Goal: Task Accomplishment & Management: Complete application form

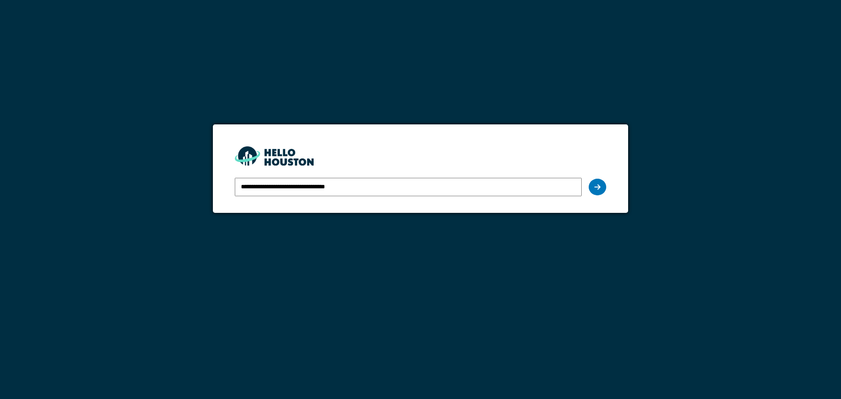
click at [600, 187] on icon at bounding box center [597, 187] width 6 height 7
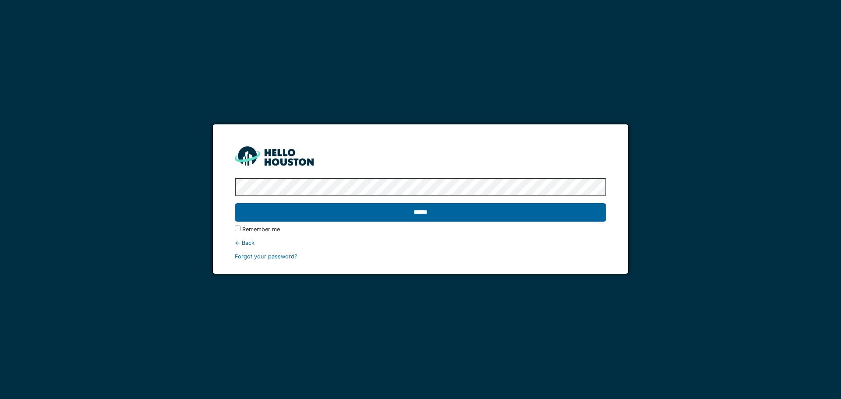
click at [538, 213] on input "******" at bounding box center [420, 212] width 371 height 18
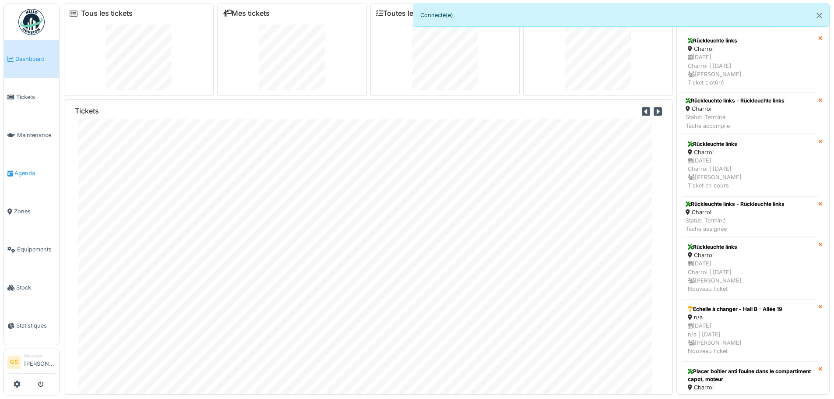
click at [20, 171] on span "Agenda" at bounding box center [34, 173] width 41 height 8
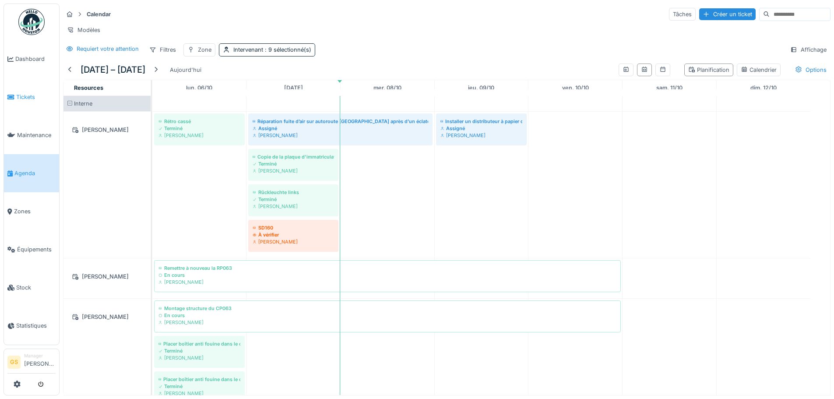
click at [25, 94] on span "Tickets" at bounding box center [35, 97] width 39 height 8
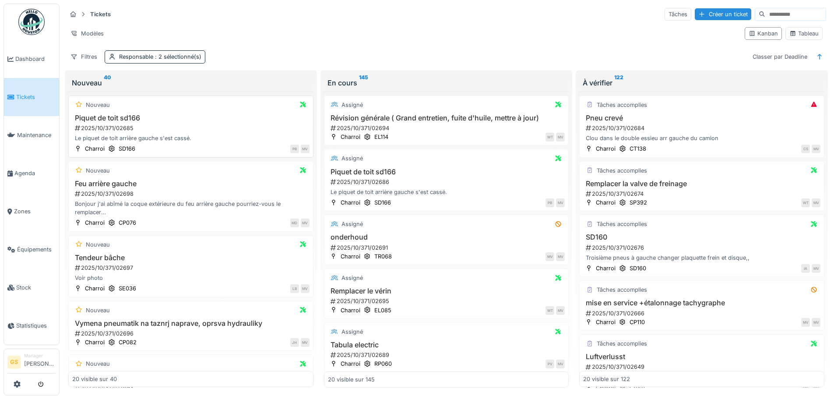
click at [94, 131] on div "2025/10/371/02685" at bounding box center [192, 128] width 236 height 8
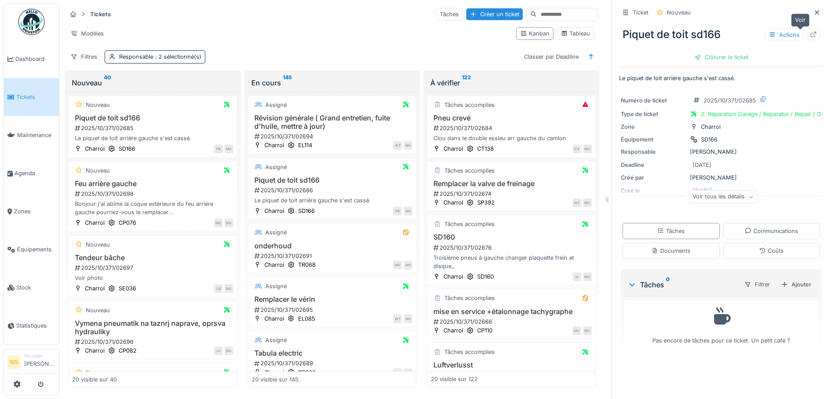
click at [810, 35] on icon at bounding box center [813, 35] width 7 height 6
click at [24, 169] on span "Agenda" at bounding box center [34, 173] width 41 height 8
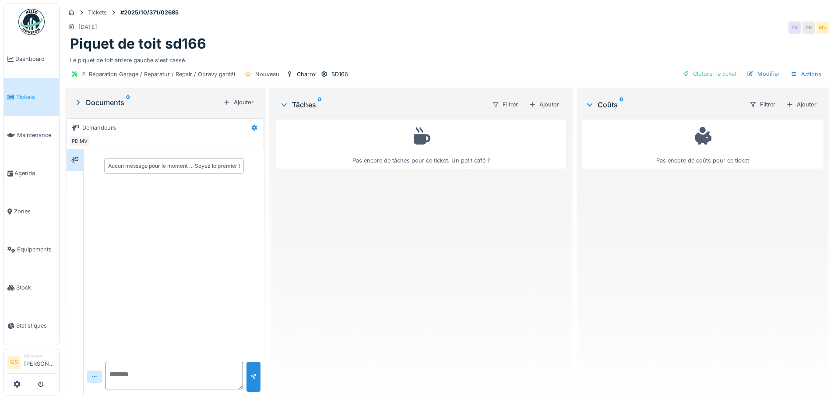
click at [21, 95] on span "Tickets" at bounding box center [35, 97] width 39 height 8
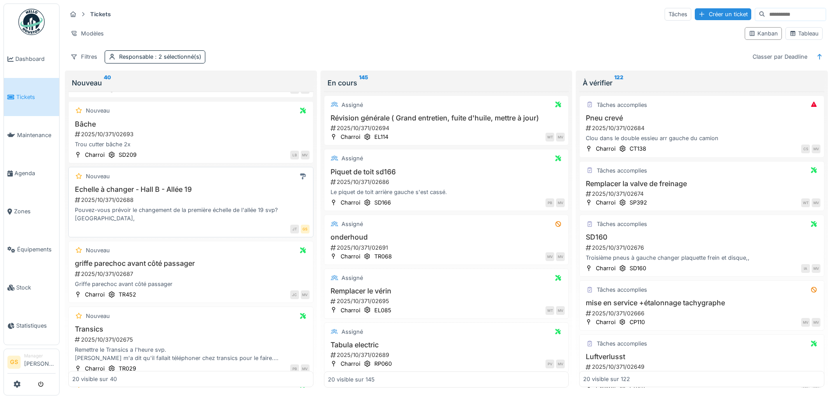
scroll to position [263, 0]
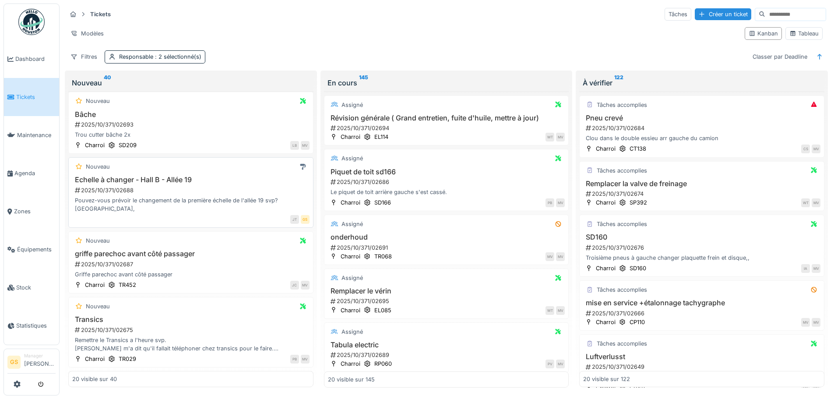
click at [105, 188] on div "2025/10/371/02688" at bounding box center [192, 190] width 236 height 8
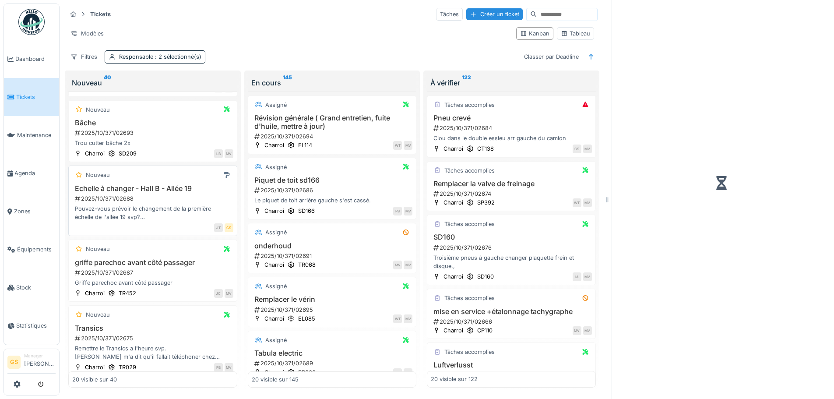
scroll to position [271, 0]
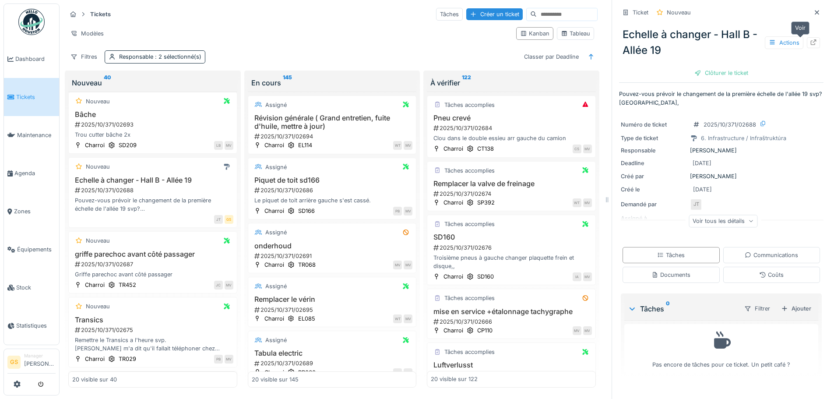
click at [811, 41] on icon at bounding box center [814, 42] width 6 height 6
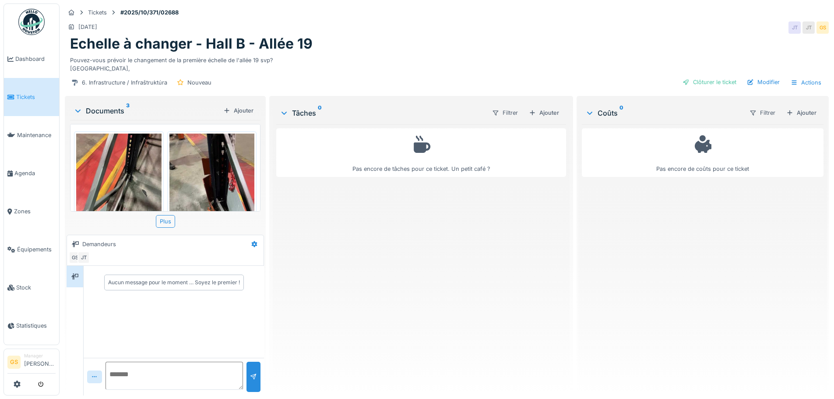
click at [202, 173] on img at bounding box center [212, 190] width 85 height 113
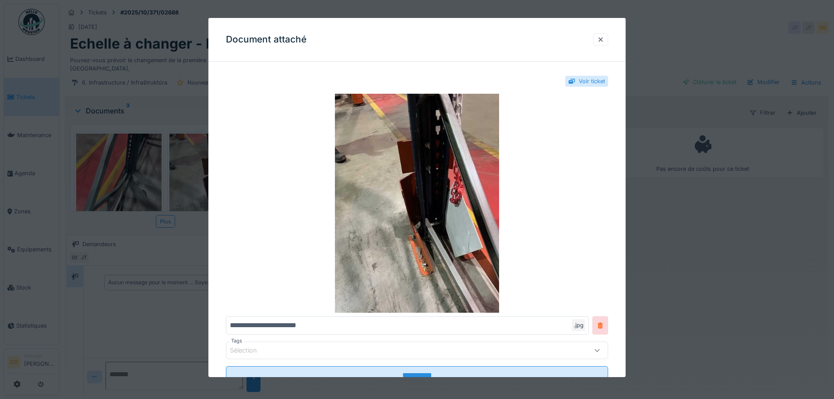
click at [30, 170] on div at bounding box center [417, 199] width 834 height 399
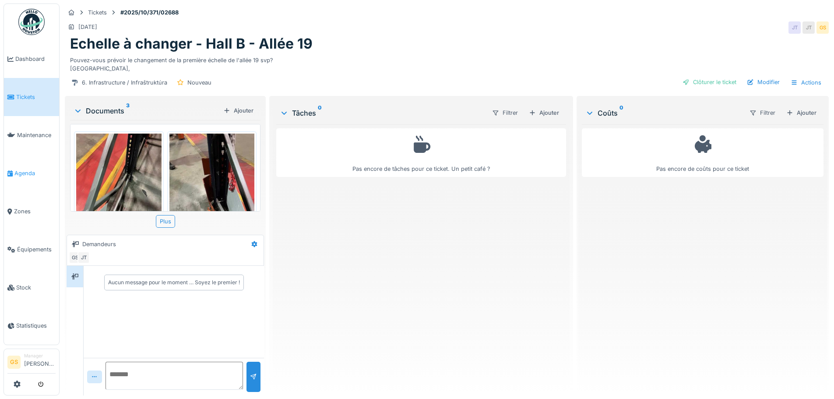
click at [21, 170] on span "Agenda" at bounding box center [34, 173] width 41 height 8
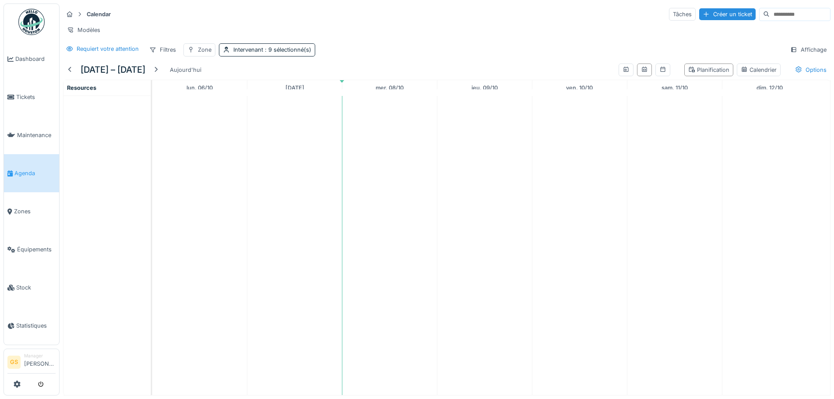
scroll to position [7, 0]
click at [27, 172] on span "Agenda" at bounding box center [34, 173] width 41 height 8
click at [22, 96] on span "Tickets" at bounding box center [35, 97] width 39 height 8
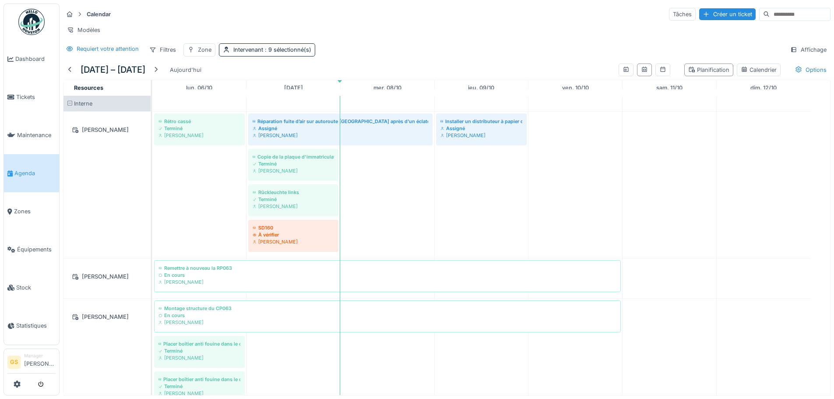
click at [23, 169] on span "Agenda" at bounding box center [34, 173] width 41 height 8
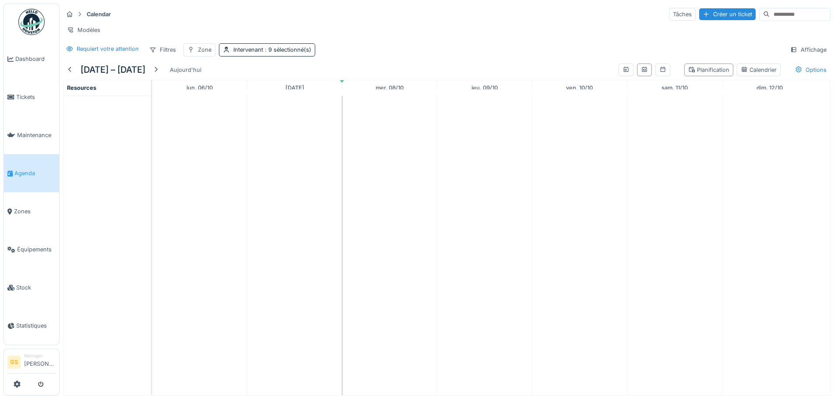
click at [37, 161] on link "Agenda" at bounding box center [31, 173] width 55 height 38
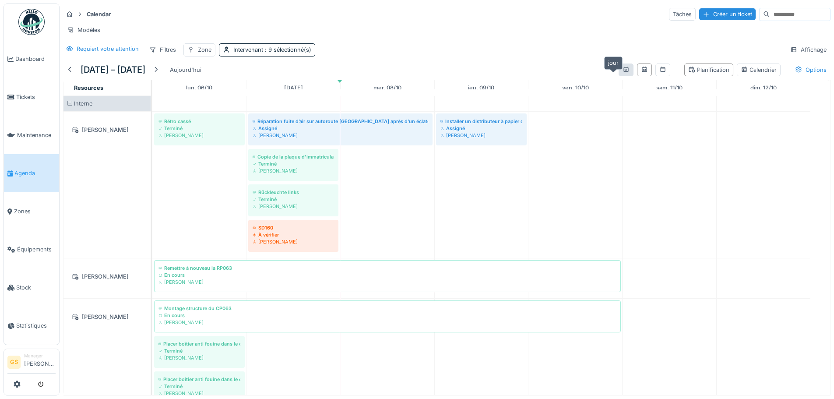
click at [623, 72] on icon at bounding box center [626, 70] width 7 height 6
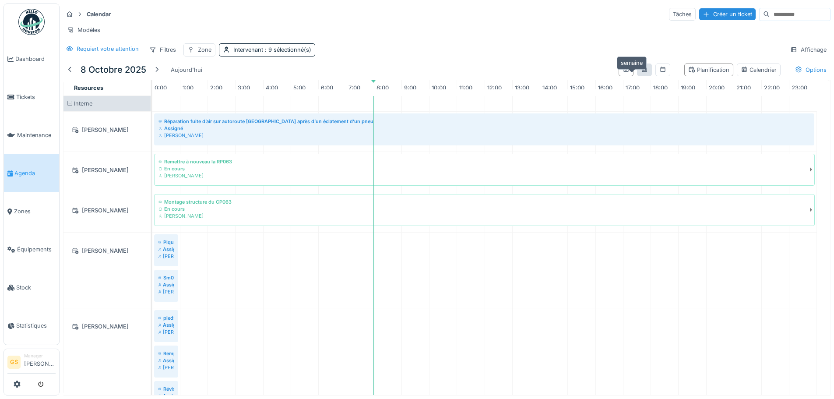
click at [641, 72] on icon at bounding box center [644, 70] width 7 height 6
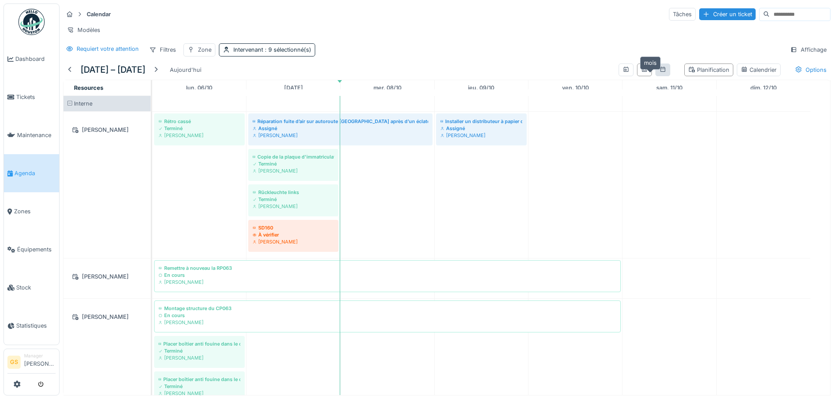
click at [661, 72] on icon at bounding box center [663, 69] width 5 height 5
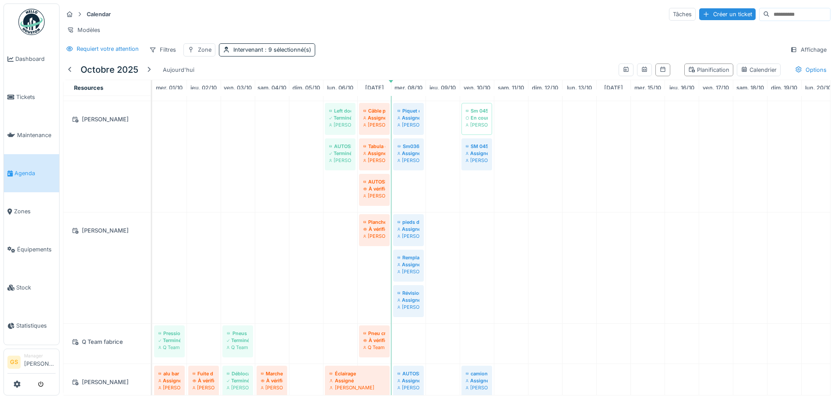
scroll to position [469, 0]
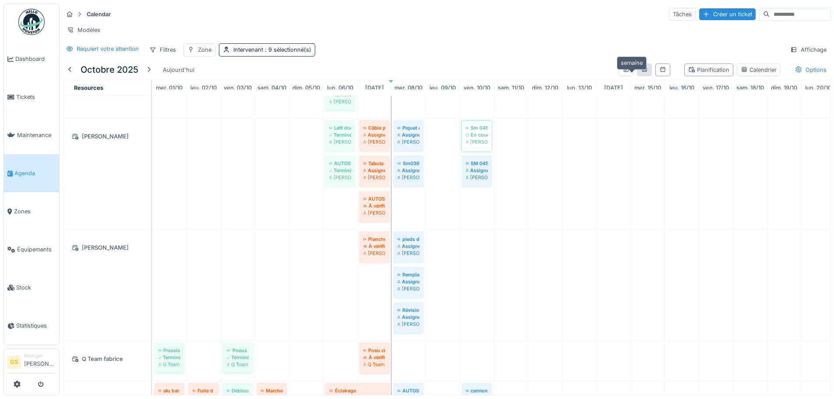
click at [641, 72] on icon at bounding box center [644, 70] width 7 height 6
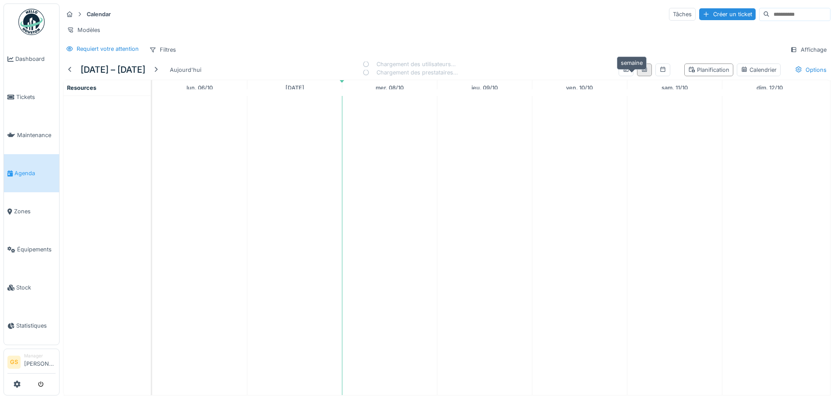
scroll to position [0, 0]
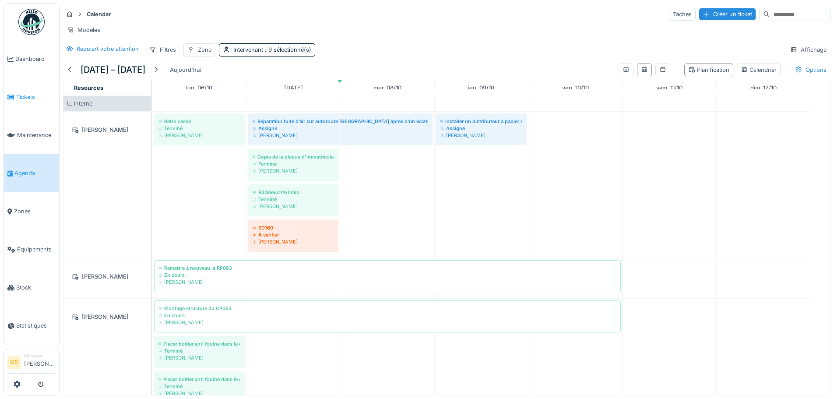
click at [20, 93] on span "Tickets" at bounding box center [35, 97] width 39 height 8
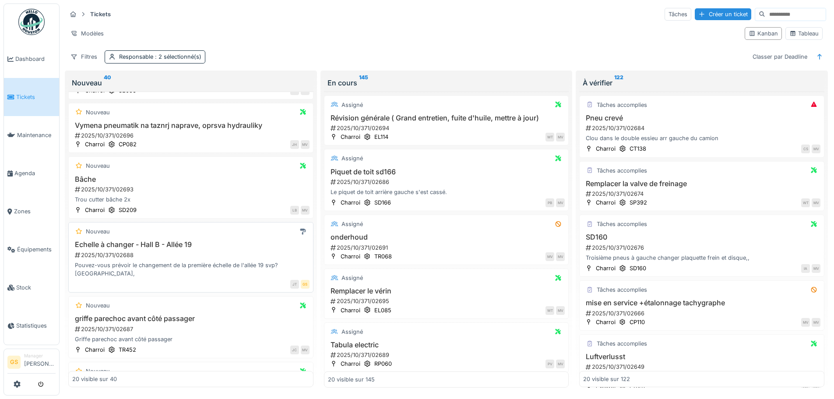
scroll to position [219, 0]
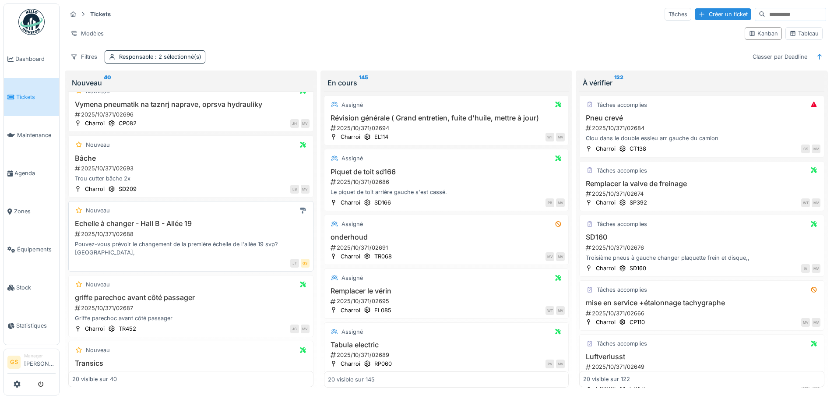
click at [105, 231] on div "2025/10/371/02688" at bounding box center [192, 234] width 236 height 8
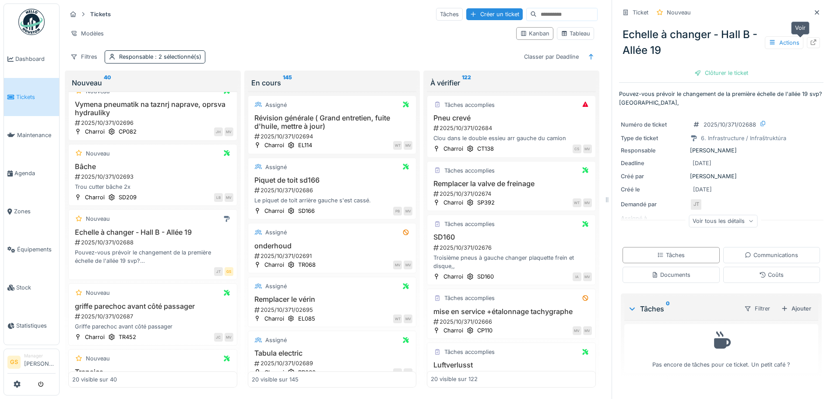
click at [811, 40] on icon at bounding box center [814, 42] width 6 height 6
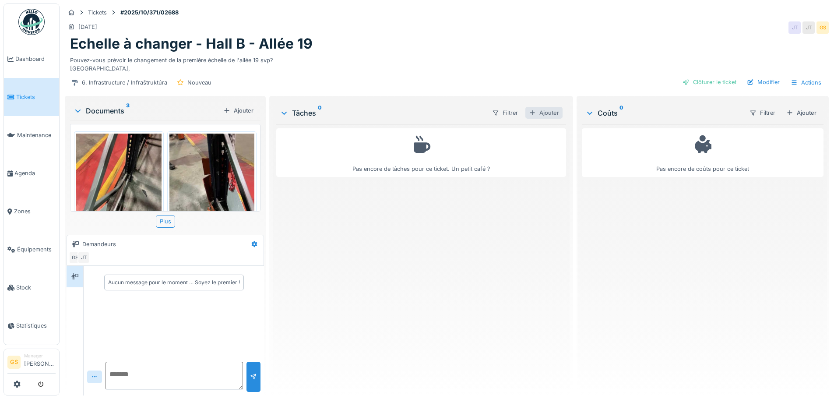
click at [538, 114] on div "Ajouter" at bounding box center [544, 113] width 37 height 12
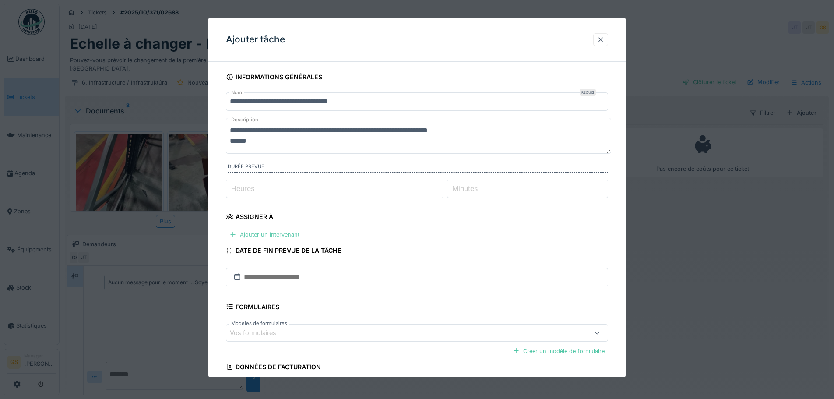
click at [251, 232] on div "Ajouter un intervenant" at bounding box center [264, 235] width 77 height 12
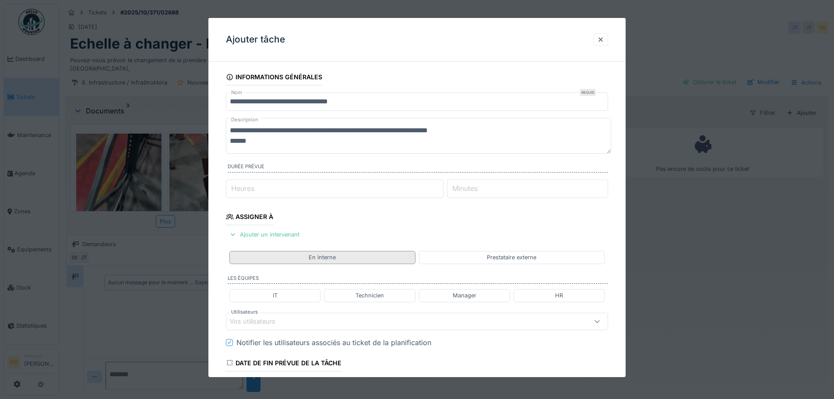
click at [294, 260] on div "En interne" at bounding box center [323, 257] width 186 height 13
click at [362, 293] on div "Technicien" at bounding box center [370, 295] width 28 height 8
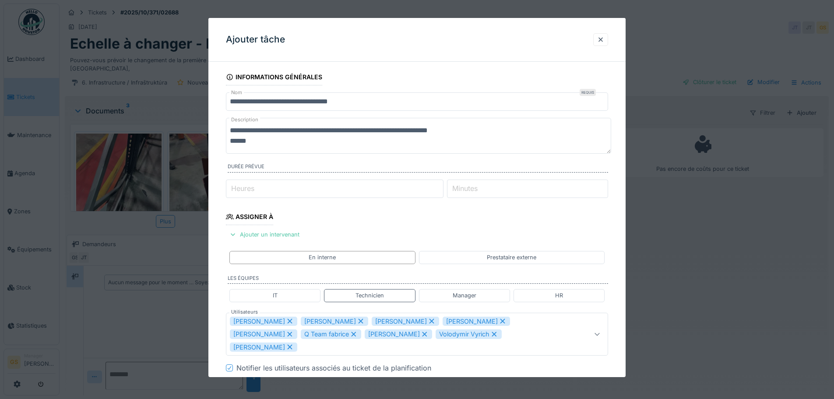
click at [357, 321] on icon at bounding box center [361, 321] width 8 height 6
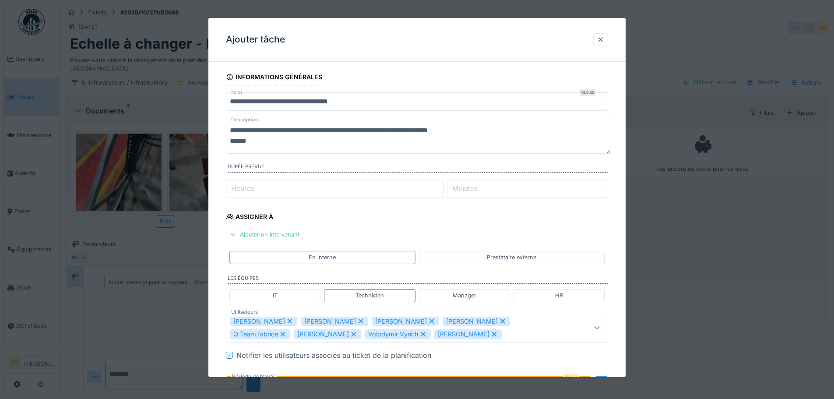
click at [357, 321] on icon at bounding box center [361, 321] width 8 height 6
click at [359, 320] on icon at bounding box center [361, 321] width 5 height 5
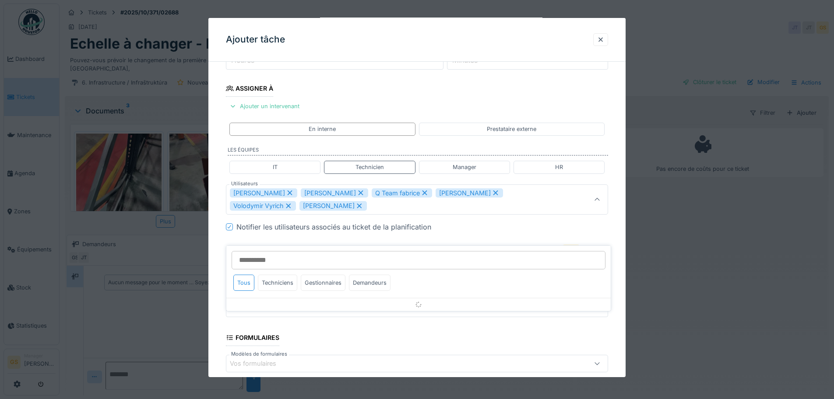
scroll to position [130, 0]
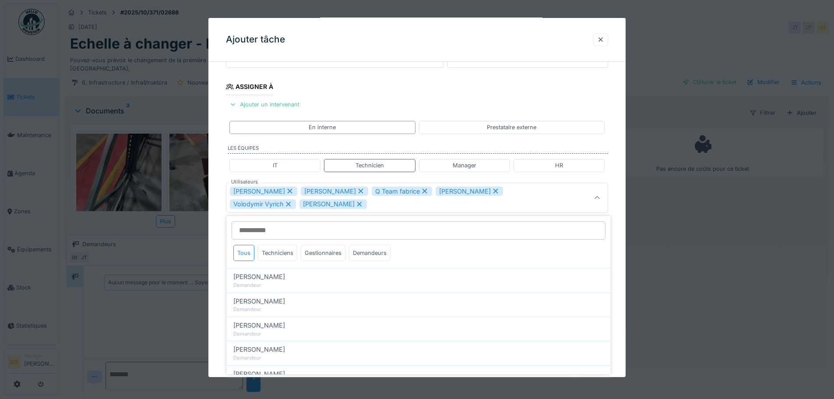
click at [359, 189] on icon at bounding box center [361, 191] width 5 height 5
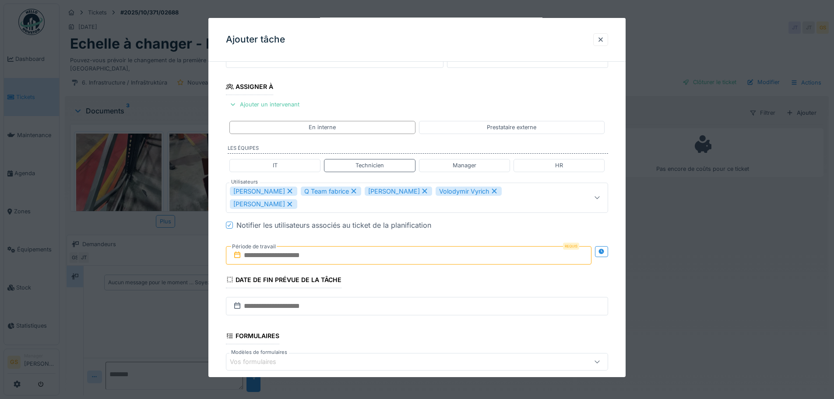
click at [352, 192] on icon at bounding box center [354, 191] width 5 height 5
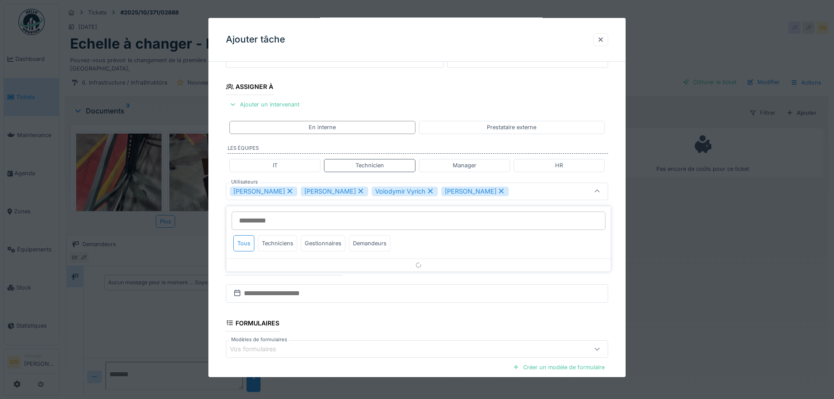
scroll to position [124, 0]
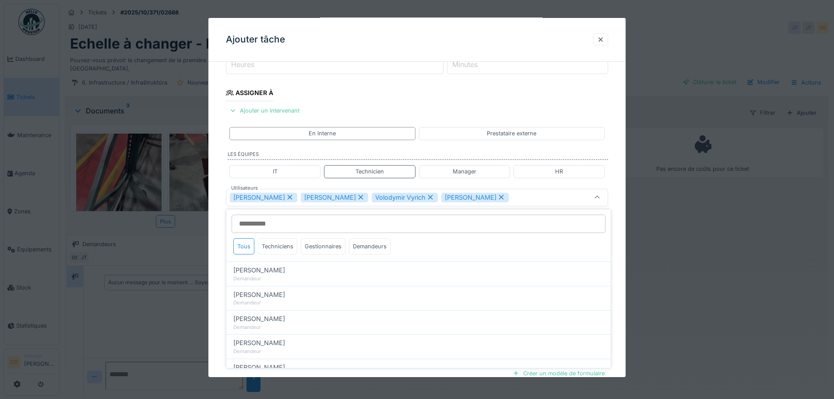
click at [359, 197] on icon at bounding box center [361, 197] width 5 height 5
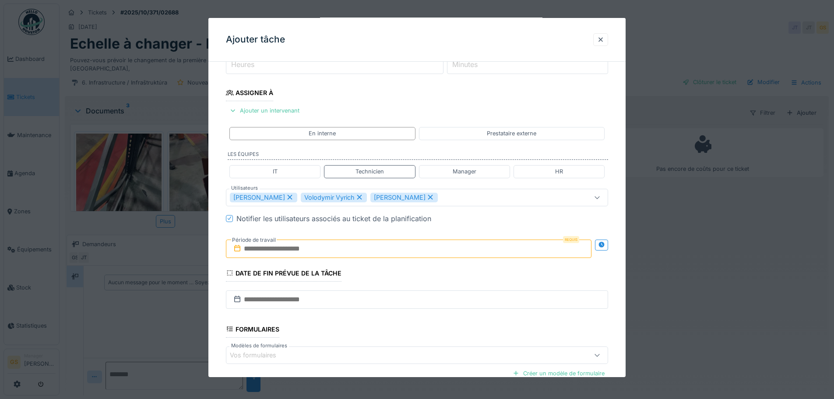
click at [357, 198] on icon at bounding box center [359, 197] width 5 height 5
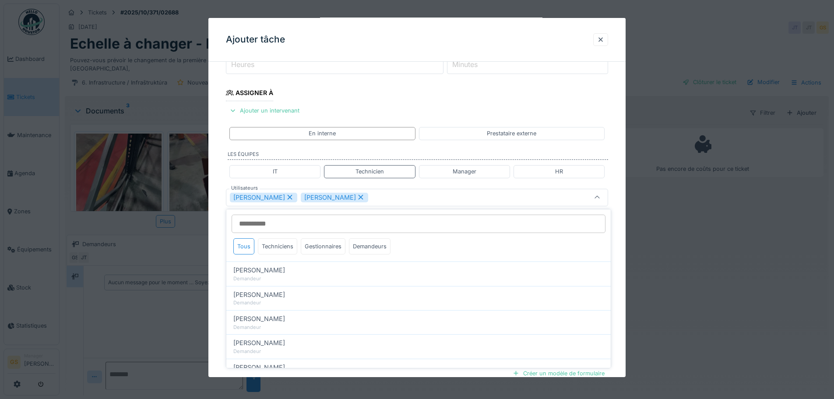
click at [357, 197] on icon at bounding box center [361, 197] width 8 height 6
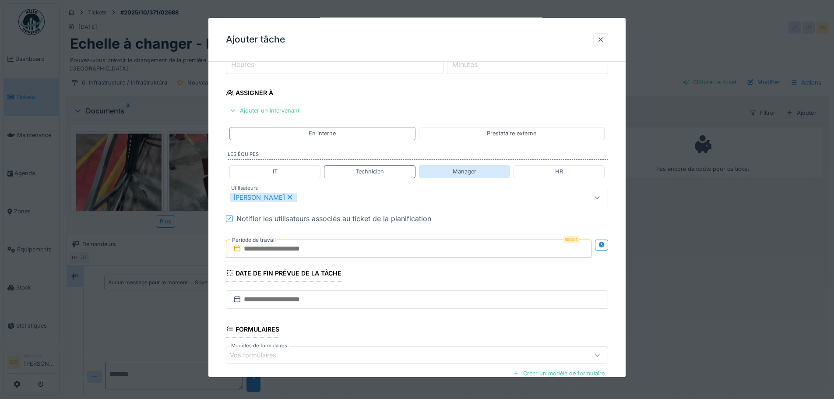
click at [452, 171] on div "Manager" at bounding box center [464, 171] width 91 height 13
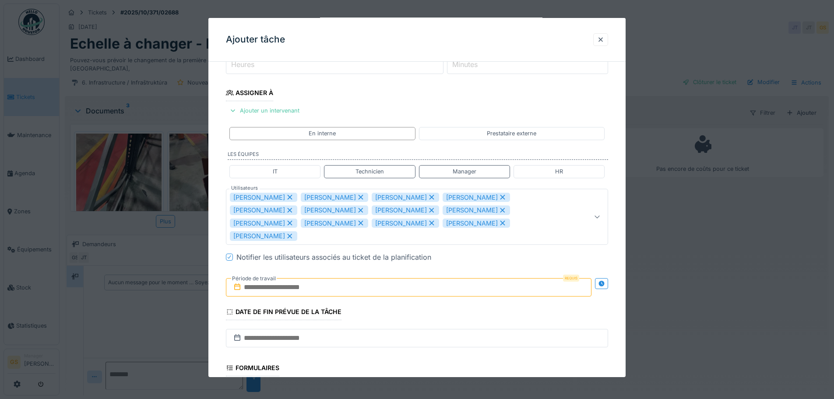
click at [428, 196] on icon at bounding box center [432, 197] width 8 height 6
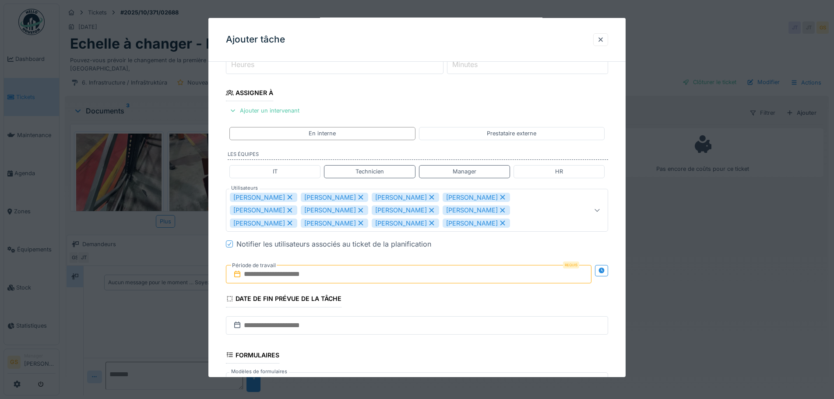
click at [430, 196] on icon at bounding box center [432, 197] width 5 height 5
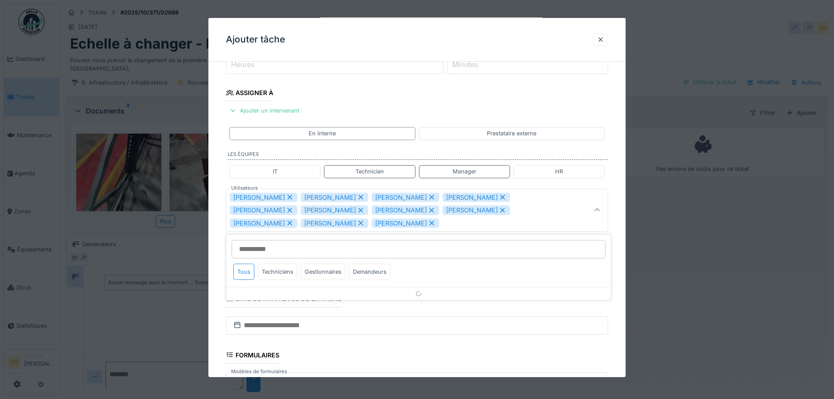
scroll to position [137, 0]
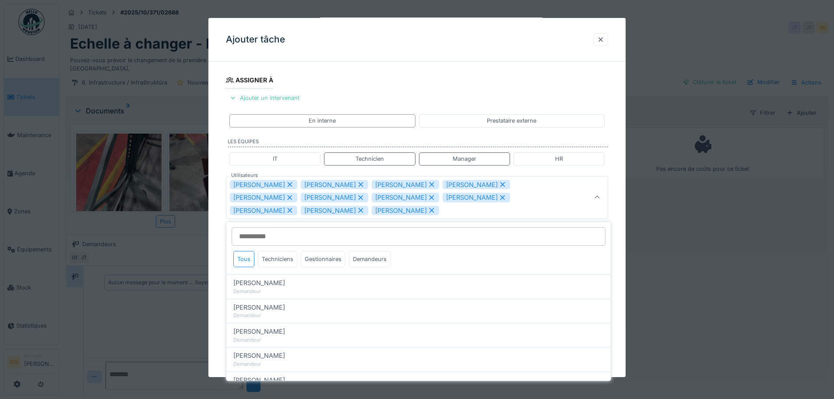
click at [428, 183] on icon at bounding box center [432, 184] width 8 height 6
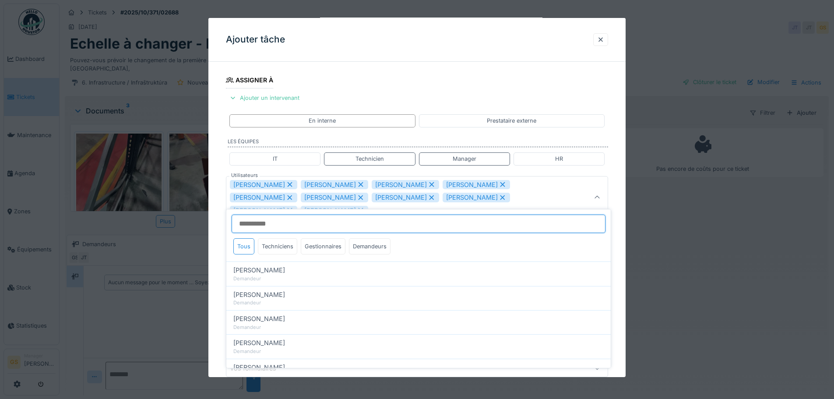
scroll to position [130, 0]
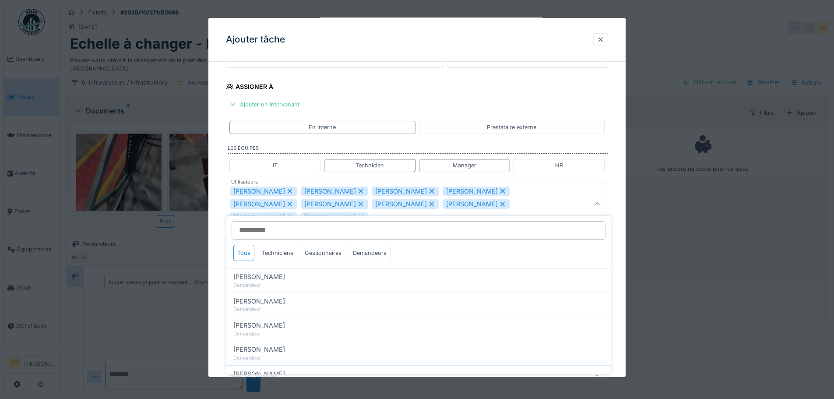
click at [428, 191] on icon at bounding box center [432, 191] width 8 height 6
click at [430, 191] on icon at bounding box center [432, 191] width 5 height 5
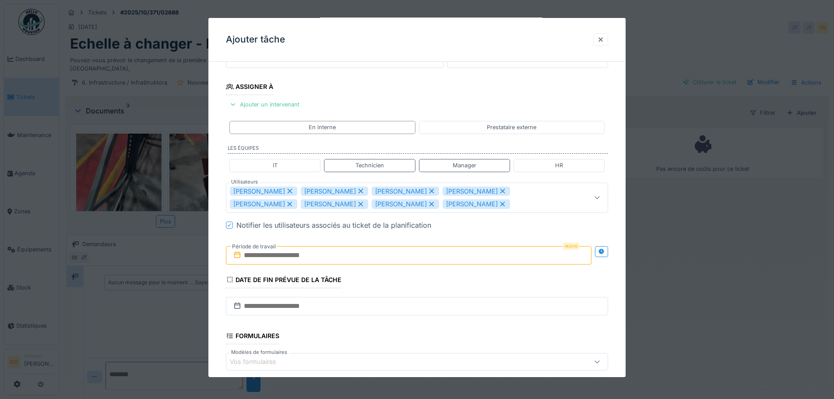
click at [430, 191] on icon at bounding box center [432, 191] width 5 height 5
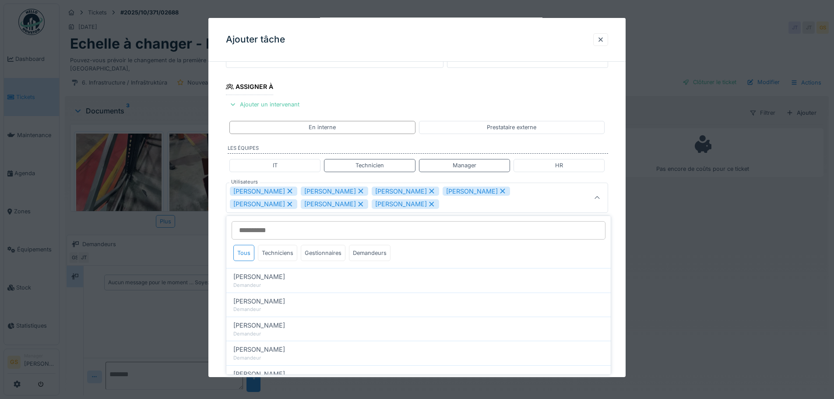
click at [428, 190] on icon at bounding box center [432, 191] width 8 height 6
click at [403, 190] on div "Julien Thelen" at bounding box center [405, 192] width 67 height 10
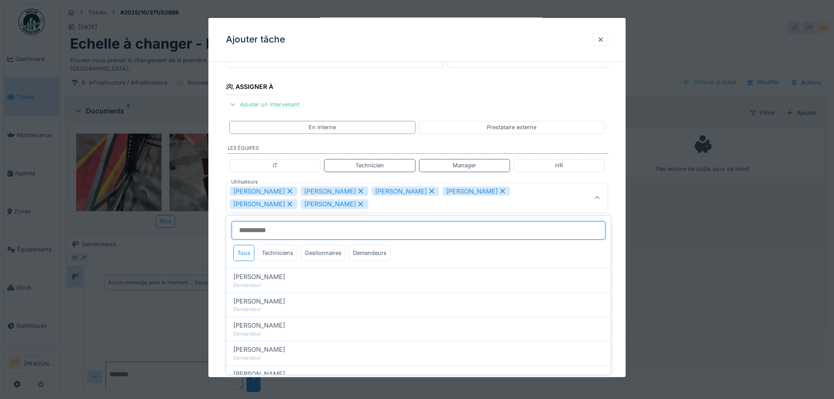
scroll to position [124, 0]
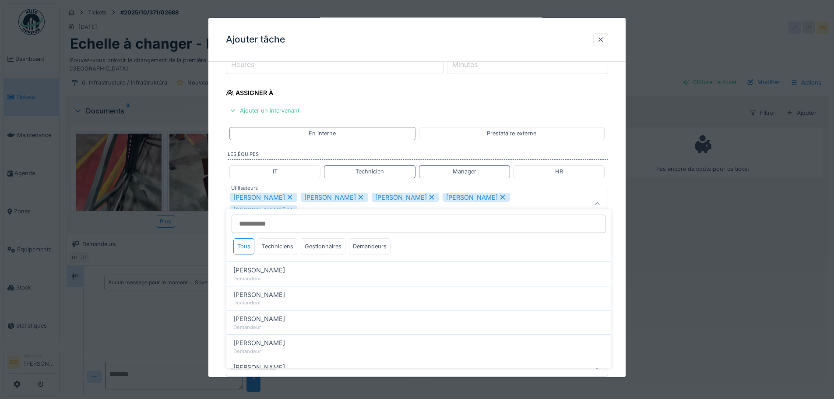
click at [428, 199] on icon at bounding box center [432, 197] width 8 height 6
click at [428, 197] on icon at bounding box center [432, 197] width 8 height 6
click at [428, 198] on icon at bounding box center [432, 197] width 8 height 6
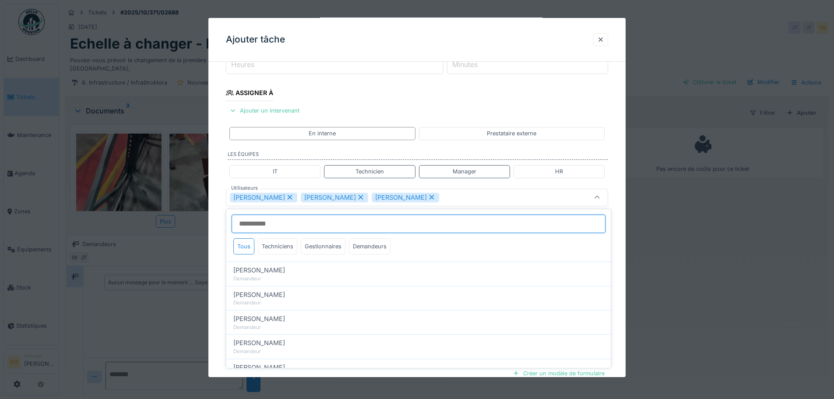
type input "*********"
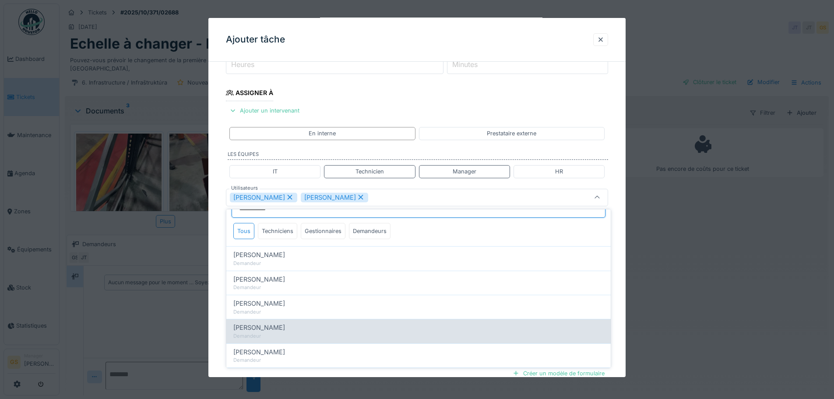
scroll to position [0, 0]
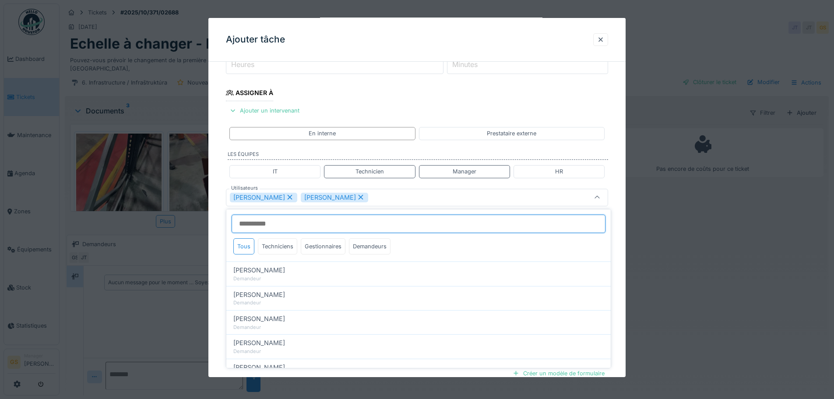
click at [364, 224] on input "Utilisateurs" at bounding box center [419, 224] width 374 height 18
click at [243, 246] on div "Tous" at bounding box center [243, 246] width 21 height 16
click at [377, 199] on div "Ivan Marcius Gregory Slowinski" at bounding box center [395, 198] width 330 height 10
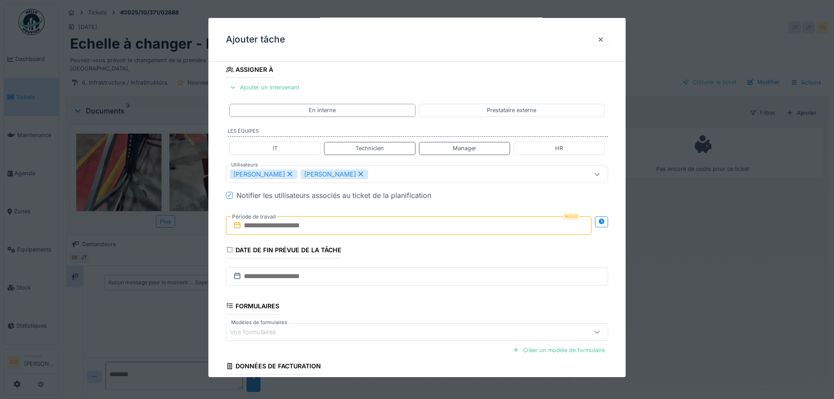
scroll to position [212, 0]
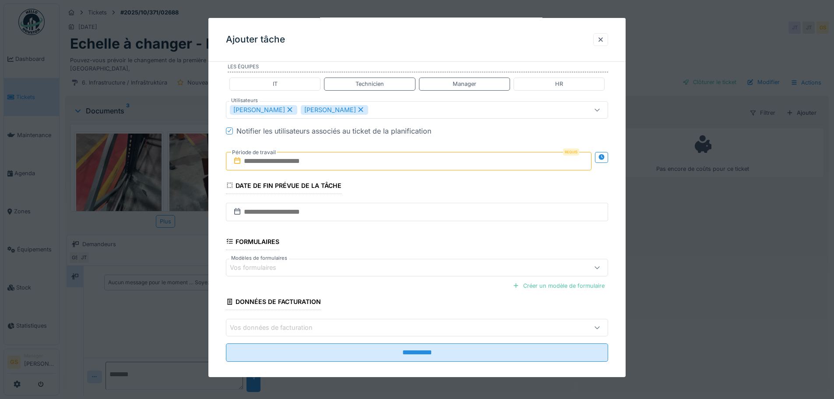
click at [243, 160] on input "text" at bounding box center [409, 161] width 366 height 18
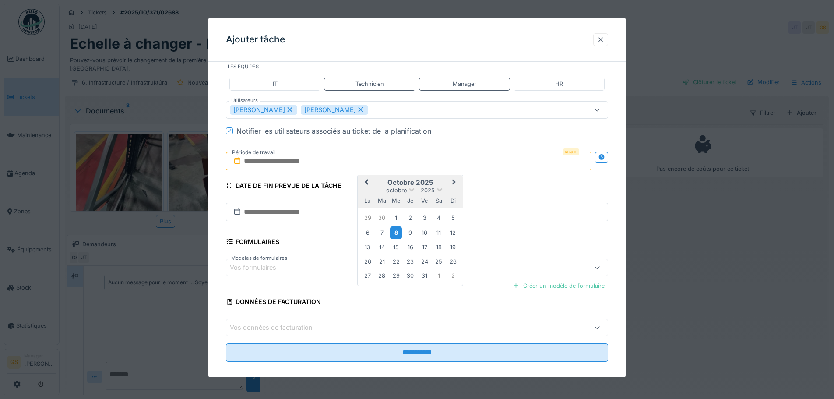
click at [398, 234] on div "8" at bounding box center [396, 232] width 12 height 13
click at [408, 233] on div "9" at bounding box center [411, 233] width 12 height 12
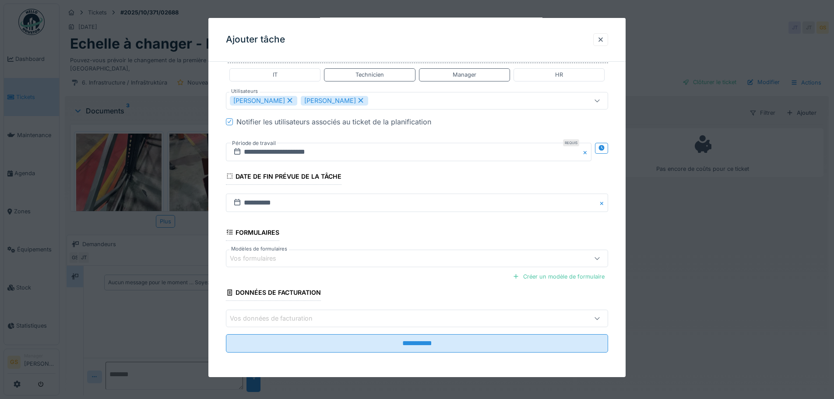
scroll to position [7, 0]
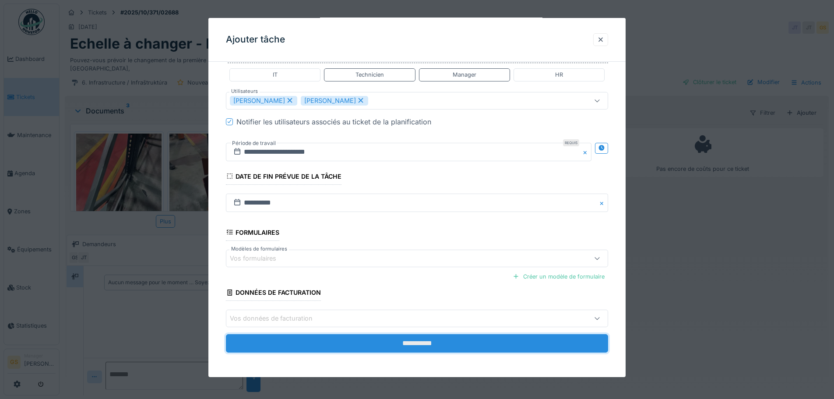
click at [402, 345] on input "**********" at bounding box center [417, 343] width 382 height 18
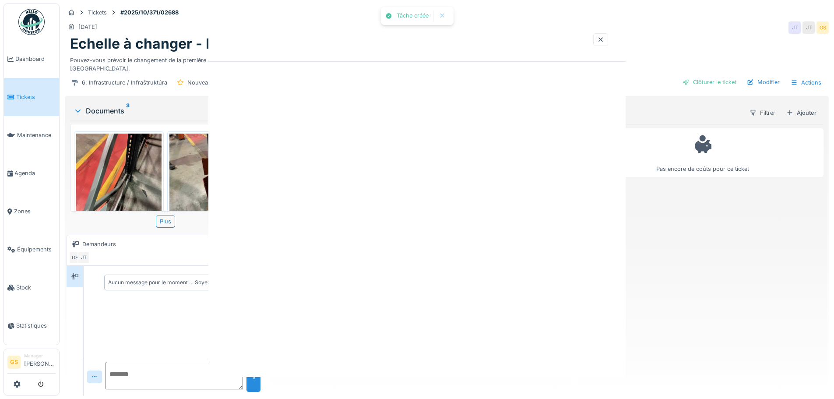
scroll to position [0, 0]
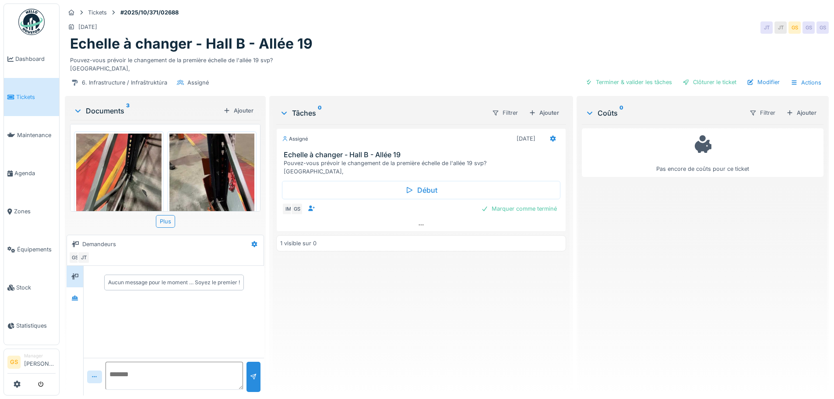
click at [26, 98] on span "Tickets" at bounding box center [35, 97] width 39 height 8
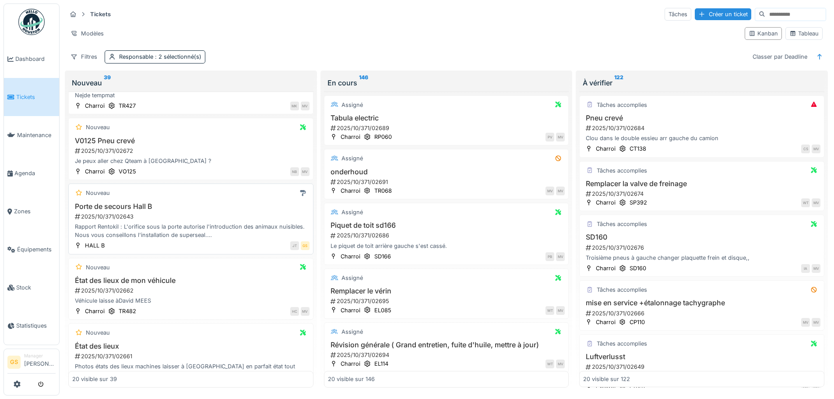
scroll to position [526, 0]
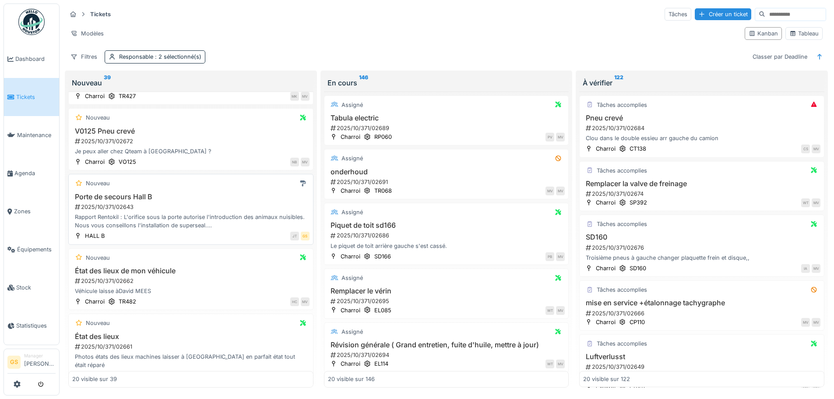
click at [110, 205] on div "2025/10/371/02643" at bounding box center [192, 207] width 236 height 8
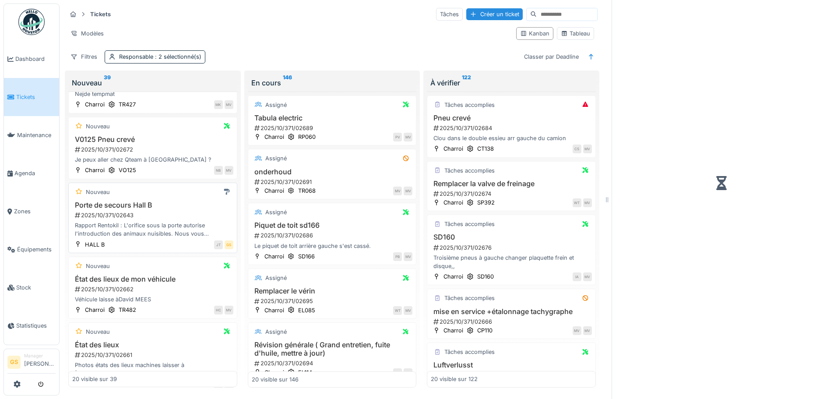
scroll to position [534, 0]
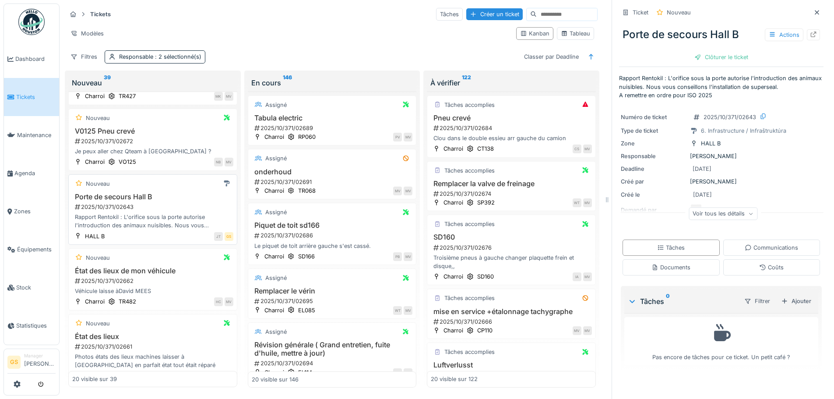
click at [120, 207] on div "2025/10/371/02643" at bounding box center [153, 207] width 159 height 8
click at [137, 198] on h3 "Porte de secours Hall B" at bounding box center [152, 197] width 161 height 8
click at [109, 205] on div "2025/10/371/02643" at bounding box center [153, 207] width 159 height 8
click at [810, 34] on icon at bounding box center [813, 35] width 7 height 6
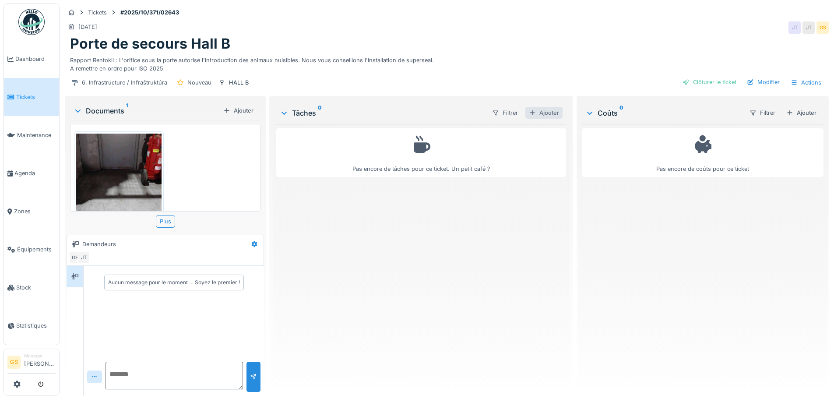
click at [545, 113] on div "Ajouter" at bounding box center [544, 113] width 37 height 12
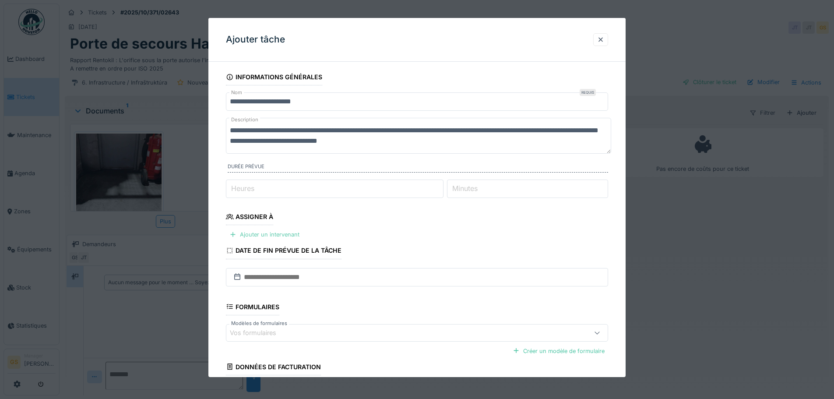
click at [266, 233] on div "Ajouter un intervenant" at bounding box center [264, 235] width 77 height 12
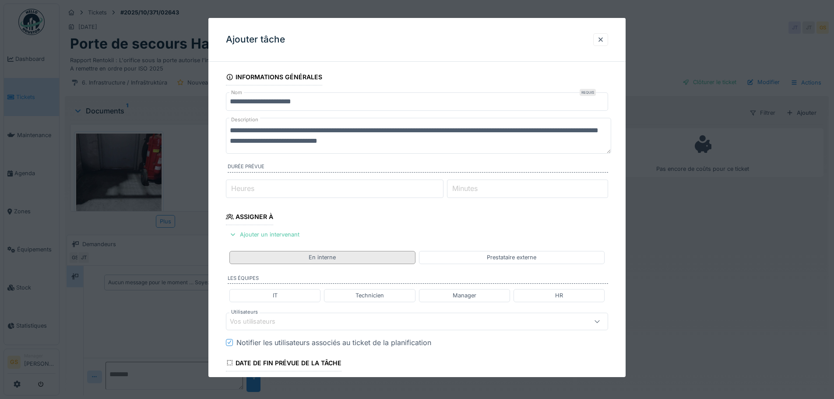
click at [327, 256] on div "En interne" at bounding box center [322, 257] width 27 height 8
click at [358, 295] on div "Technicien" at bounding box center [370, 295] width 28 height 8
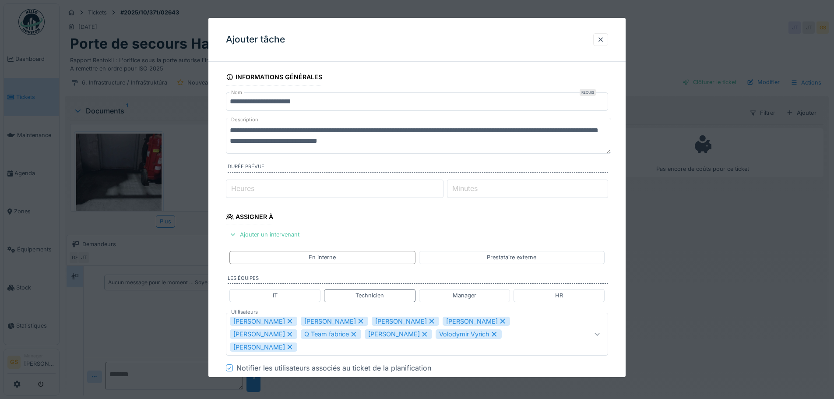
click at [357, 319] on icon at bounding box center [361, 321] width 8 height 6
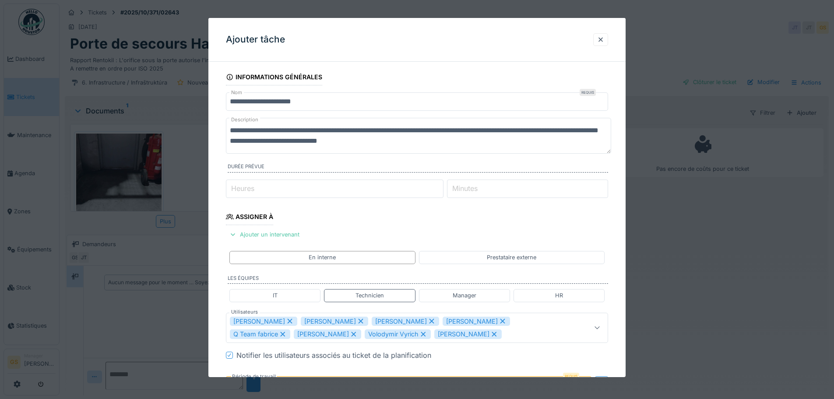
click at [359, 321] on icon at bounding box center [361, 321] width 5 height 5
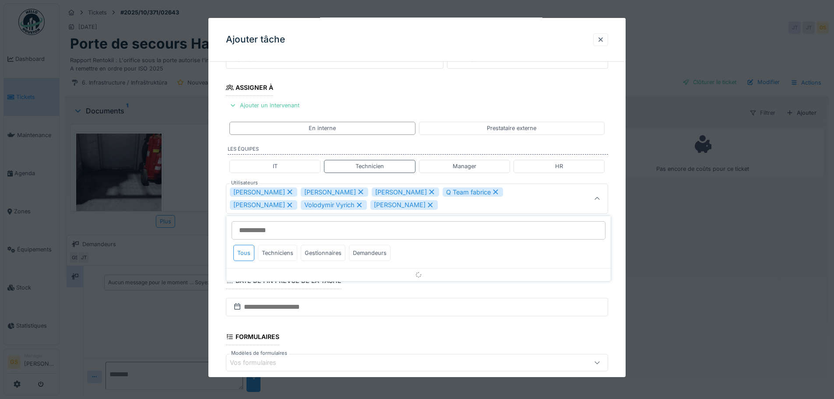
scroll to position [130, 0]
click at [357, 188] on icon at bounding box center [361, 191] width 8 height 6
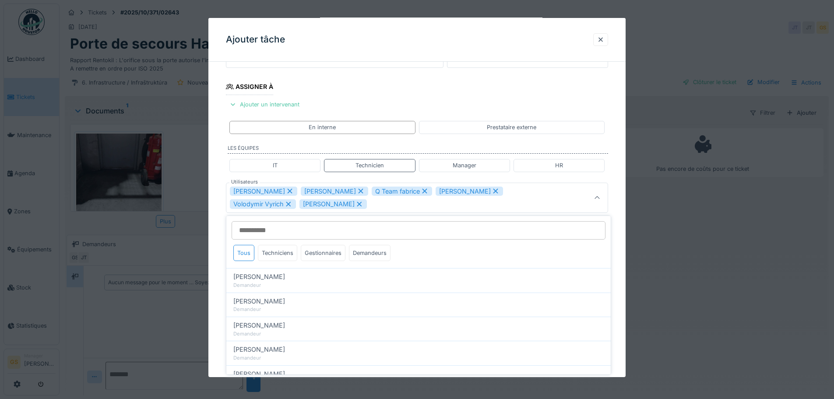
click at [357, 190] on icon at bounding box center [361, 191] width 8 height 6
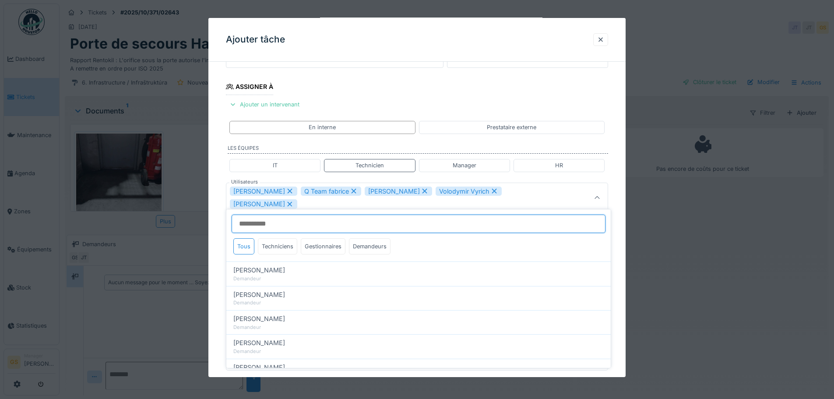
scroll to position [124, 0]
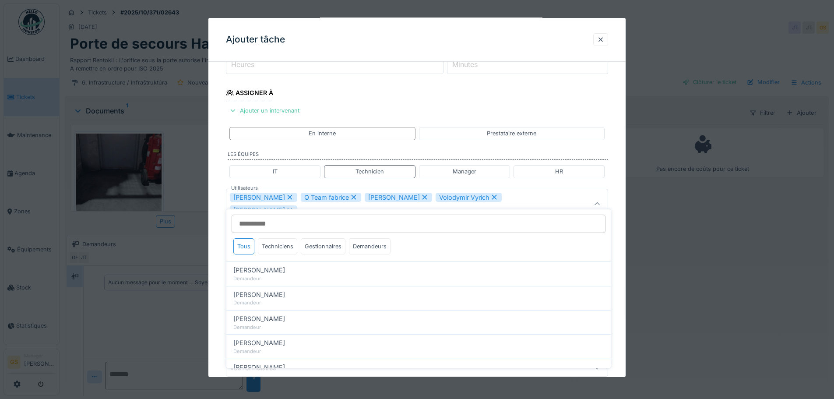
click at [350, 198] on icon at bounding box center [354, 197] width 8 height 6
click at [357, 197] on icon at bounding box center [361, 197] width 8 height 6
click at [356, 196] on icon at bounding box center [360, 197] width 8 height 6
click at [357, 196] on icon at bounding box center [361, 197] width 8 height 6
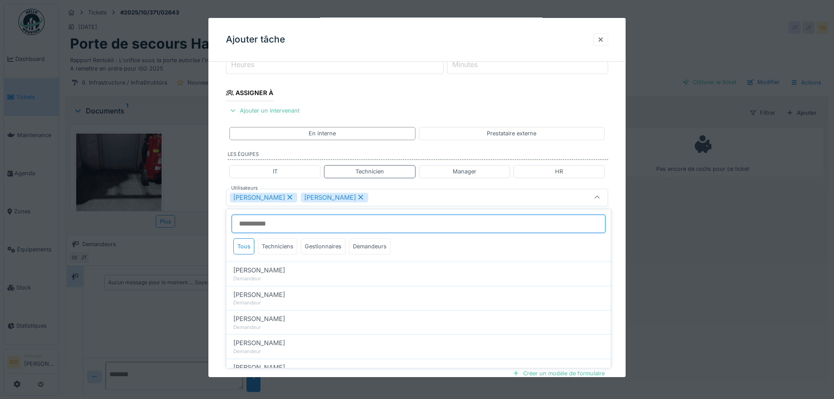
type input "****"
click at [303, 196] on div "[PERSON_NAME]" at bounding box center [395, 198] width 330 height 10
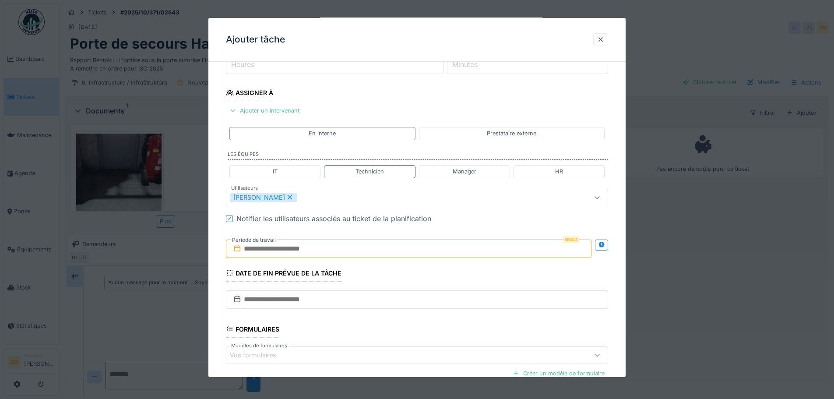
click at [259, 247] on input "text" at bounding box center [409, 249] width 366 height 18
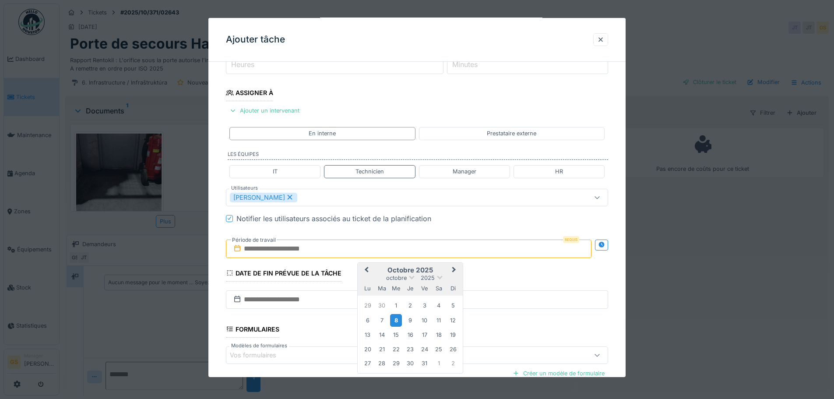
click at [393, 321] on div "8" at bounding box center [396, 320] width 12 height 13
click at [410, 320] on div "9" at bounding box center [411, 321] width 12 height 12
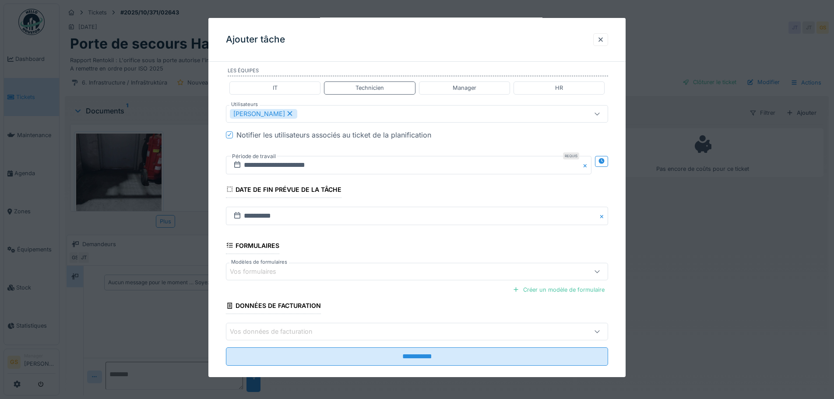
scroll to position [221, 0]
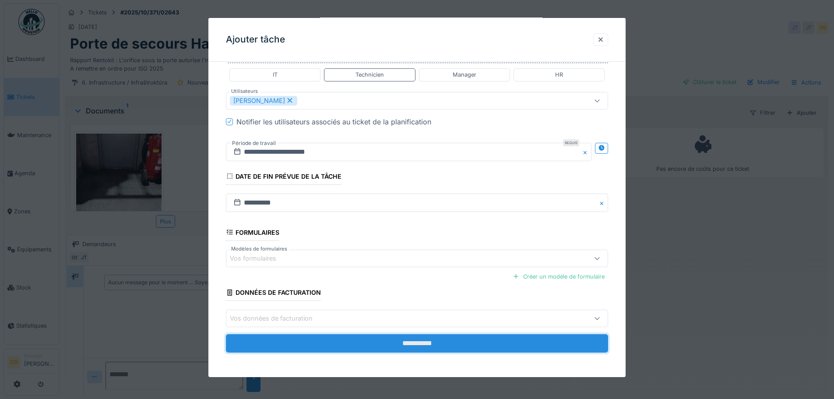
click at [341, 343] on input "**********" at bounding box center [417, 343] width 382 height 18
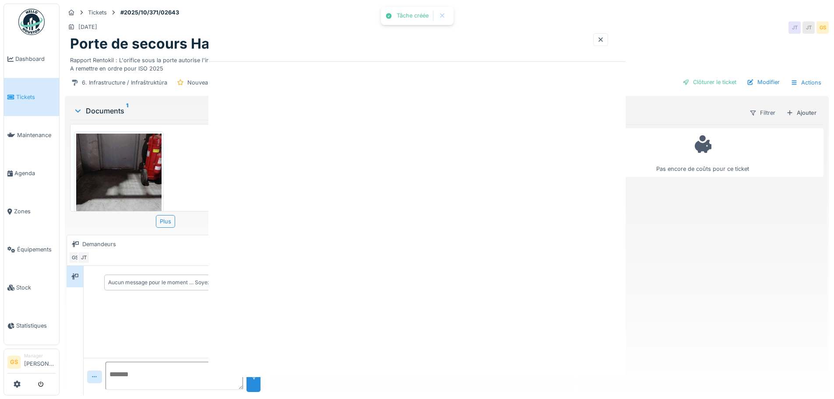
scroll to position [0, 0]
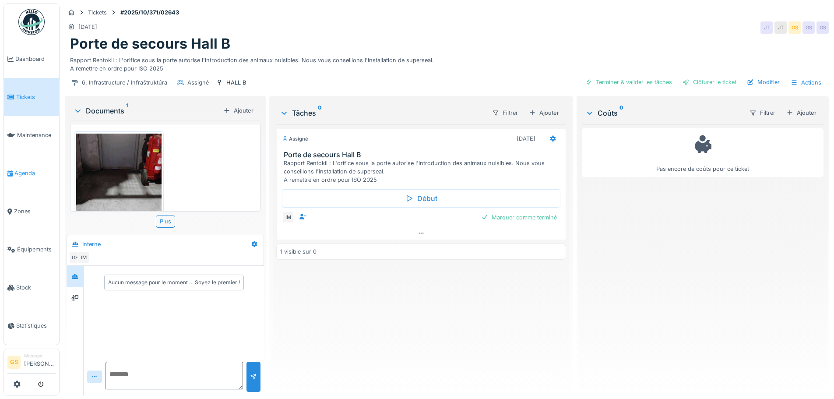
click at [28, 170] on span "Agenda" at bounding box center [34, 173] width 41 height 8
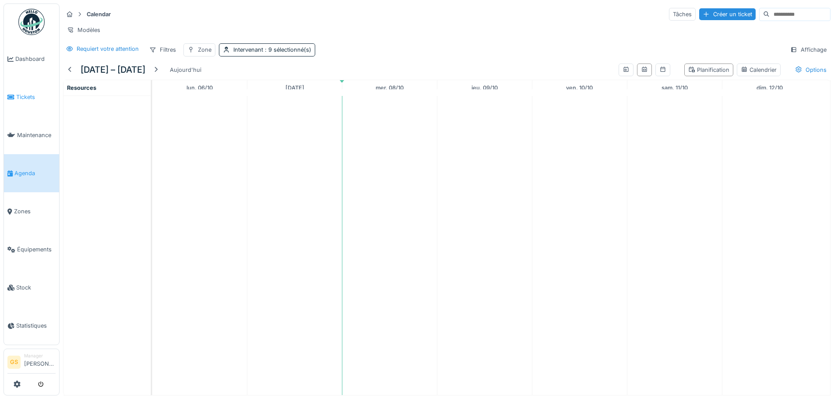
click at [27, 94] on span "Tickets" at bounding box center [35, 97] width 39 height 8
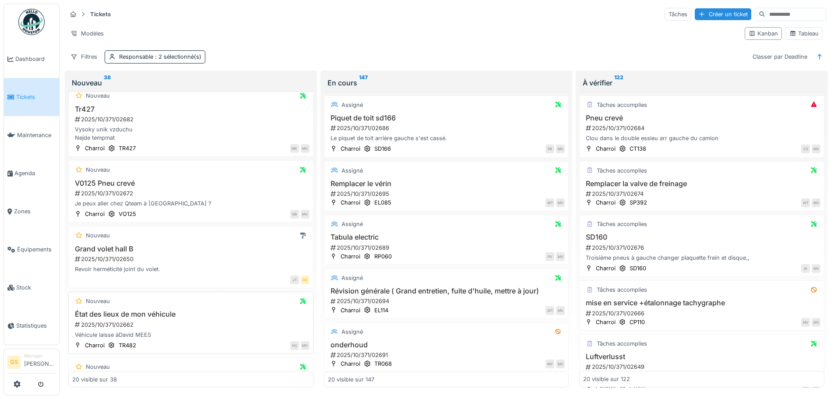
scroll to position [482, 0]
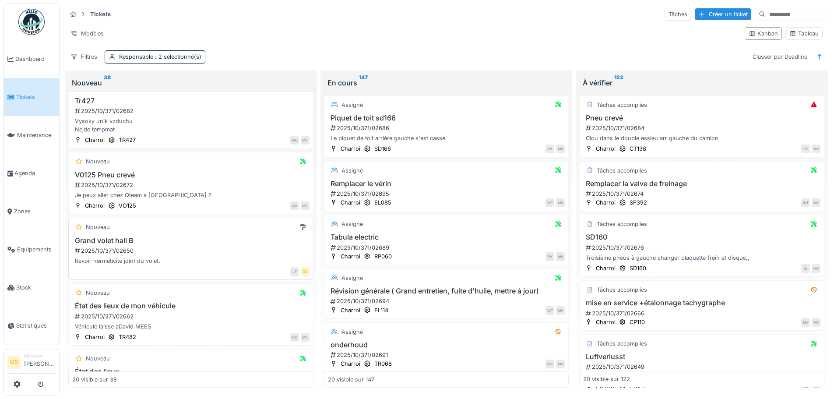
click at [94, 248] on div "2025/10/371/02650" at bounding box center [192, 251] width 236 height 8
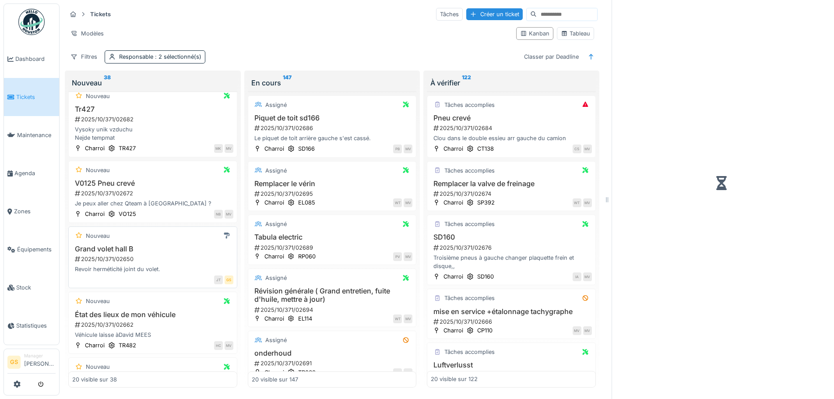
scroll to position [490, 0]
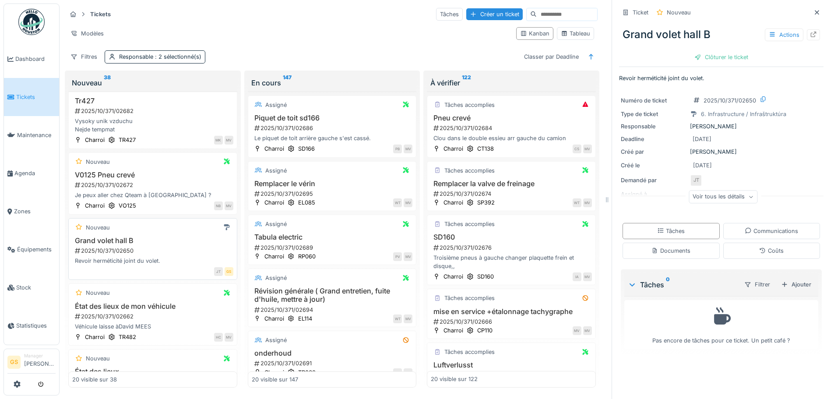
click at [118, 250] on div "2025/10/371/02650" at bounding box center [153, 251] width 159 height 8
click at [117, 249] on div "2025/10/371/02650" at bounding box center [153, 251] width 159 height 8
click at [117, 251] on div "2025/10/371/02650" at bounding box center [153, 251] width 159 height 8
click at [810, 32] on icon at bounding box center [813, 35] width 7 height 6
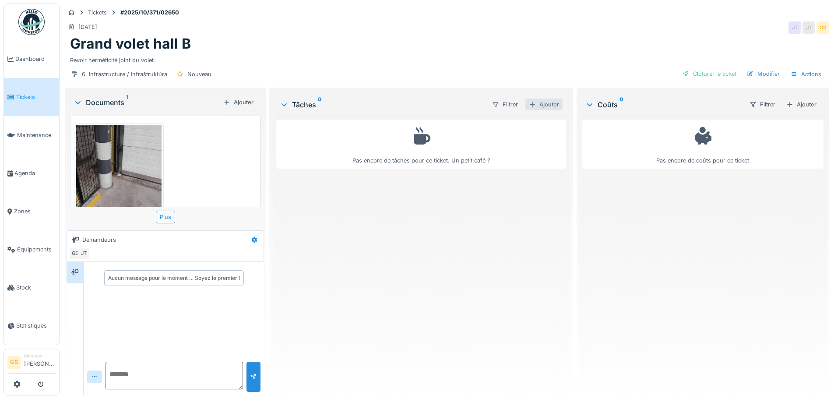
click at [543, 103] on div "Ajouter" at bounding box center [544, 105] width 37 height 12
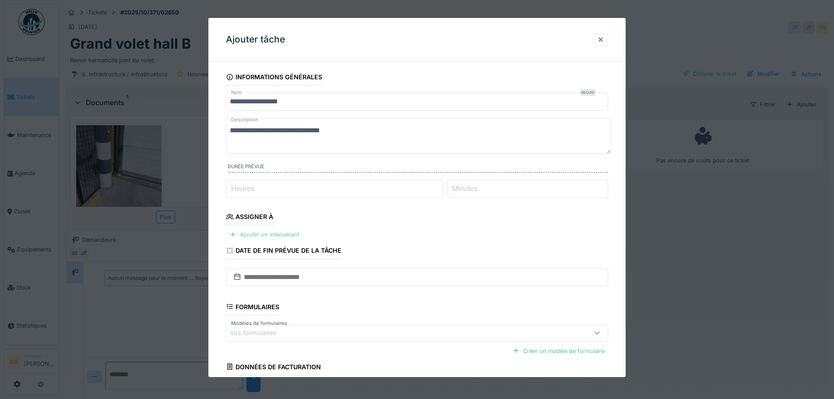
click at [278, 233] on div "Ajouter un intervenant" at bounding box center [264, 235] width 77 height 12
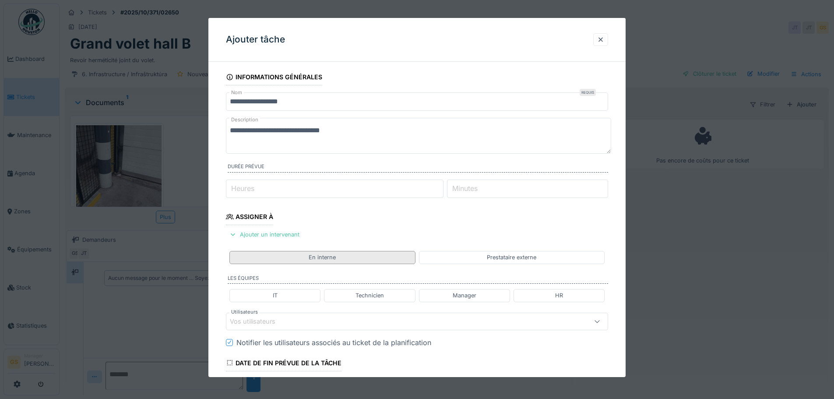
click at [324, 258] on div "En interne" at bounding box center [322, 257] width 27 height 8
click at [339, 256] on div "En interne" at bounding box center [323, 257] width 186 height 13
click at [332, 259] on div "En interne" at bounding box center [322, 257] width 27 height 8
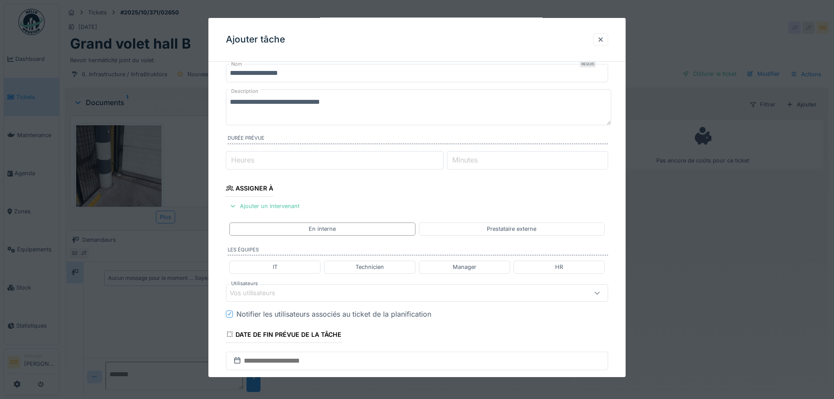
scroll to position [44, 0]
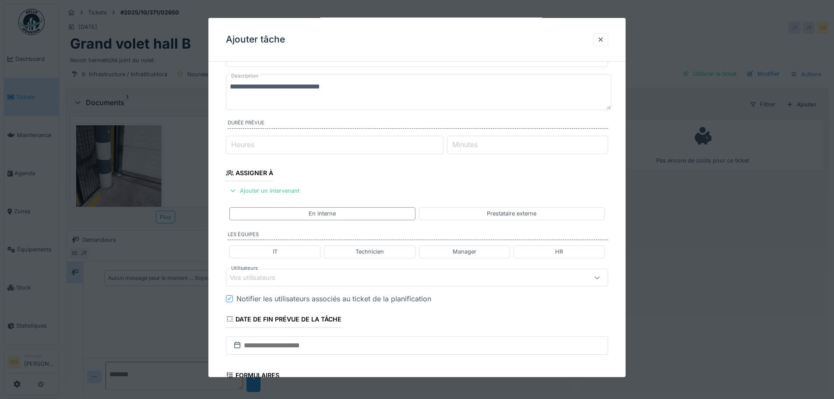
click at [278, 279] on div "Vos utilisateurs" at bounding box center [259, 278] width 58 height 10
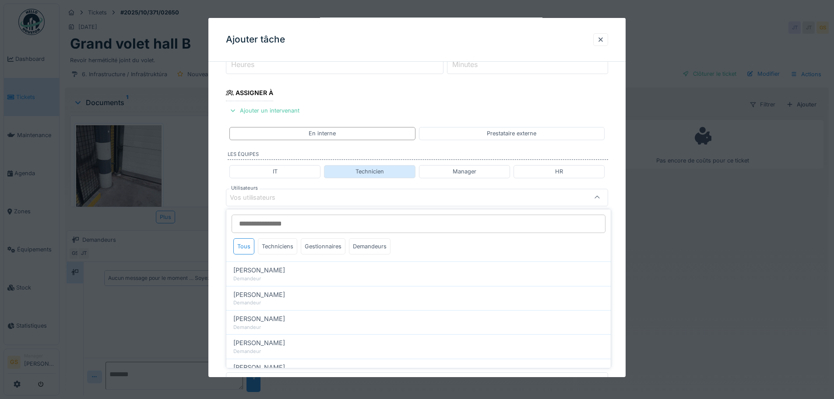
click at [354, 168] on div "Technicien" at bounding box center [369, 171] width 91 height 13
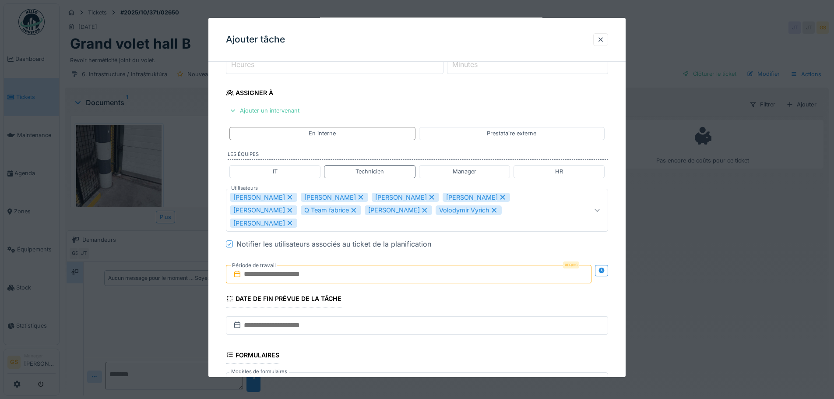
click at [359, 197] on icon at bounding box center [361, 197] width 5 height 5
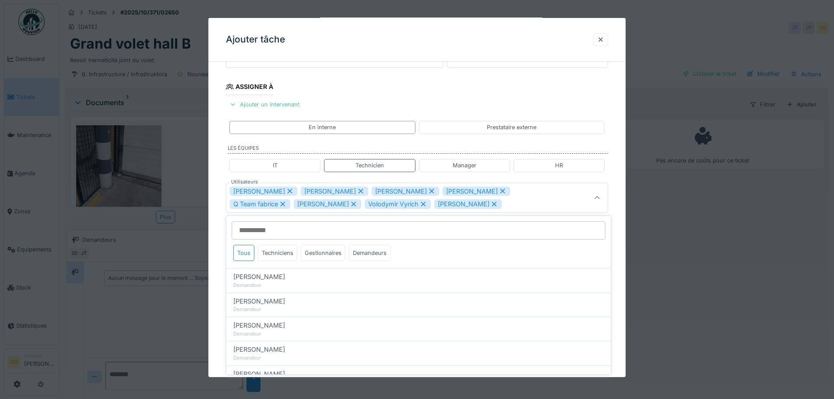
click at [357, 191] on icon at bounding box center [361, 191] width 8 height 6
click at [359, 192] on icon at bounding box center [361, 191] width 5 height 5
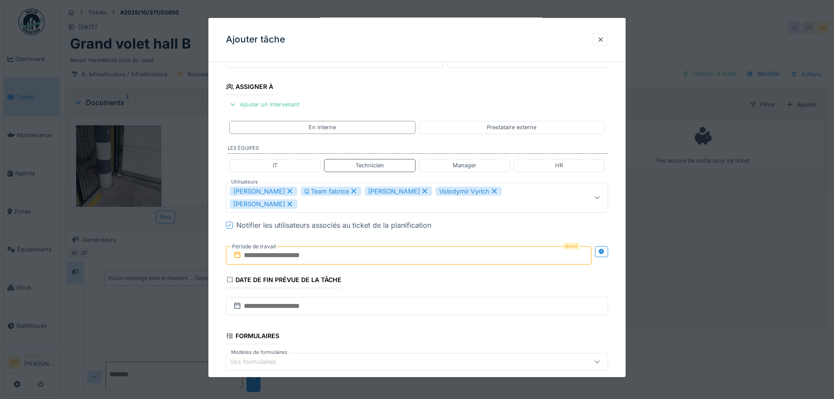
click at [350, 192] on icon at bounding box center [354, 191] width 8 height 6
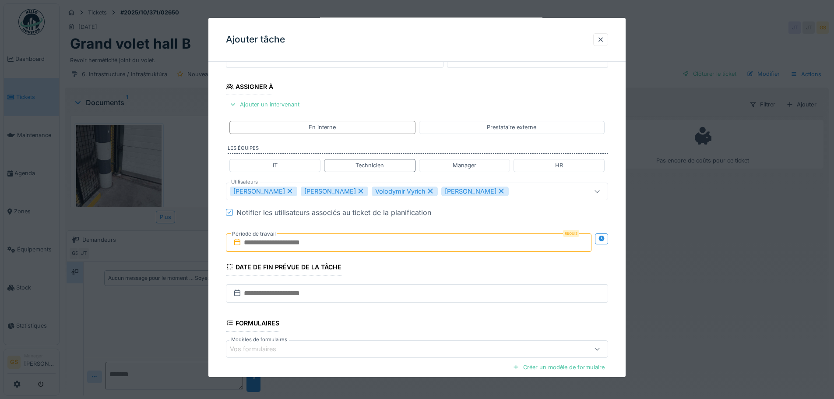
click at [359, 192] on icon at bounding box center [361, 191] width 5 height 5
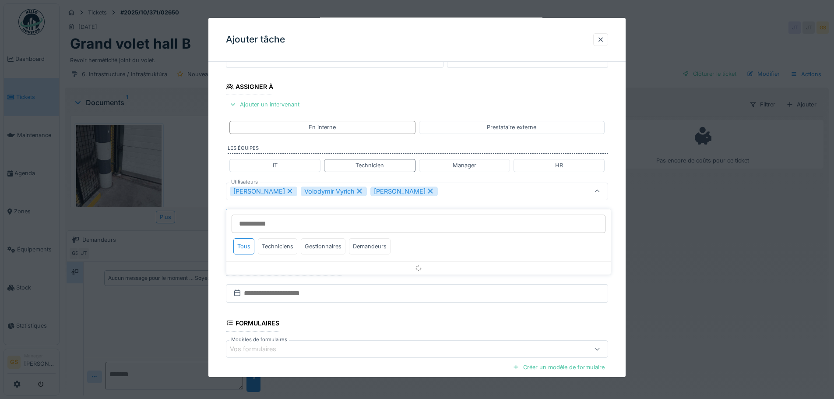
scroll to position [124, 0]
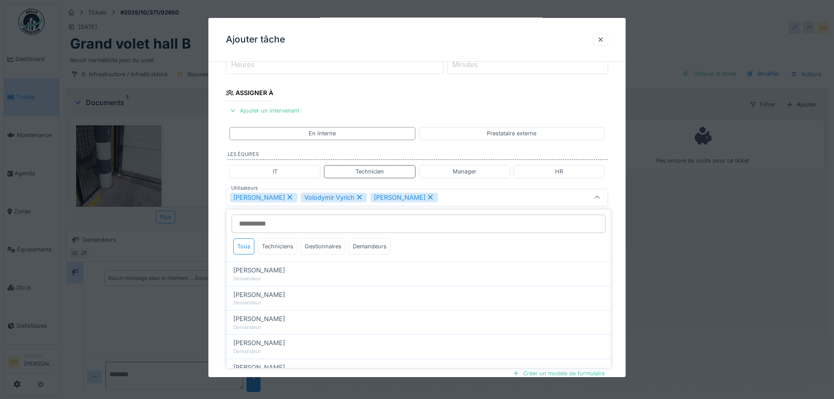
click at [356, 195] on icon at bounding box center [360, 197] width 8 height 6
click at [357, 198] on icon at bounding box center [361, 197] width 8 height 6
click at [450, 171] on div "Manager" at bounding box center [464, 171] width 91 height 13
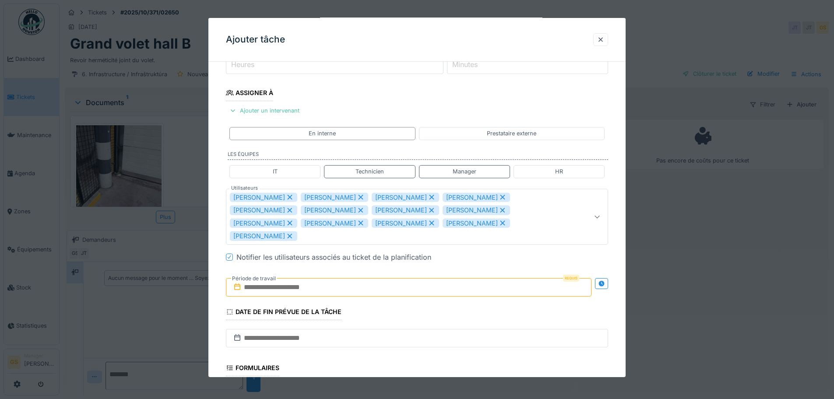
click at [430, 198] on icon at bounding box center [432, 197] width 5 height 5
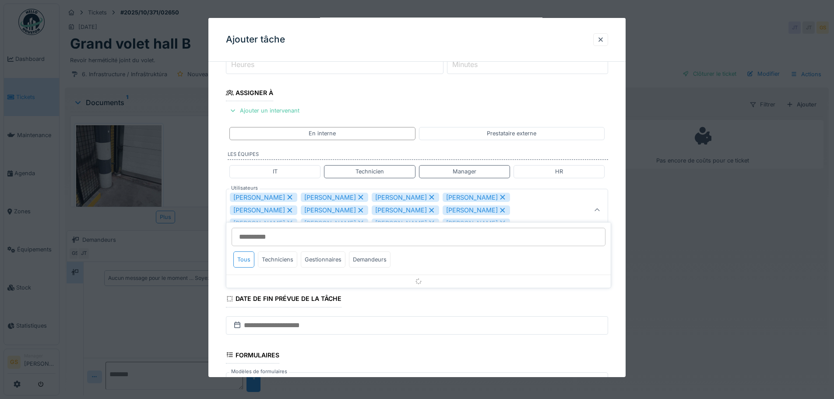
scroll to position [137, 0]
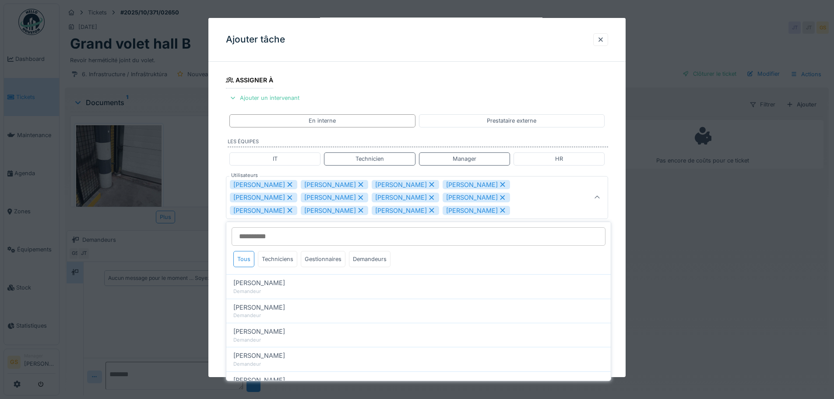
click at [430, 185] on icon at bounding box center [432, 184] width 5 height 5
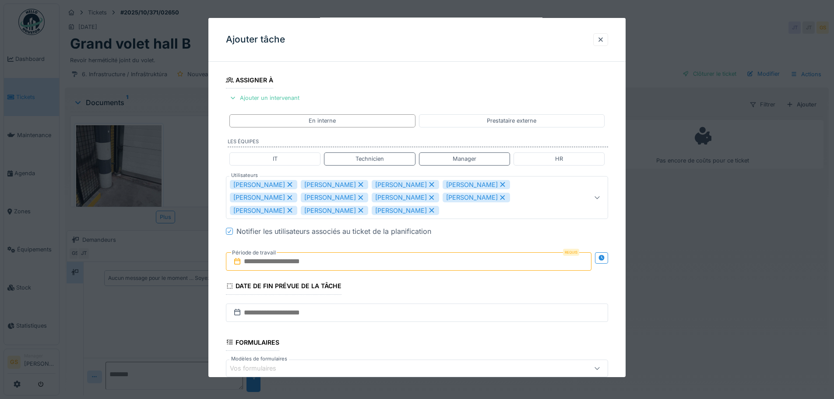
click at [428, 184] on icon at bounding box center [432, 184] width 8 height 6
click at [428, 185] on icon at bounding box center [432, 184] width 8 height 6
click at [430, 185] on icon at bounding box center [432, 184] width 5 height 5
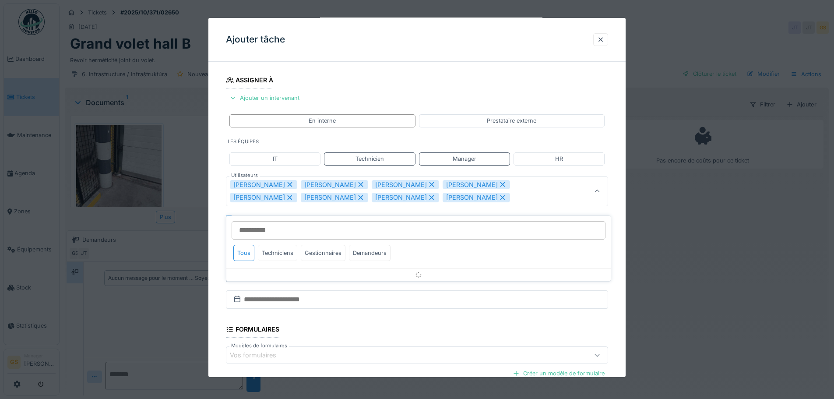
scroll to position [130, 0]
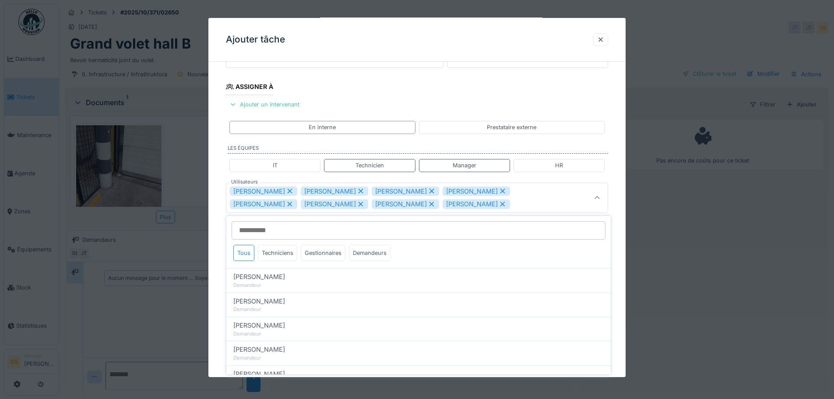
click at [428, 192] on icon at bounding box center [432, 191] width 8 height 6
click at [428, 190] on icon at bounding box center [432, 191] width 8 height 6
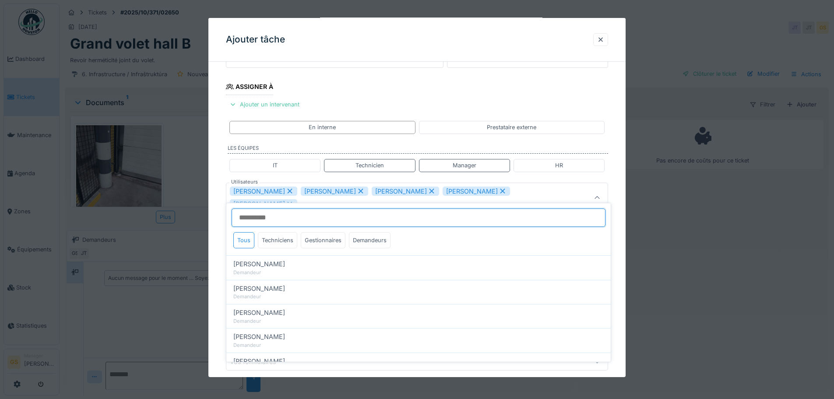
scroll to position [124, 0]
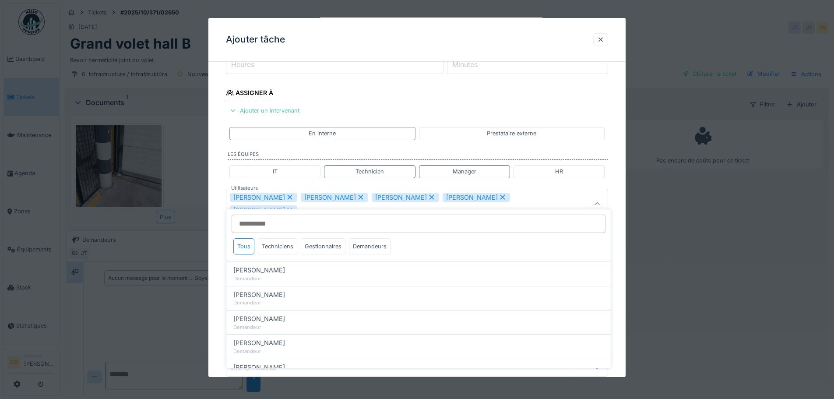
click at [430, 199] on icon at bounding box center [432, 197] width 5 height 5
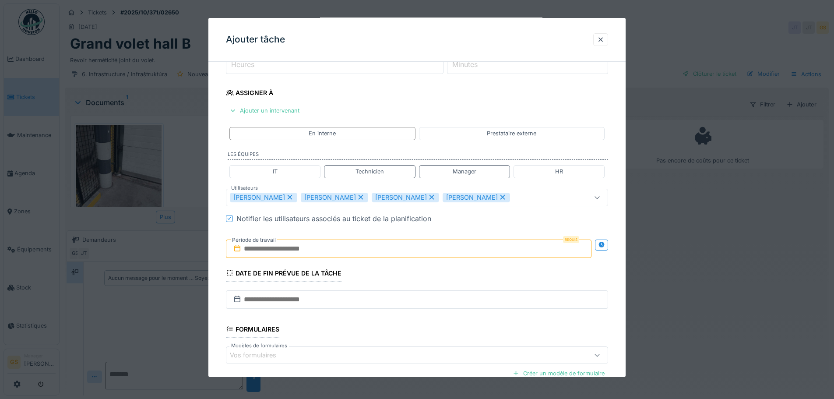
click at [428, 197] on icon at bounding box center [432, 197] width 8 height 6
click at [428, 196] on icon at bounding box center [432, 197] width 8 height 6
type input "*********"
click at [238, 248] on icon at bounding box center [237, 248] width 6 height 7
click at [277, 249] on input "text" at bounding box center [409, 249] width 366 height 18
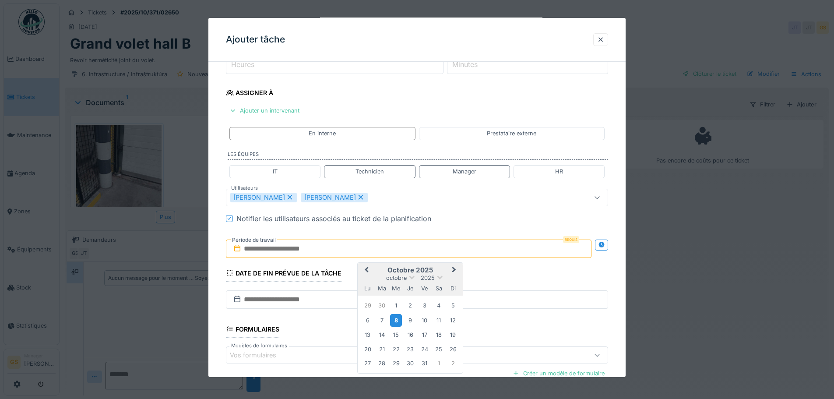
click at [392, 321] on div "8" at bounding box center [396, 320] width 12 height 13
click at [410, 323] on div "9" at bounding box center [411, 321] width 12 height 12
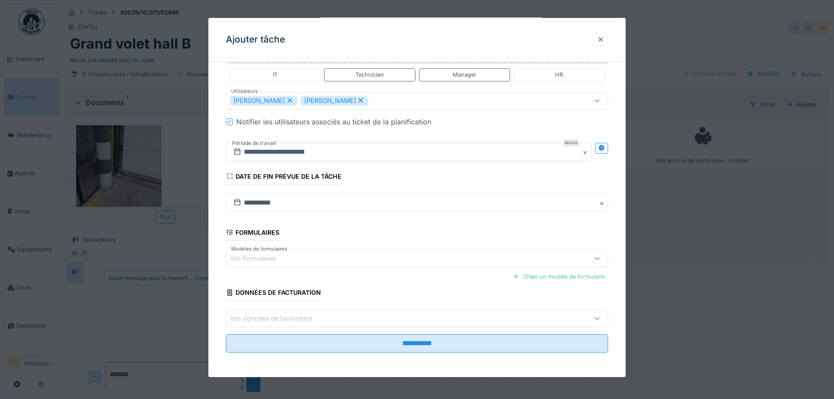
scroll to position [7, 0]
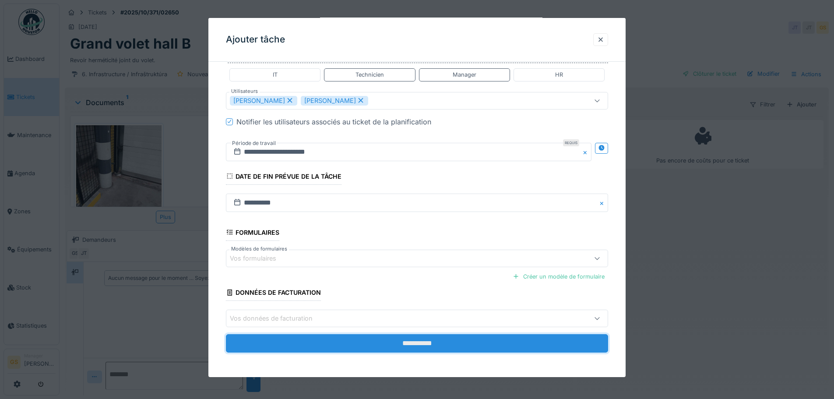
click at [384, 343] on input "**********" at bounding box center [417, 343] width 382 height 18
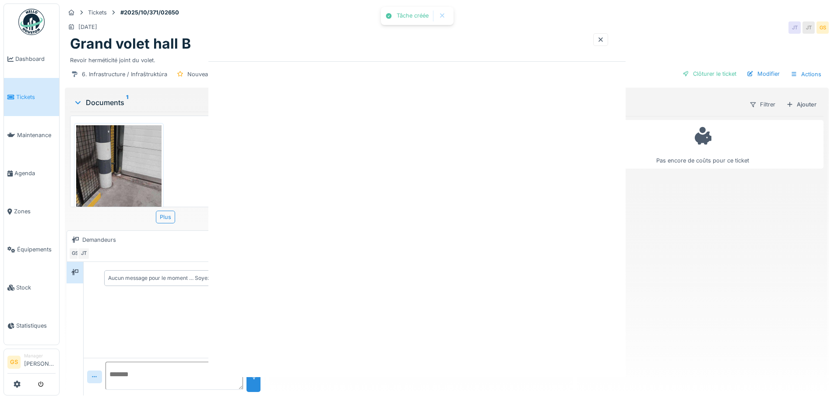
scroll to position [0, 0]
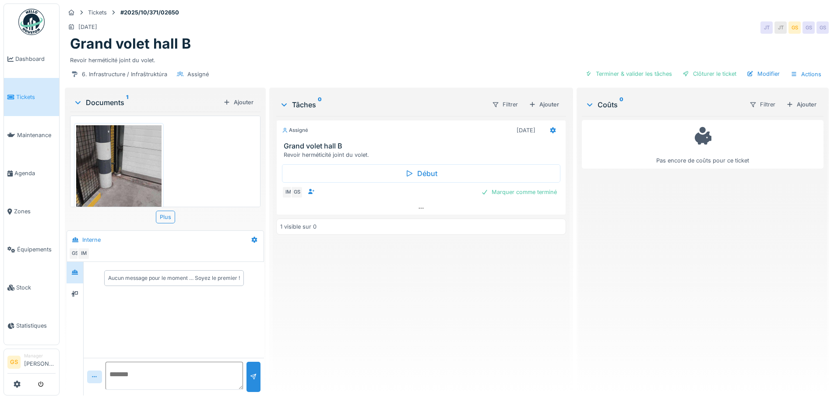
click at [26, 94] on span "Tickets" at bounding box center [35, 97] width 39 height 8
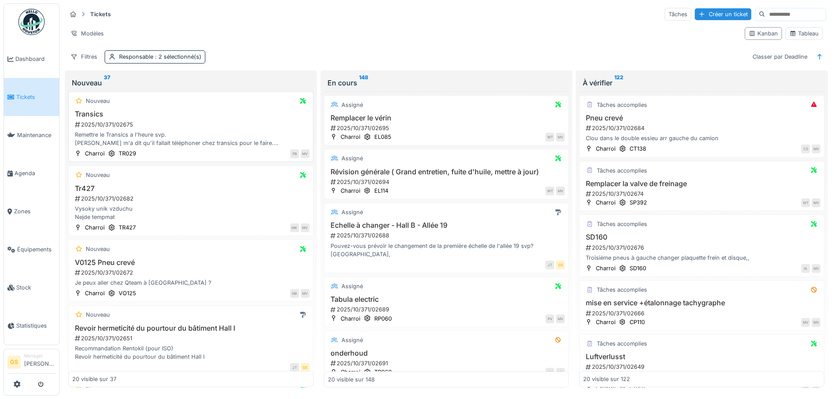
scroll to position [438, 0]
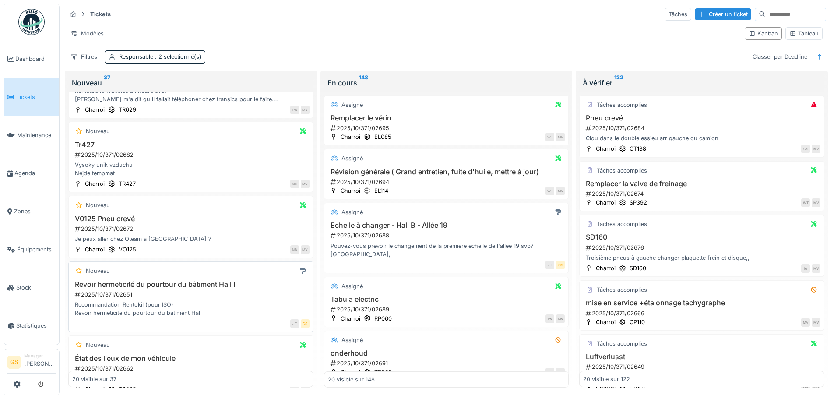
click at [110, 295] on div "2025/10/371/02651" at bounding box center [192, 294] width 236 height 8
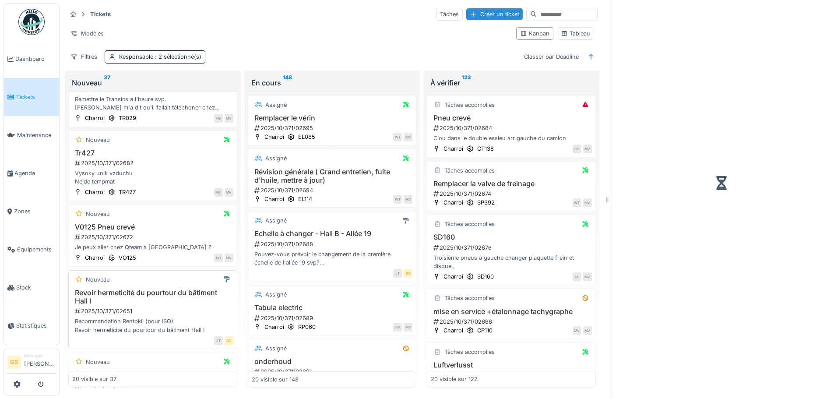
scroll to position [446, 0]
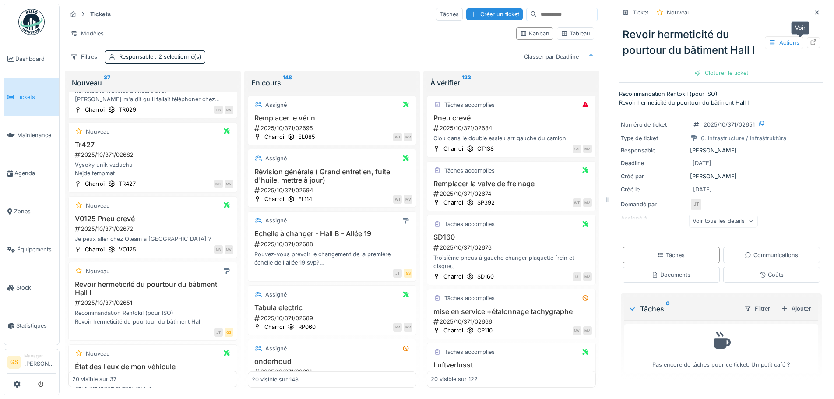
click at [811, 42] on icon at bounding box center [814, 42] width 6 height 6
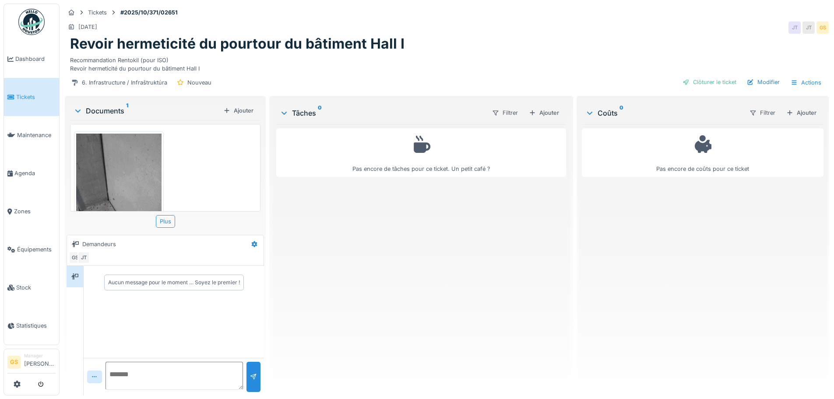
click at [107, 185] on img at bounding box center [118, 190] width 85 height 113
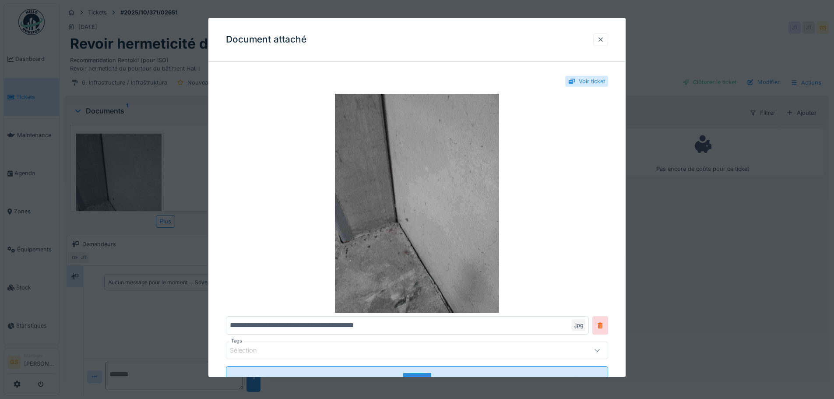
click at [605, 39] on div at bounding box center [601, 39] width 7 height 8
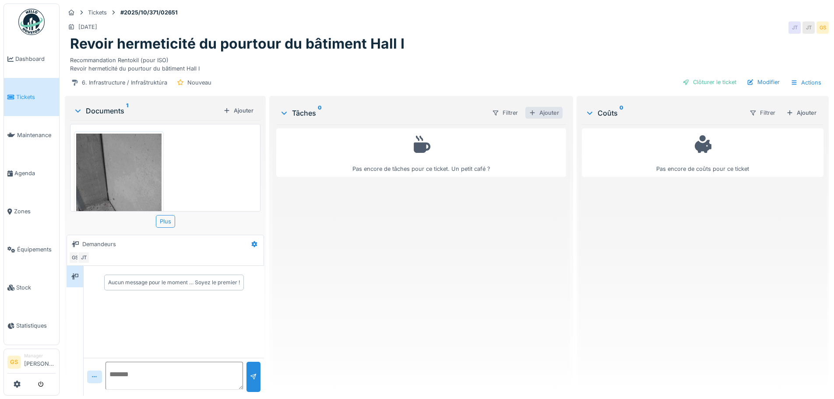
click at [538, 111] on div "Ajouter" at bounding box center [544, 113] width 37 height 12
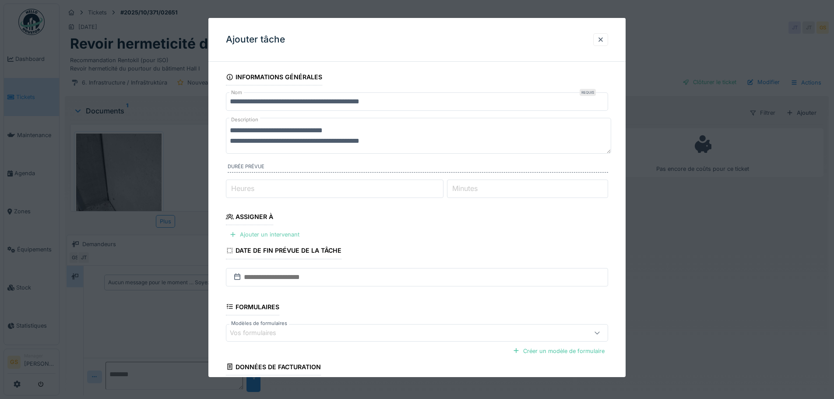
click at [258, 232] on div "Ajouter un intervenant" at bounding box center [264, 235] width 77 height 12
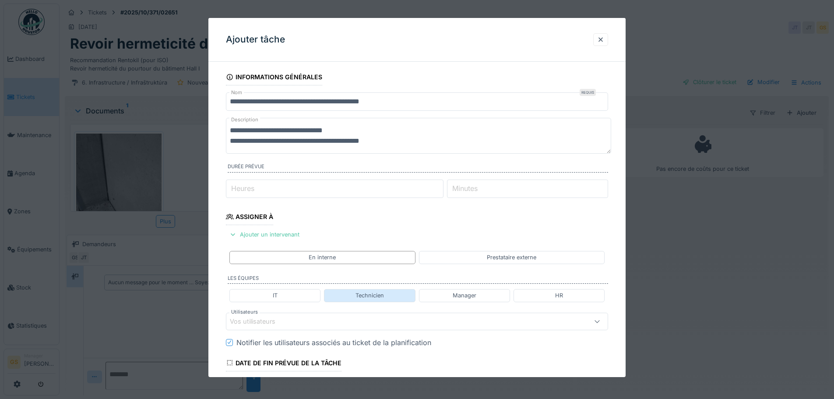
click at [374, 296] on div "Technicien" at bounding box center [370, 295] width 28 height 8
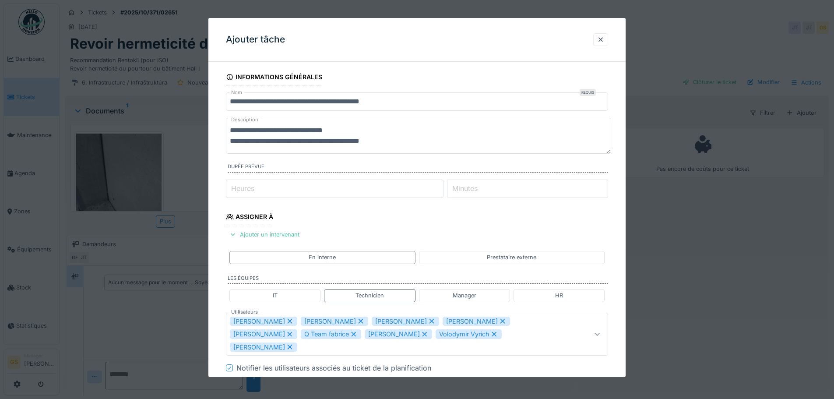
click at [359, 321] on icon at bounding box center [361, 321] width 5 height 5
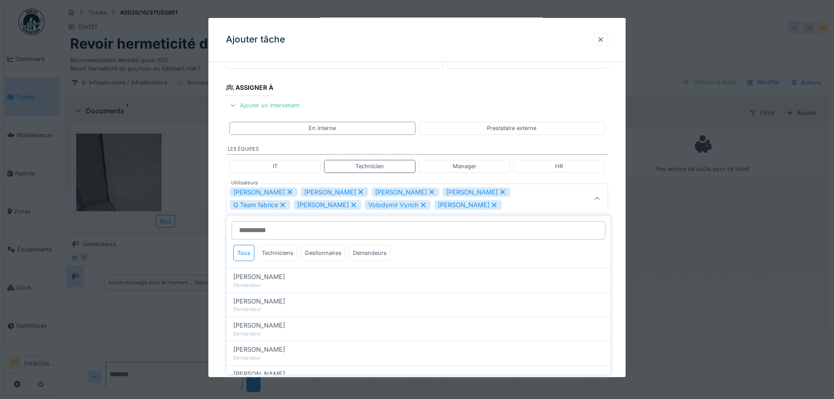
scroll to position [130, 0]
click at [359, 190] on icon at bounding box center [361, 191] width 5 height 5
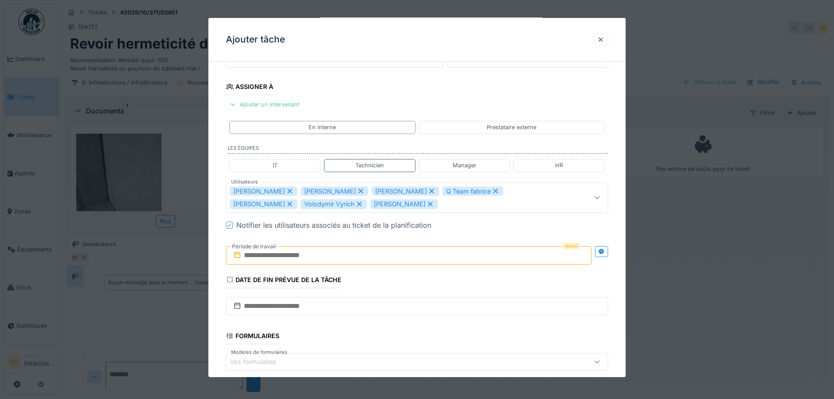
click at [359, 191] on icon at bounding box center [361, 191] width 5 height 5
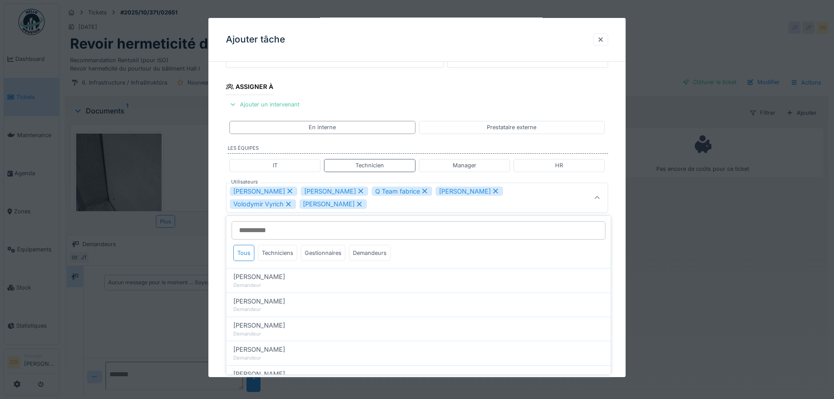
click at [357, 191] on icon at bounding box center [361, 191] width 8 height 6
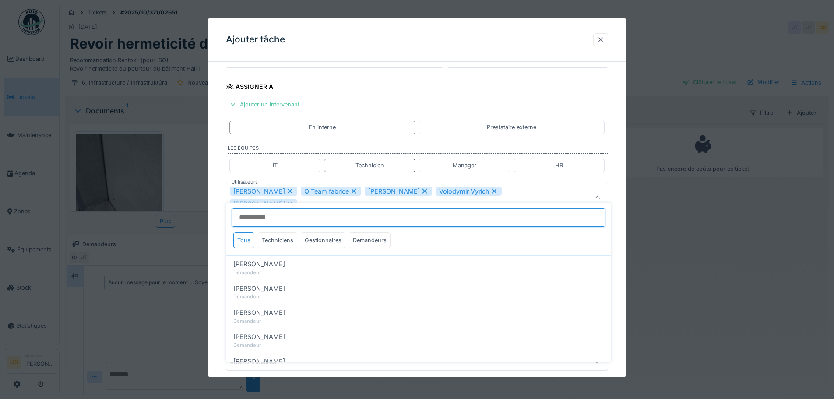
scroll to position [124, 0]
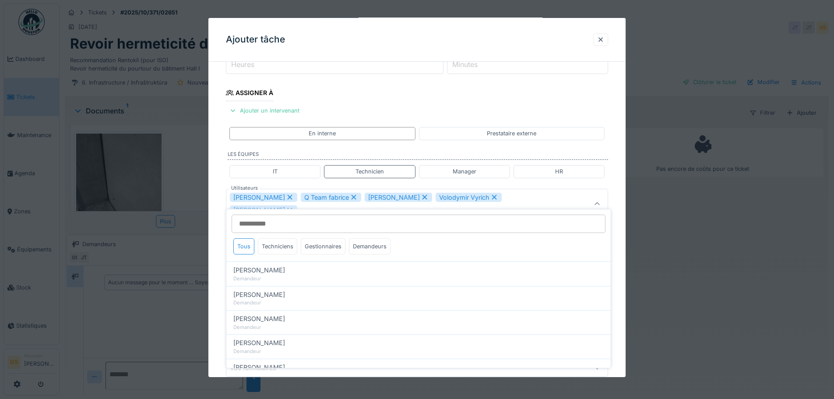
click at [350, 198] on icon at bounding box center [354, 197] width 8 height 6
click at [359, 196] on icon at bounding box center [361, 197] width 5 height 5
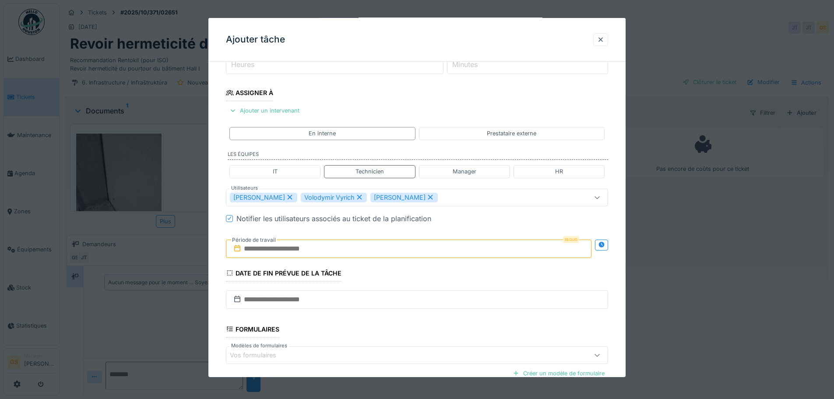
click at [356, 197] on icon at bounding box center [360, 197] width 8 height 6
click at [359, 196] on icon at bounding box center [361, 197] width 5 height 5
type input "****"
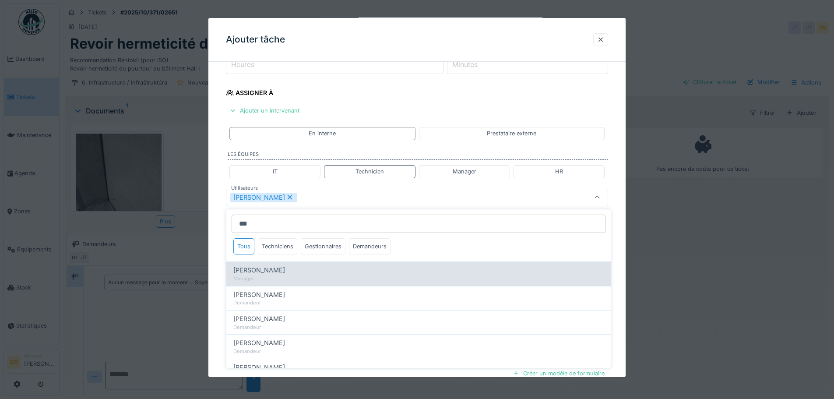
type input "***"
click at [274, 268] on span "[PERSON_NAME]" at bounding box center [259, 270] width 52 height 10
type input "*********"
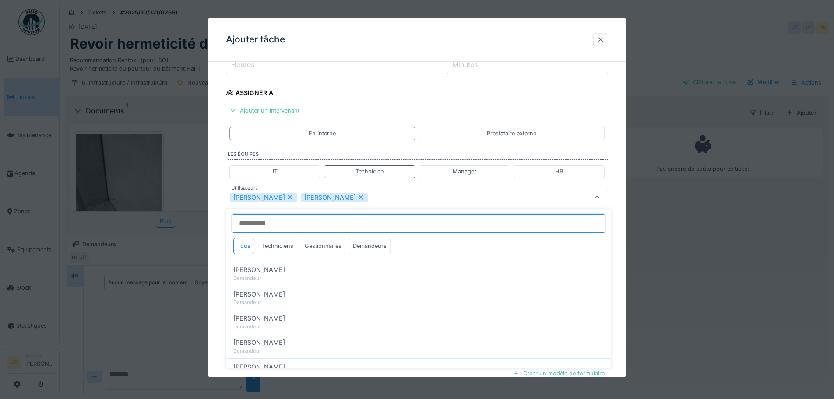
scroll to position [0, 0]
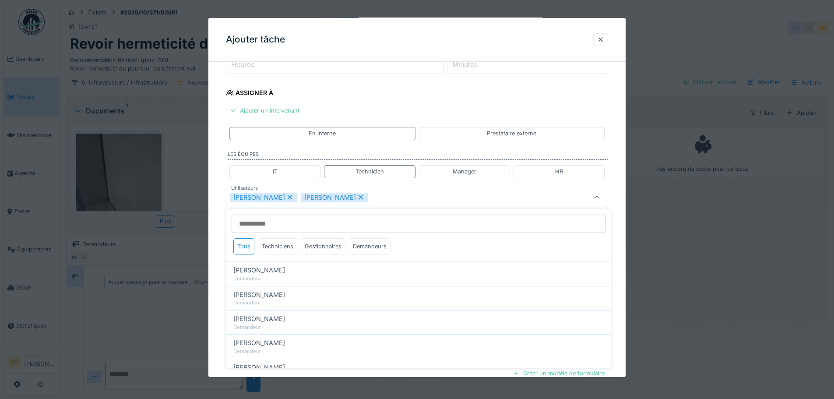
click at [400, 198] on div "Ivan Marcius Gregory Slowinski" at bounding box center [395, 198] width 330 height 10
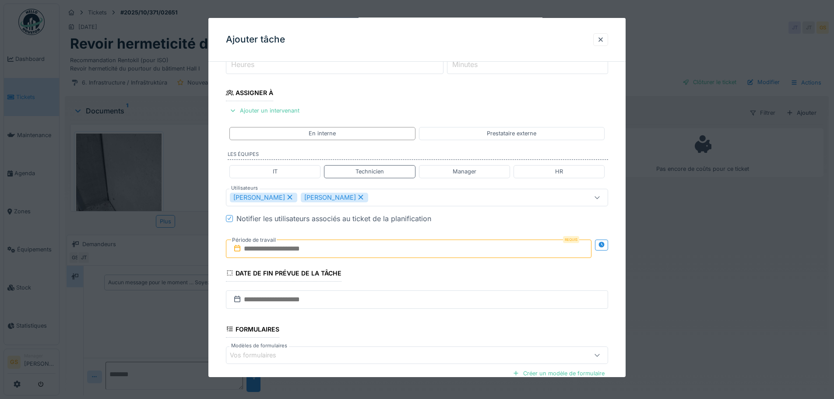
click at [240, 250] on icon at bounding box center [237, 248] width 6 height 7
click at [265, 244] on label "Période de travail" at bounding box center [254, 240] width 46 height 10
click at [273, 250] on input "text" at bounding box center [409, 249] width 366 height 18
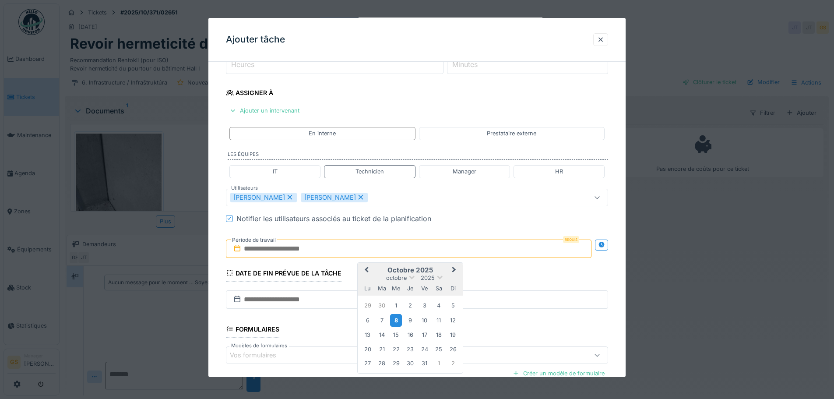
click at [400, 318] on div "8" at bounding box center [396, 320] width 12 height 13
click at [409, 318] on div "9" at bounding box center [411, 321] width 12 height 12
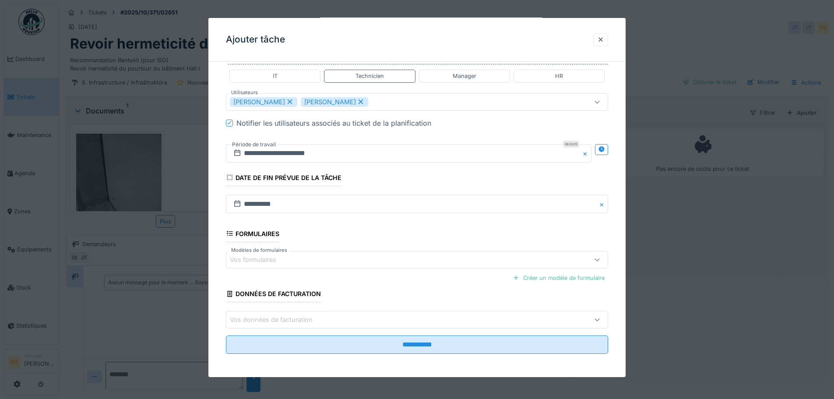
scroll to position [221, 0]
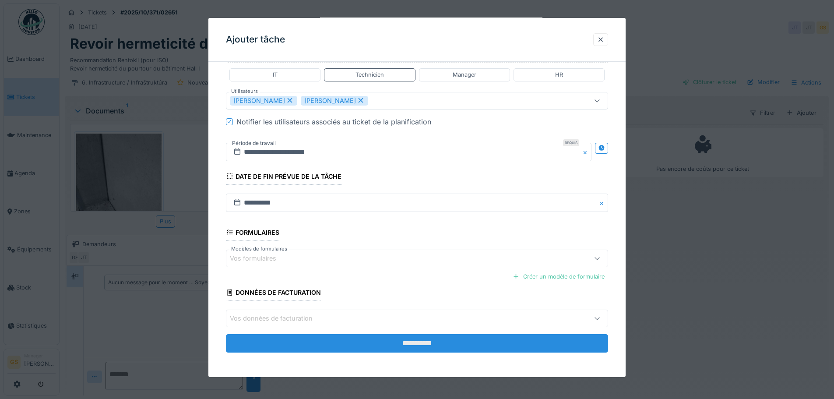
click at [413, 343] on input "**********" at bounding box center [417, 343] width 382 height 18
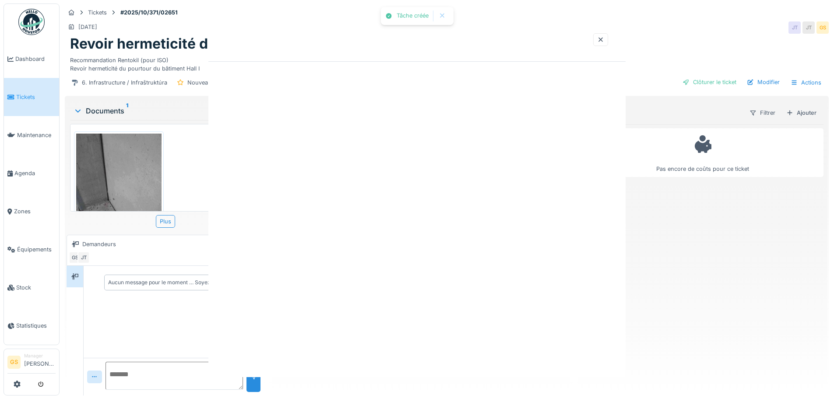
scroll to position [0, 0]
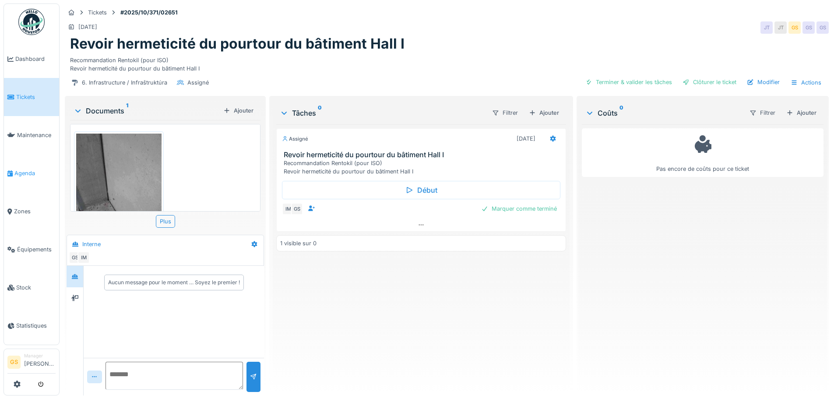
click at [13, 169] on li "Agenda" at bounding box center [31, 173] width 48 height 8
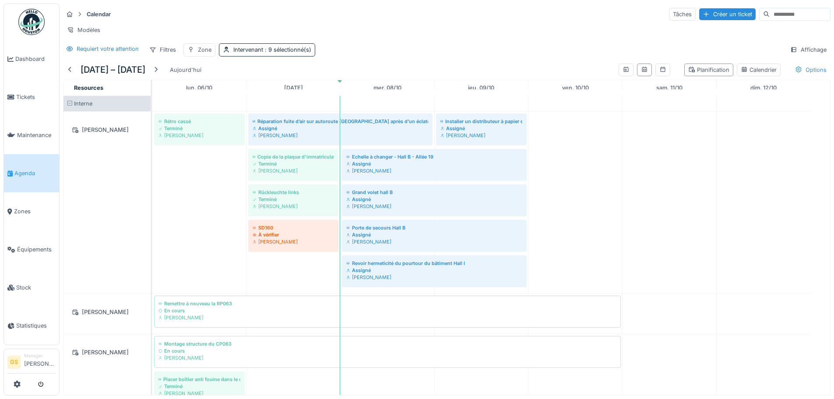
click at [796, 72] on icon at bounding box center [799, 70] width 7 height 6
click at [799, 56] on div "Affichage" at bounding box center [809, 49] width 44 height 13
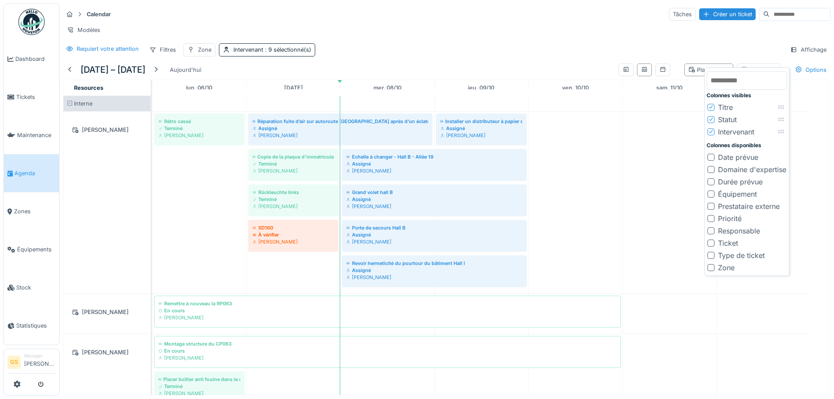
click at [711, 194] on div at bounding box center [711, 194] width 7 height 7
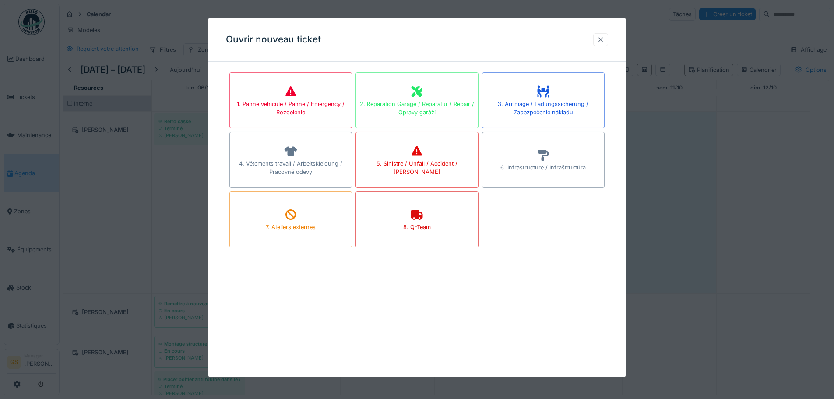
click at [601, 42] on div at bounding box center [601, 39] width 7 height 8
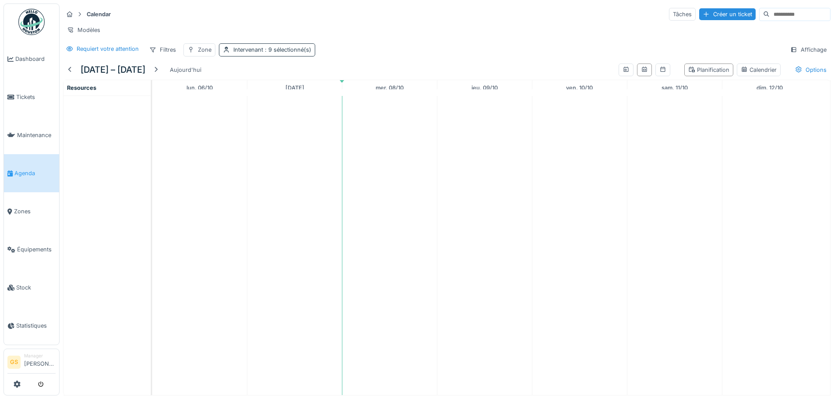
click at [268, 53] on span ": 9 sélectionné(s)" at bounding box center [287, 49] width 48 height 7
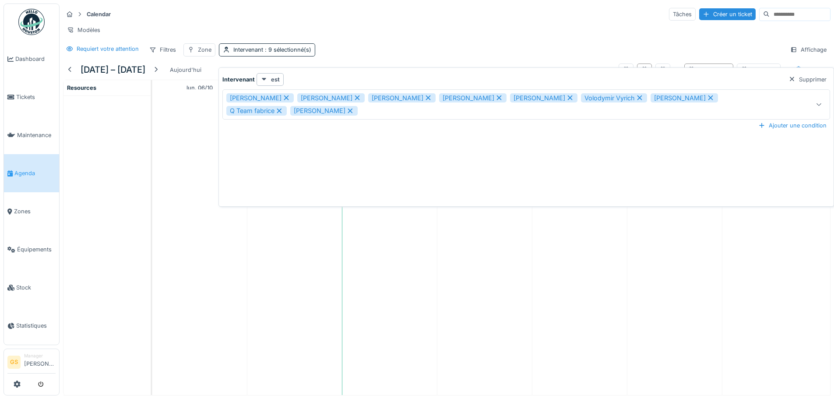
click at [297, 146] on div "**********" at bounding box center [527, 138] width 612 height 131
click at [199, 137] on td at bounding box center [199, 245] width 95 height 299
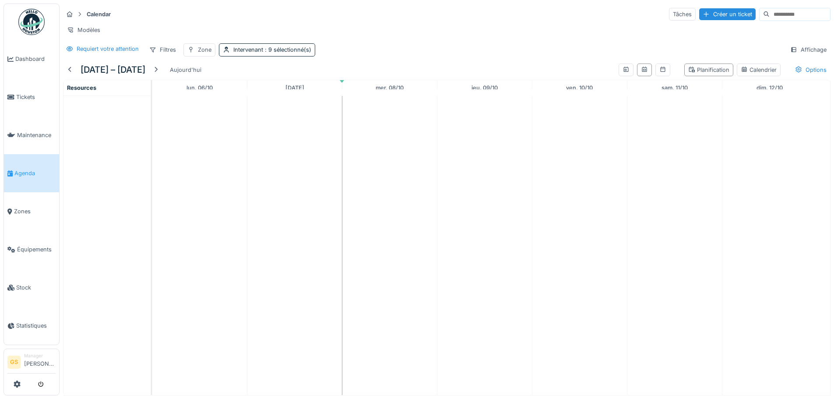
scroll to position [7, 0]
click at [27, 105] on link "Tickets" at bounding box center [31, 97] width 55 height 38
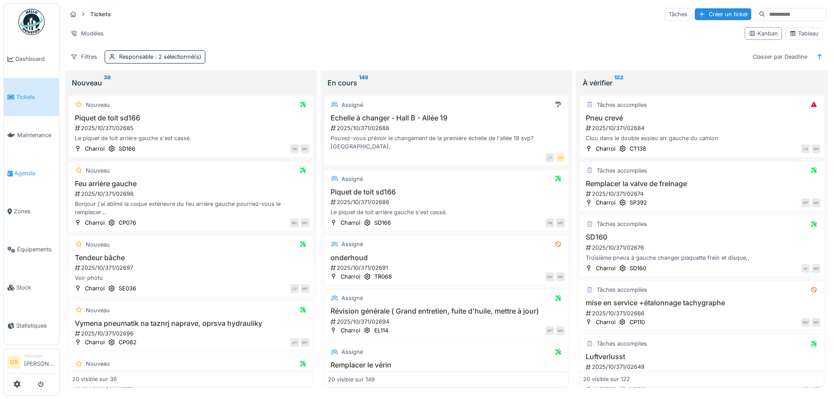
click at [25, 172] on span "Agenda" at bounding box center [34, 173] width 41 height 8
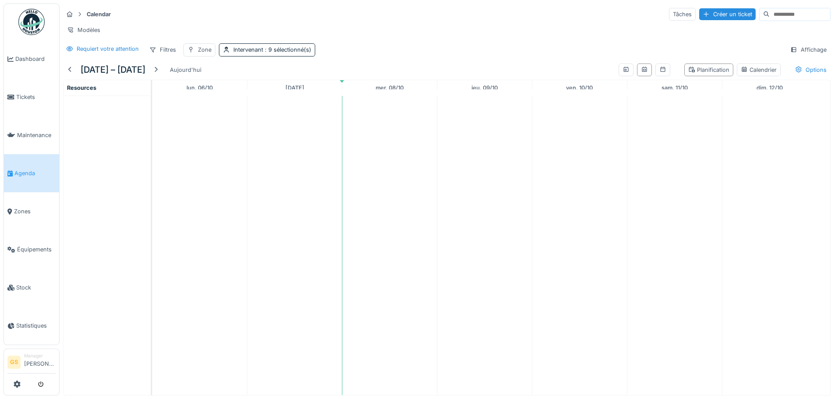
scroll to position [7, 0]
click at [17, 169] on span "Agenda" at bounding box center [34, 173] width 41 height 8
click at [35, 171] on span "Agenda" at bounding box center [34, 173] width 41 height 8
click at [21, 96] on span "Tickets" at bounding box center [35, 97] width 39 height 8
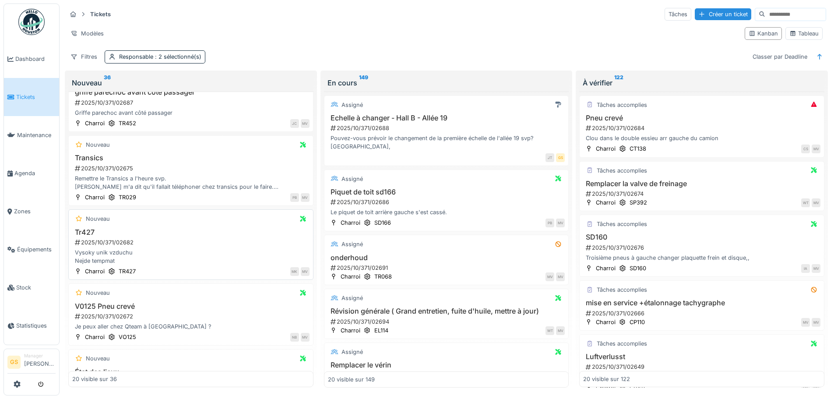
scroll to position [394, 0]
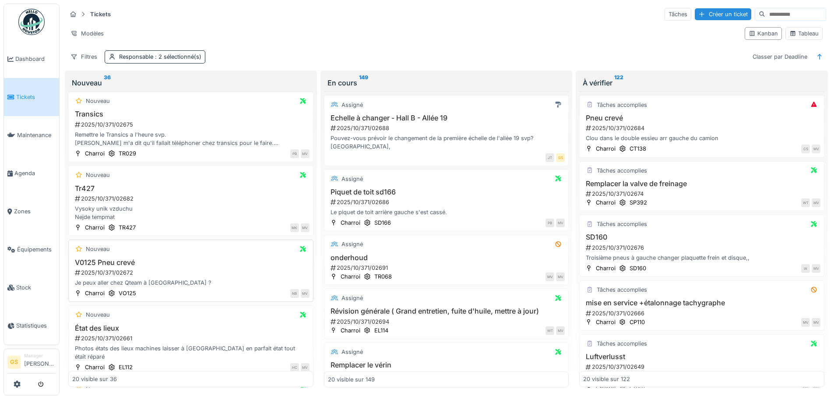
click at [100, 271] on div "2025/10/371/02672" at bounding box center [192, 273] width 236 height 8
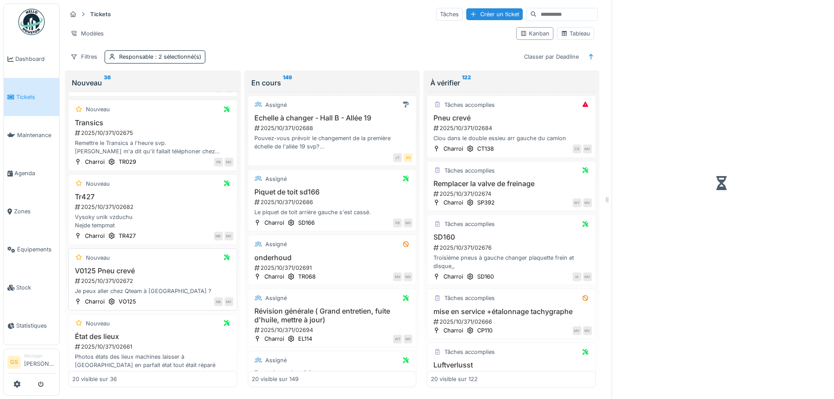
scroll to position [403, 0]
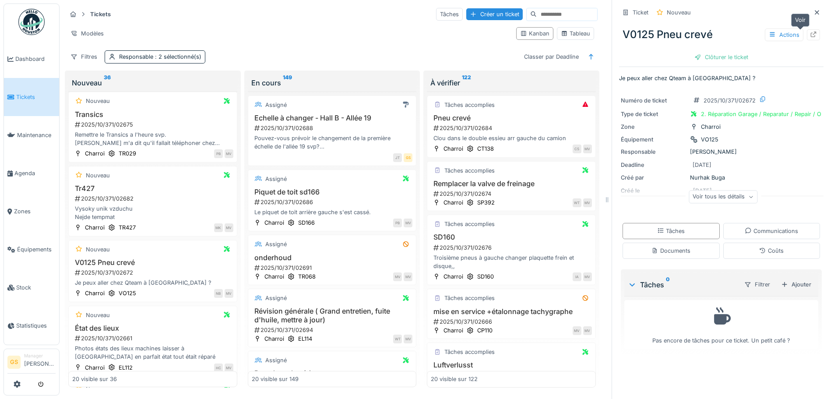
click at [811, 35] on icon at bounding box center [814, 35] width 6 height 6
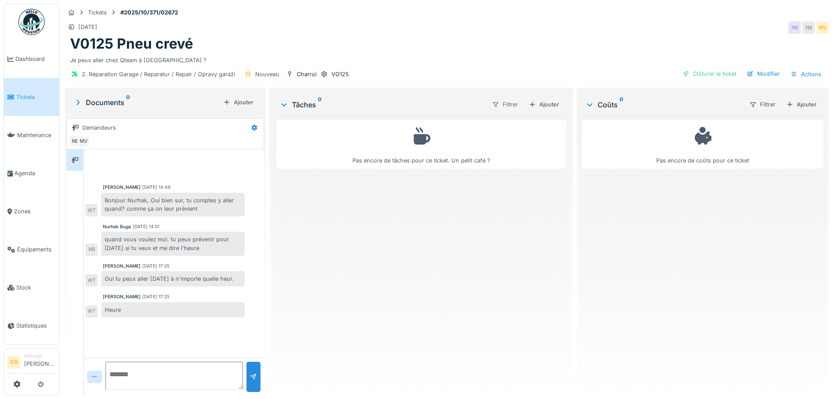
click at [502, 104] on div "Filtrer" at bounding box center [505, 104] width 34 height 13
click at [506, 103] on div "Filtrer" at bounding box center [505, 104] width 34 height 13
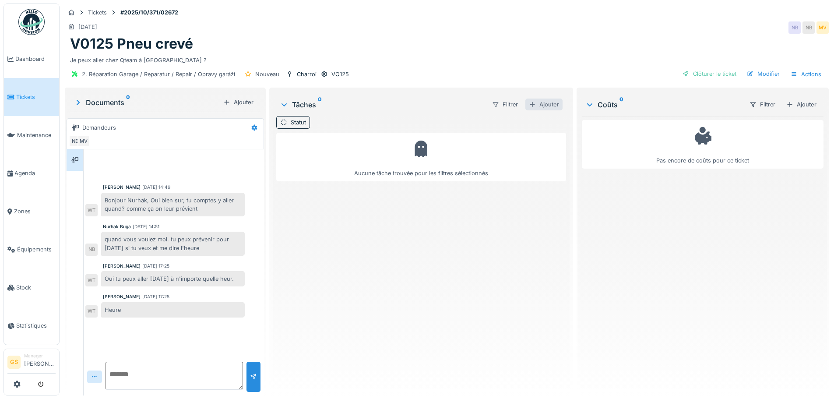
click at [539, 104] on div "Ajouter" at bounding box center [544, 105] width 37 height 12
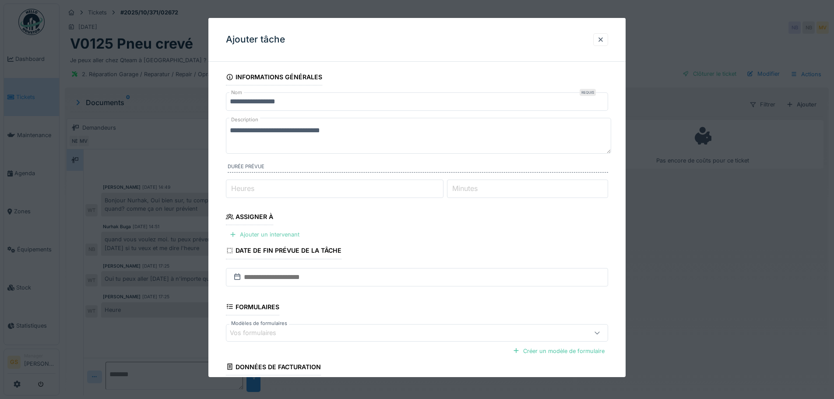
click at [267, 233] on div "Ajouter un intervenant" at bounding box center [264, 235] width 77 height 12
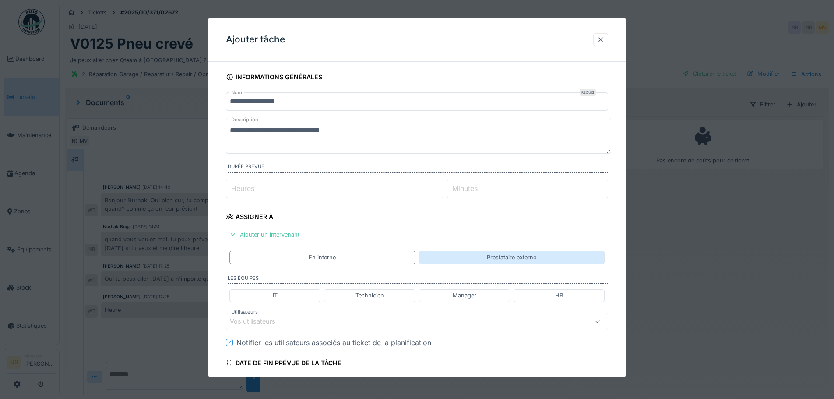
click at [499, 259] on div "Prestataire externe" at bounding box center [512, 257] width 50 height 8
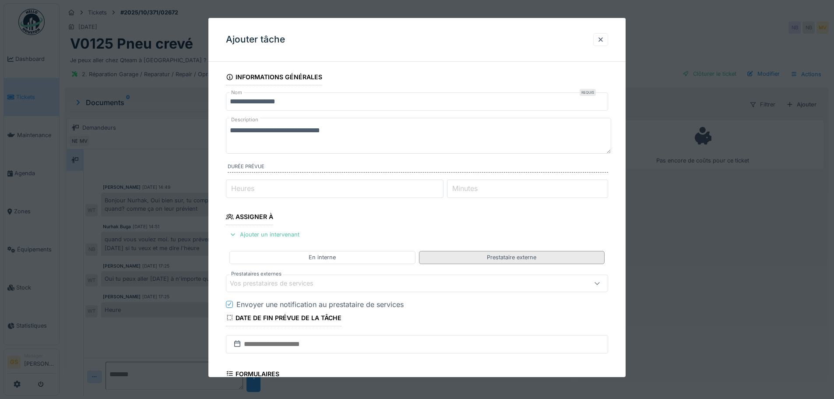
click at [452, 260] on div "Prestataire externe" at bounding box center [512, 257] width 186 height 13
click at [286, 283] on div "Vos prestataires de services" at bounding box center [278, 284] width 96 height 10
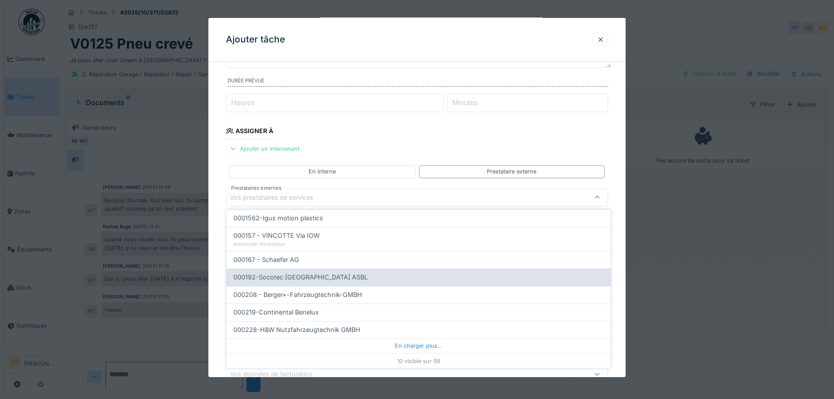
scroll to position [100, 0]
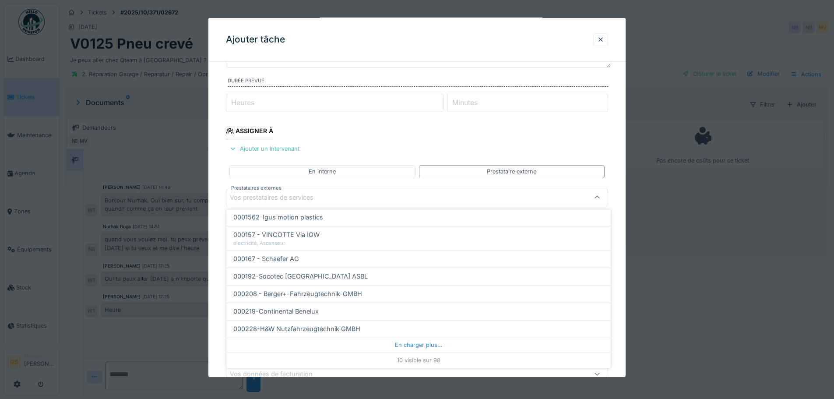
click at [266, 193] on div "Vos prestataires de services" at bounding box center [278, 198] width 96 height 10
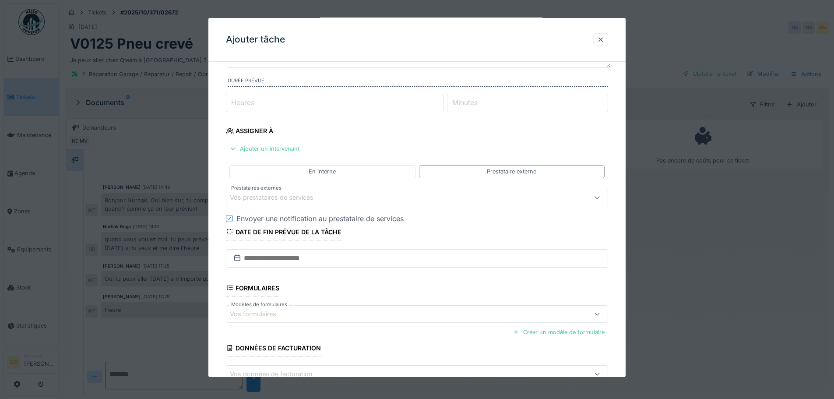
click at [377, 196] on div "Vos prestataires de services" at bounding box center [395, 198] width 330 height 10
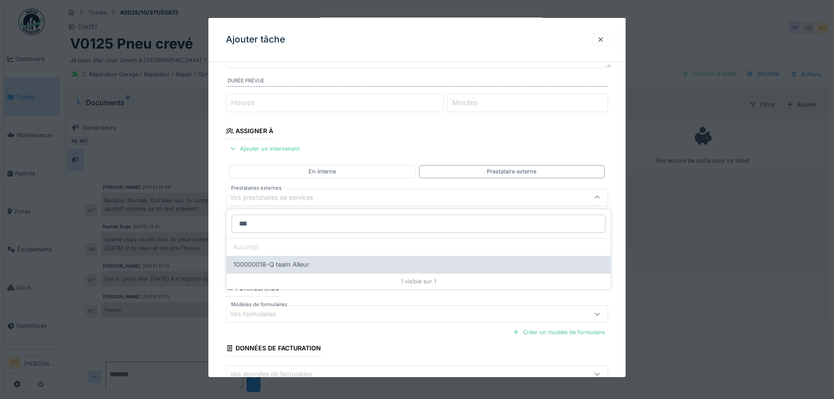
type input "***"
click at [291, 265] on span "100000018-Q team Alleur" at bounding box center [271, 265] width 76 height 10
type input "*****"
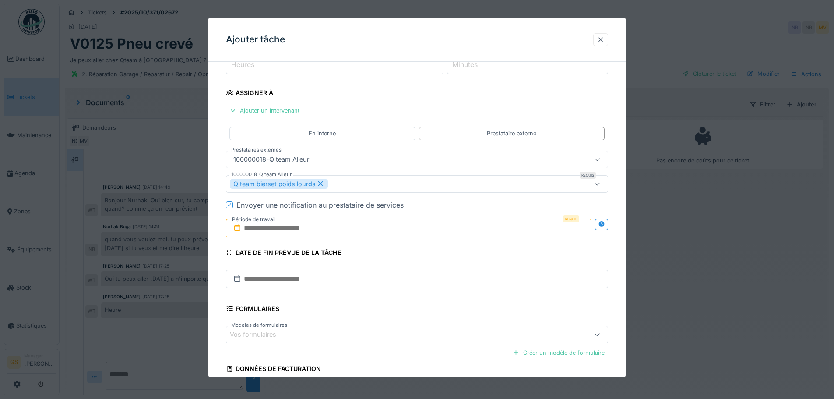
scroll to position [130, 0]
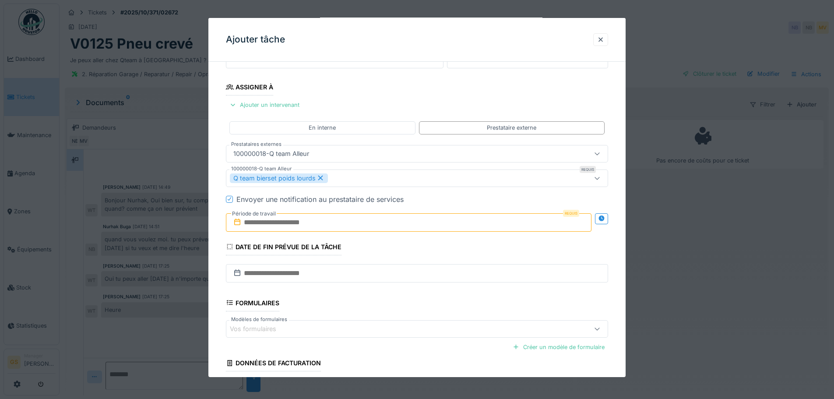
click at [265, 223] on input "text" at bounding box center [409, 222] width 366 height 18
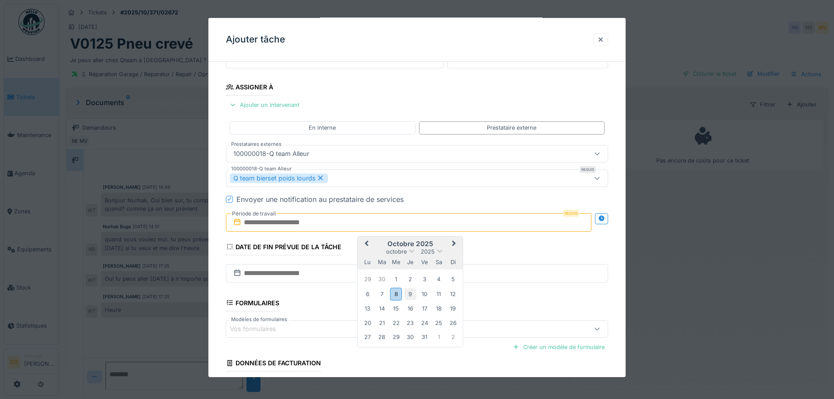
click at [410, 294] on div "9" at bounding box center [411, 294] width 12 height 12
click at [423, 292] on div "10" at bounding box center [425, 294] width 12 height 12
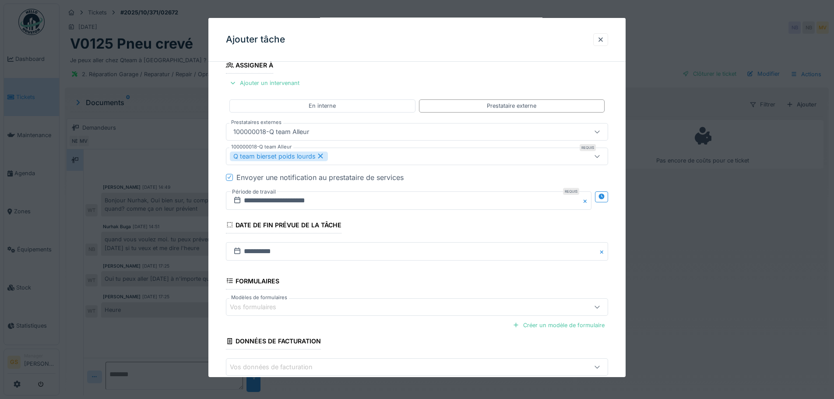
scroll to position [113, 0]
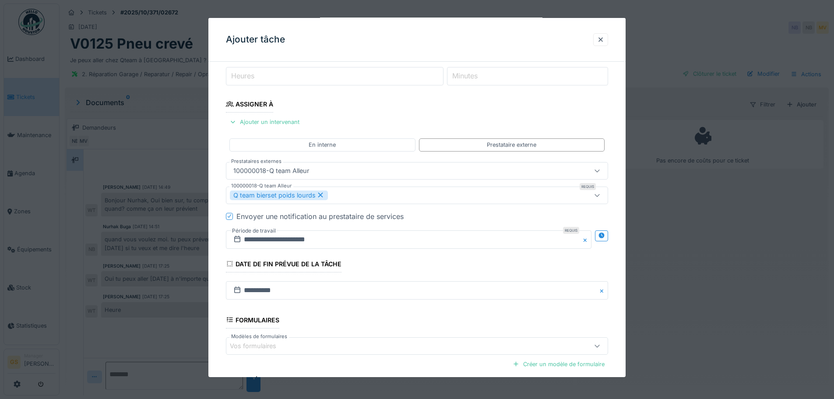
click at [329, 194] on div "Q team bierset poids lourds" at bounding box center [395, 196] width 330 height 10
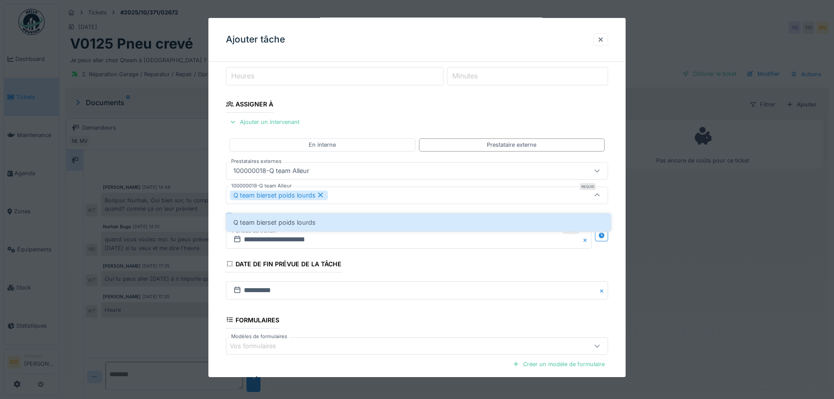
scroll to position [110, 0]
click at [321, 196] on icon at bounding box center [321, 197] width 8 height 6
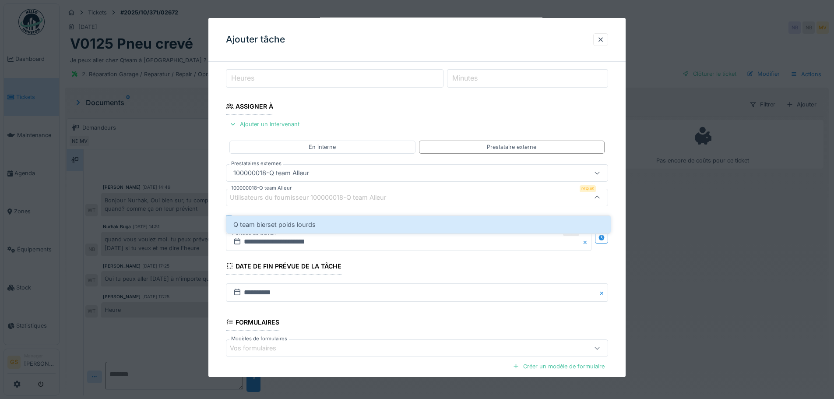
click at [254, 197] on div "Utilisateurs du fournisseur 100000018-Q team Alleur" at bounding box center [314, 198] width 169 height 10
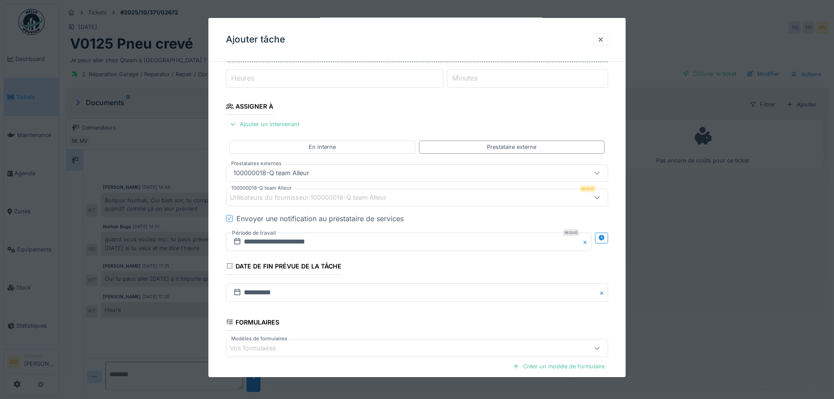
click at [267, 196] on div "Utilisateurs du fournisseur 100000018-Q team Alleur" at bounding box center [314, 198] width 169 height 10
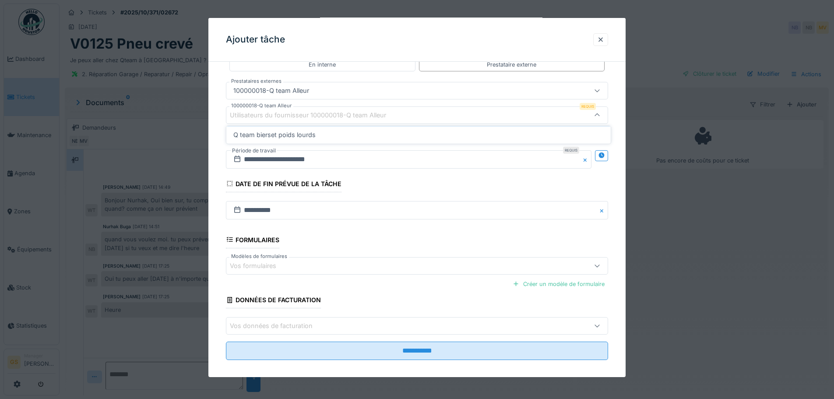
scroll to position [200, 0]
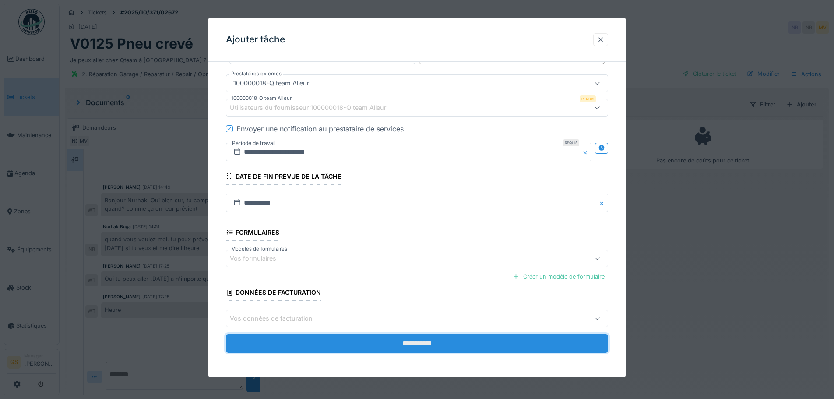
click at [385, 340] on input "**********" at bounding box center [417, 343] width 382 height 18
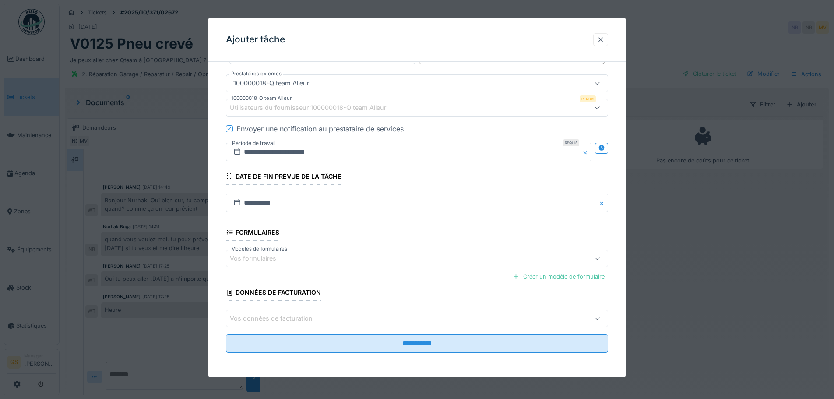
click at [226, 127] on div "**********" at bounding box center [417, 123] width 417 height 509
click at [264, 101] on label "100000018-Q team Alleur" at bounding box center [262, 98] width 64 height 7
click at [231, 129] on icon at bounding box center [229, 128] width 5 height 4
click at [230, 130] on div at bounding box center [229, 128] width 7 height 7
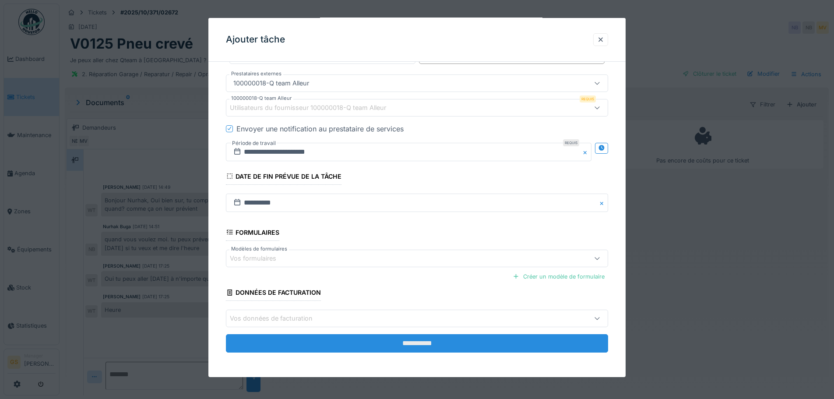
click at [390, 342] on input "**********" at bounding box center [417, 343] width 382 height 18
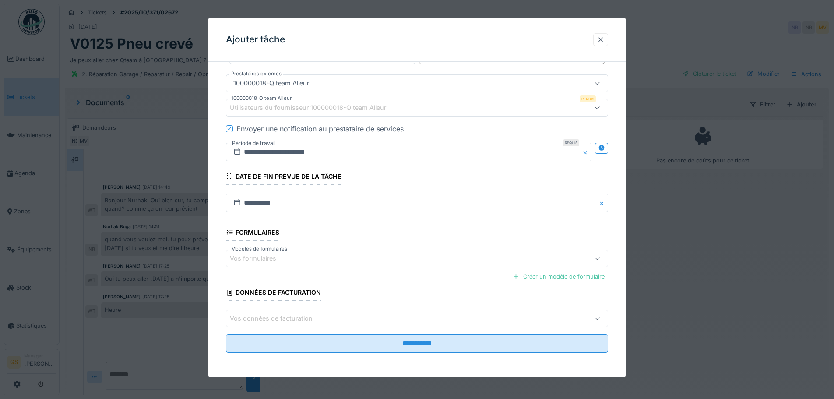
click at [300, 86] on div "100000018-Q team Alleur" at bounding box center [271, 83] width 83 height 10
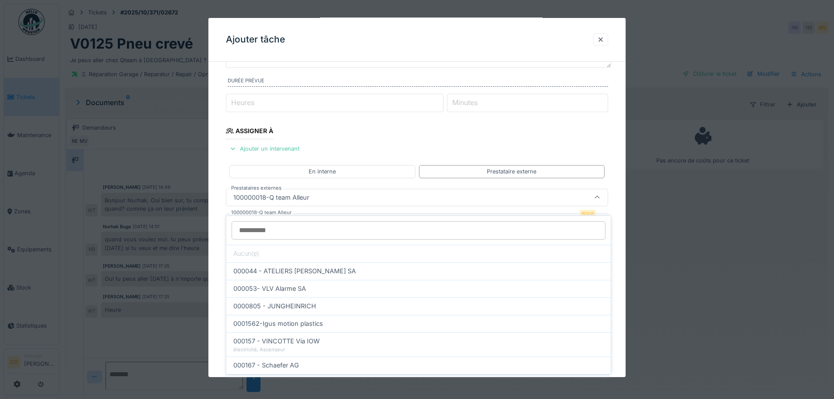
scroll to position [100, 0]
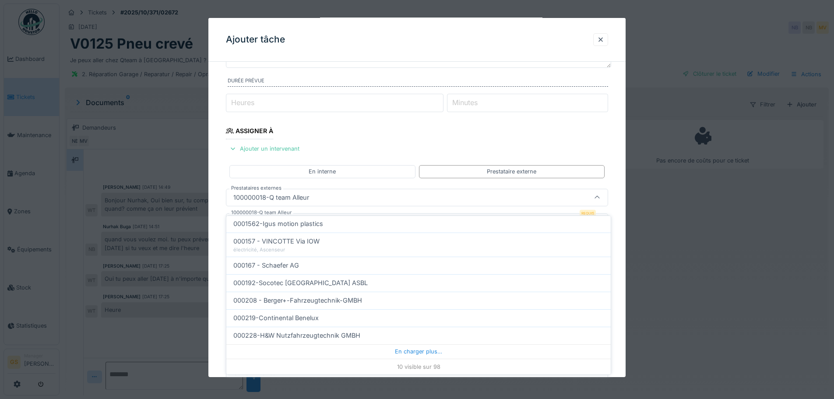
click at [269, 197] on div "100000018-Q team Alleur" at bounding box center [271, 198] width 83 height 10
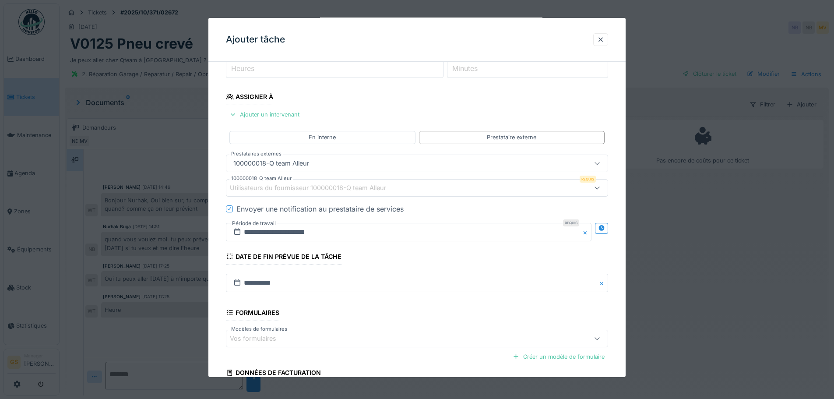
scroll to position [200, 0]
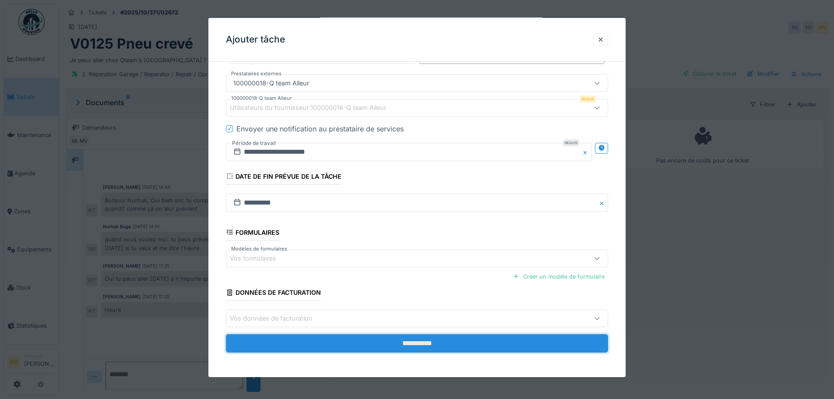
click at [343, 343] on input "**********" at bounding box center [417, 343] width 382 height 18
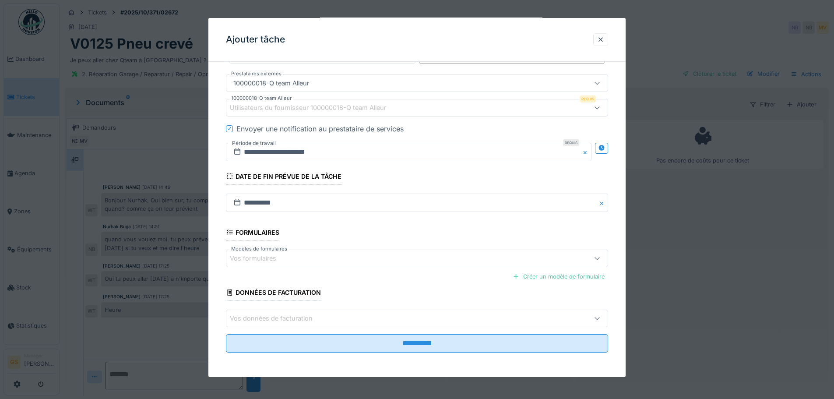
click at [255, 108] on div "Utilisateurs du fournisseur 100000018-Q team Alleur" at bounding box center [314, 108] width 169 height 10
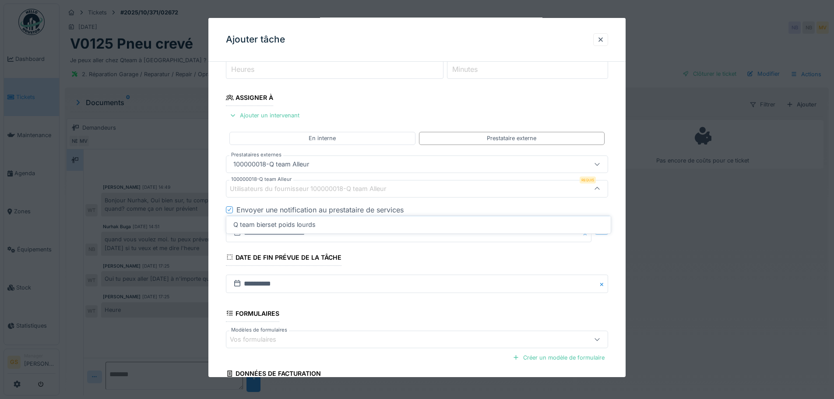
scroll to position [110, 0]
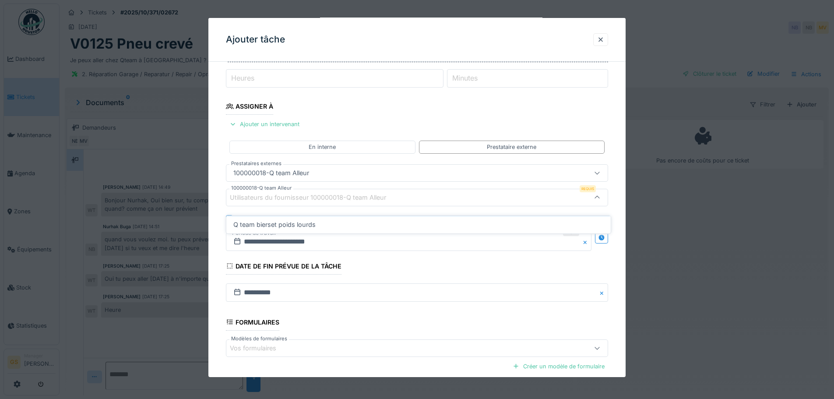
click at [402, 194] on div "Utilisateurs du fournisseur 100000018-Q team Alleur" at bounding box center [395, 198] width 330 height 10
click at [375, 202] on div "Utilisateurs du fournisseur 100000018-Q team Alleur" at bounding box center [417, 198] width 382 height 18
click at [272, 188] on label "100000018-Q team Alleur" at bounding box center [262, 187] width 64 height 7
click at [324, 170] on div "100000018-Q team Alleur" at bounding box center [395, 173] width 330 height 10
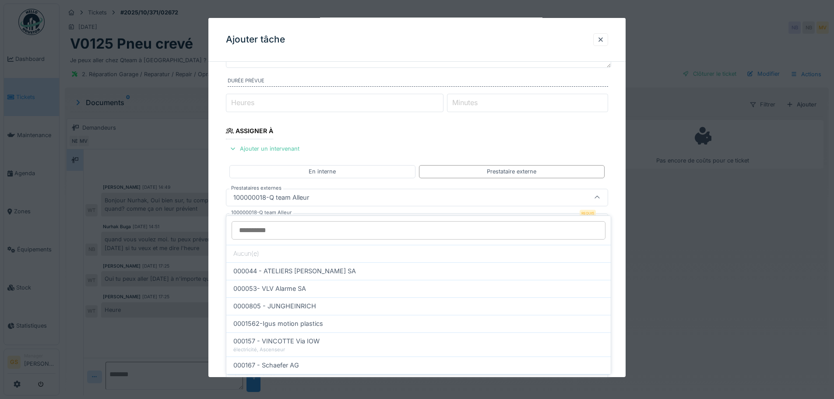
click at [326, 194] on div "100000018-Q team Alleur" at bounding box center [395, 198] width 330 height 10
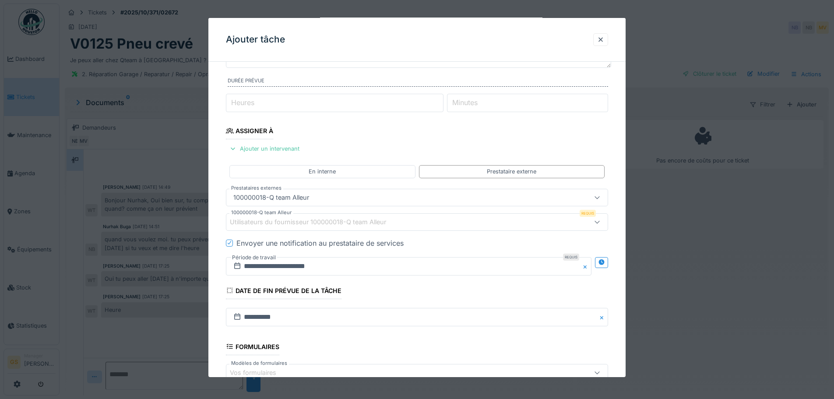
click at [316, 197] on div "100000018-Q team Alleur" at bounding box center [395, 198] width 330 height 10
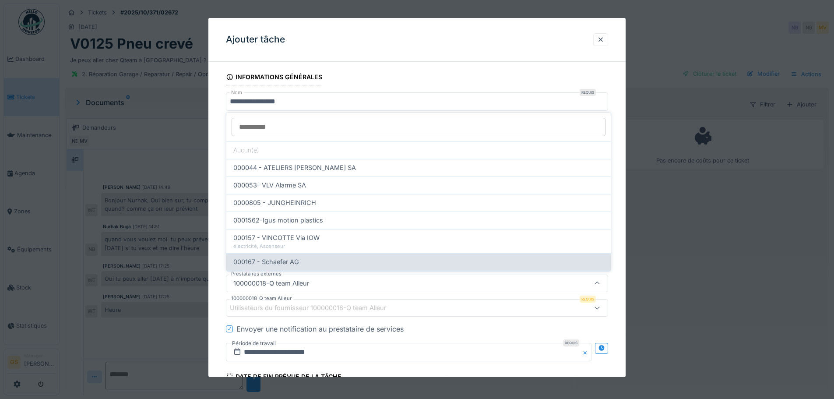
scroll to position [0, 0]
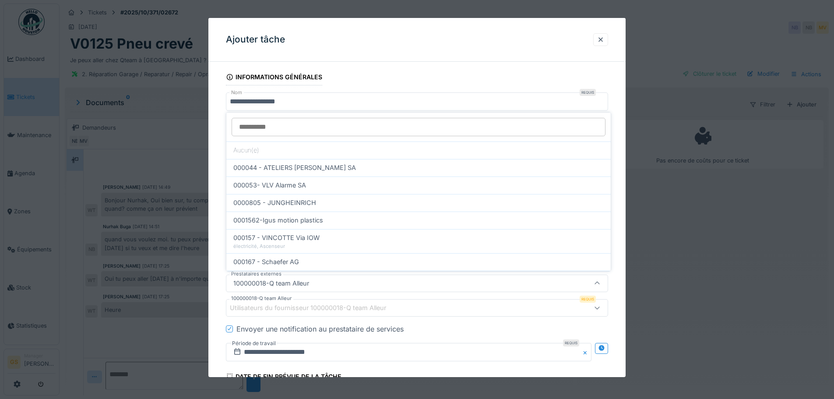
type input "*"
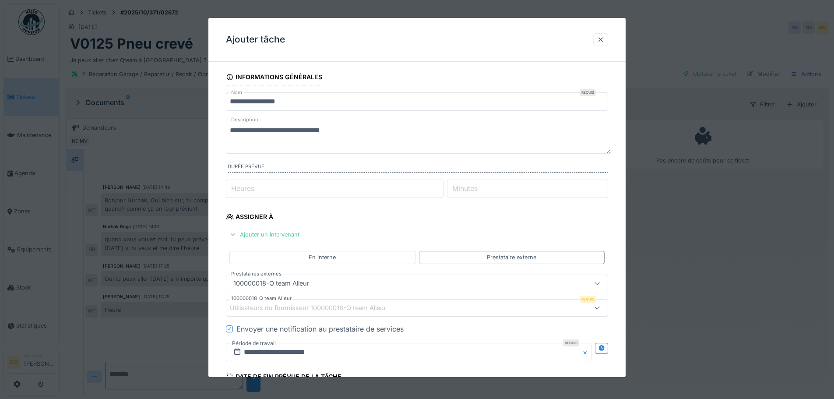
click at [257, 132] on textarea "**********" at bounding box center [418, 136] width 385 height 36
click at [257, 234] on div "Ajouter un intervenant" at bounding box center [264, 235] width 77 height 12
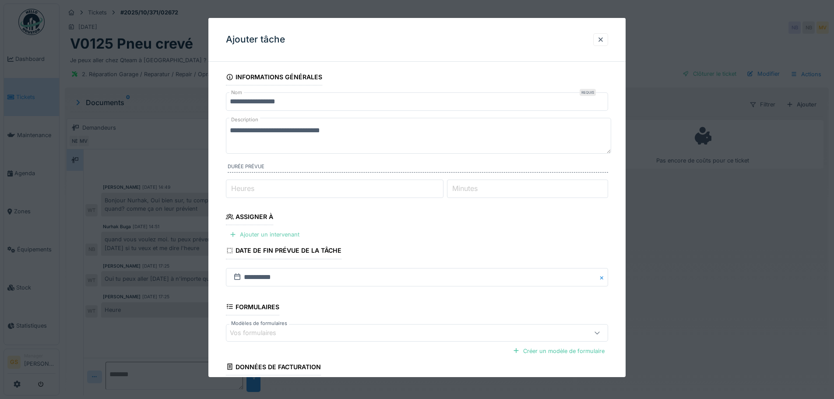
click at [274, 237] on div "Ajouter un intervenant" at bounding box center [264, 235] width 77 height 12
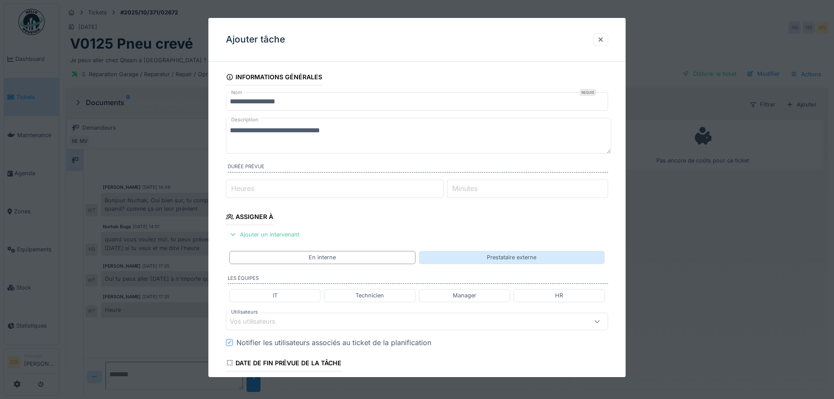
click at [506, 255] on div "Prestataire externe" at bounding box center [512, 257] width 50 height 8
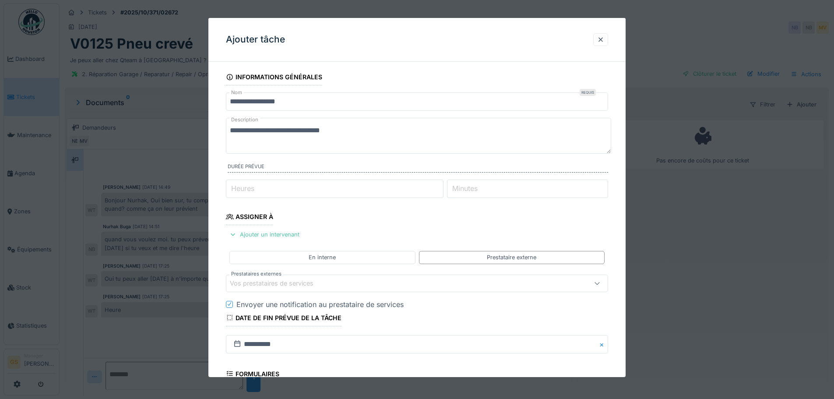
click at [278, 286] on div "Vos prestataires de services" at bounding box center [278, 284] width 96 height 10
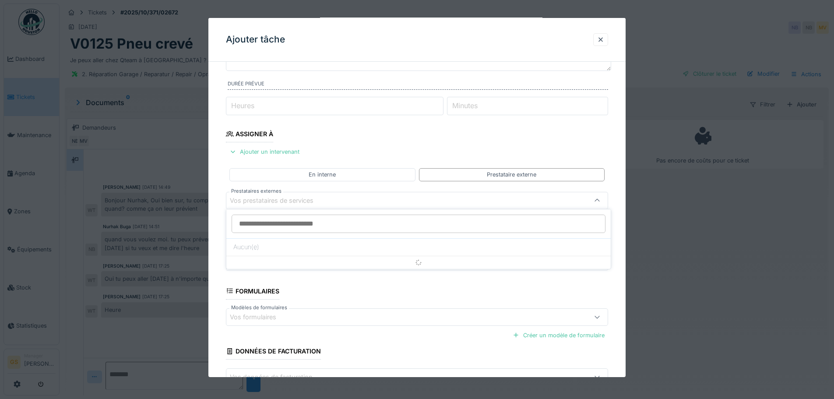
scroll to position [86, 0]
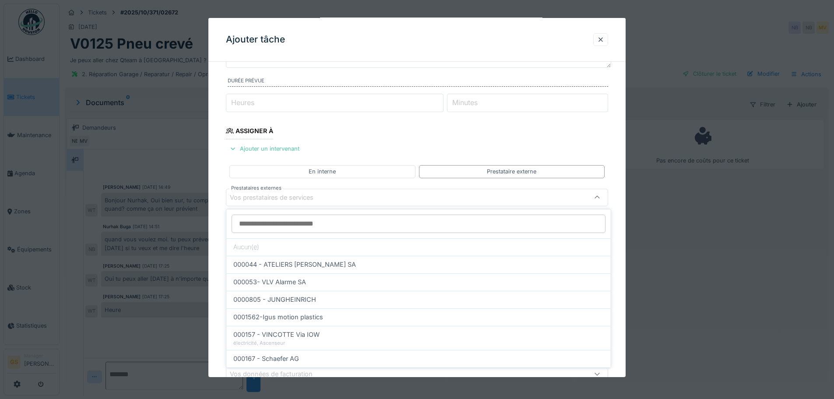
type input "*"
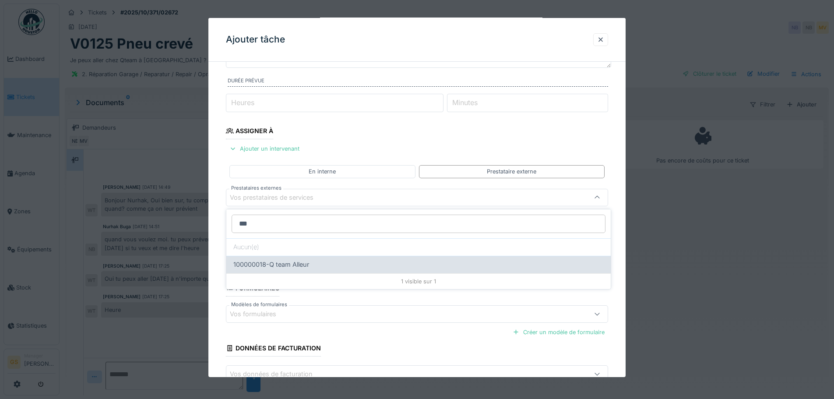
type input "***"
click at [279, 262] on span "100000018-Q team Alleur" at bounding box center [271, 265] width 76 height 10
type input "*****"
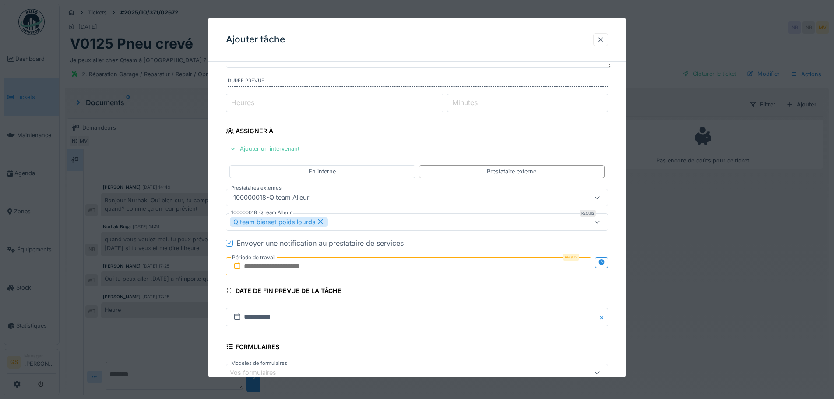
click at [279, 266] on input "text" at bounding box center [409, 266] width 366 height 18
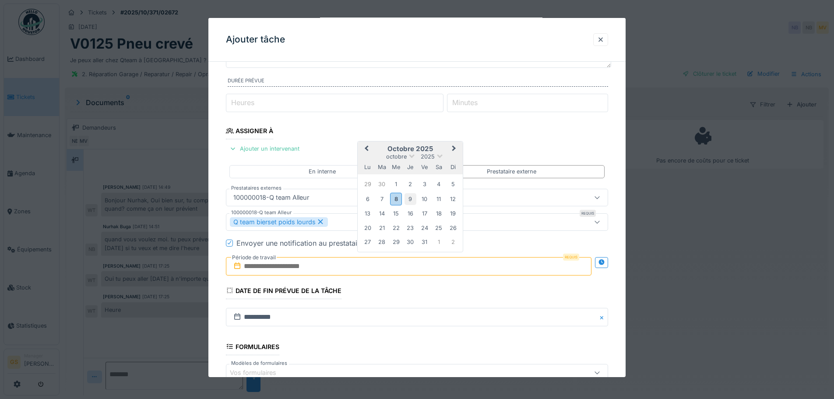
click at [412, 196] on div "9" at bounding box center [411, 199] width 12 height 12
click at [424, 195] on div "10" at bounding box center [425, 199] width 12 height 12
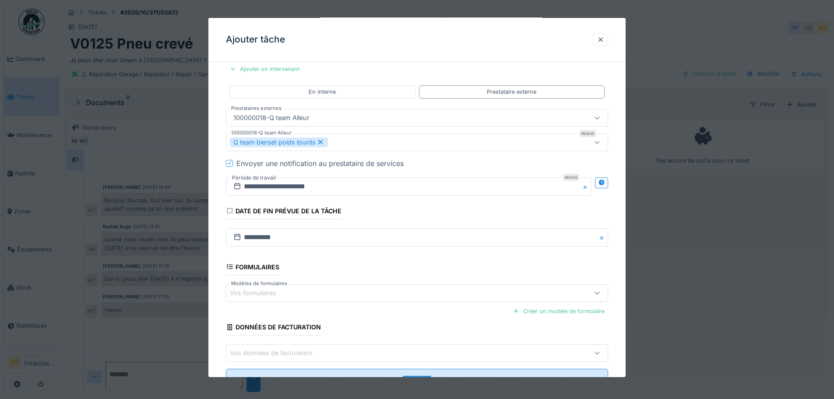
scroll to position [200, 0]
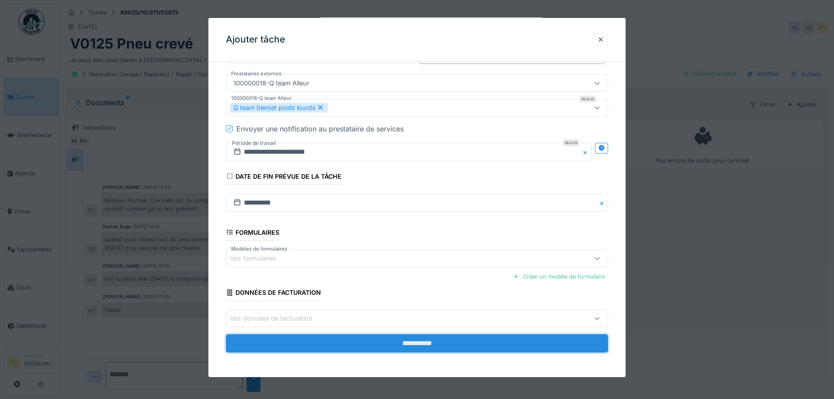
click at [365, 347] on input "**********" at bounding box center [417, 343] width 382 height 18
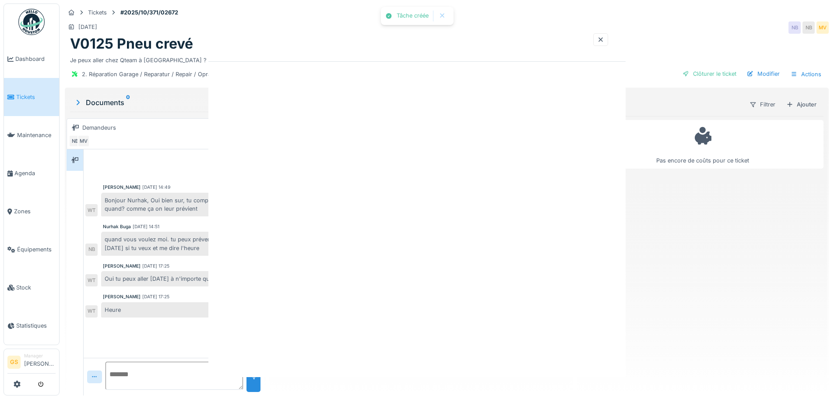
scroll to position [0, 0]
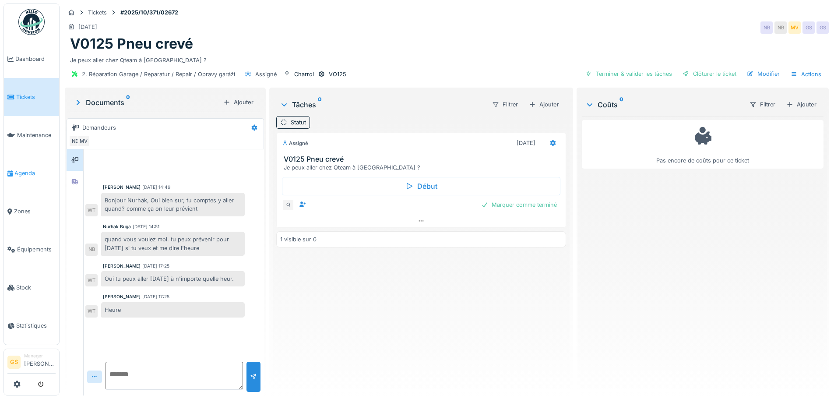
click at [23, 169] on span "Agenda" at bounding box center [34, 173] width 41 height 8
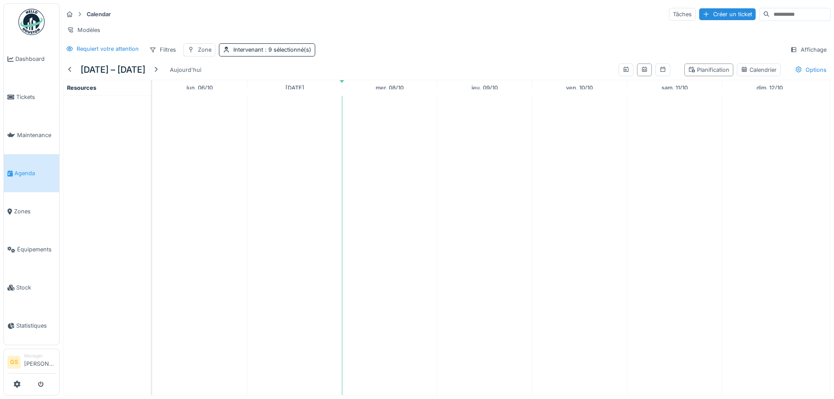
scroll to position [7, 0]
click at [321, 179] on td at bounding box center [295, 245] width 95 height 299
drag, startPoint x: 320, startPoint y: 176, endPoint x: 321, endPoint y: 181, distance: 5.8
click at [321, 181] on td at bounding box center [295, 245] width 95 height 299
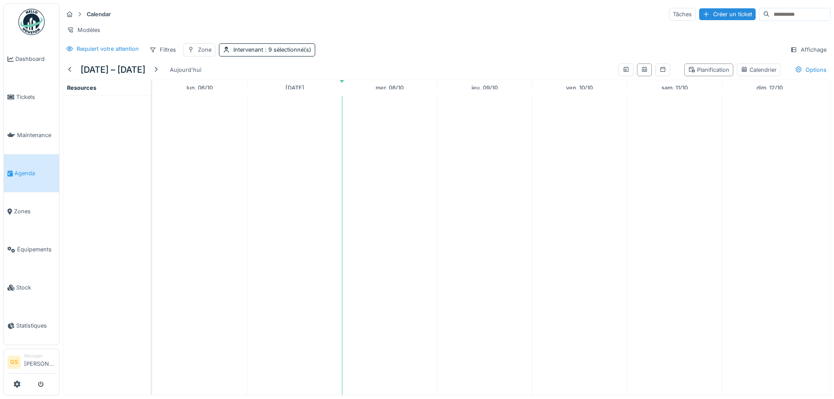
scroll to position [0, 0]
click at [18, 165] on link "Agenda" at bounding box center [31, 173] width 55 height 38
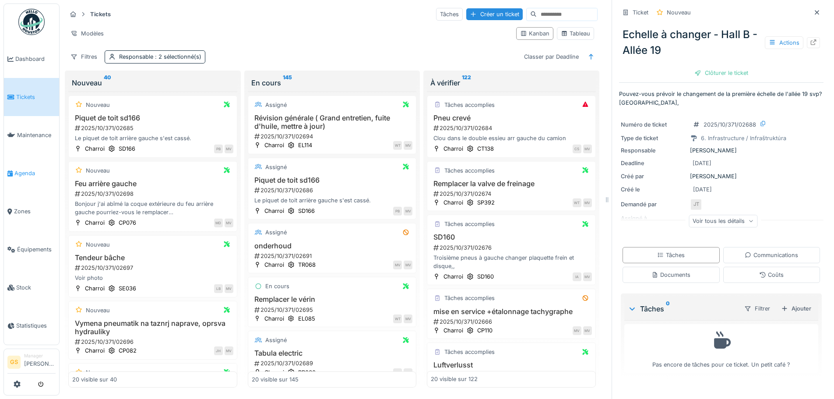
scroll to position [219, 0]
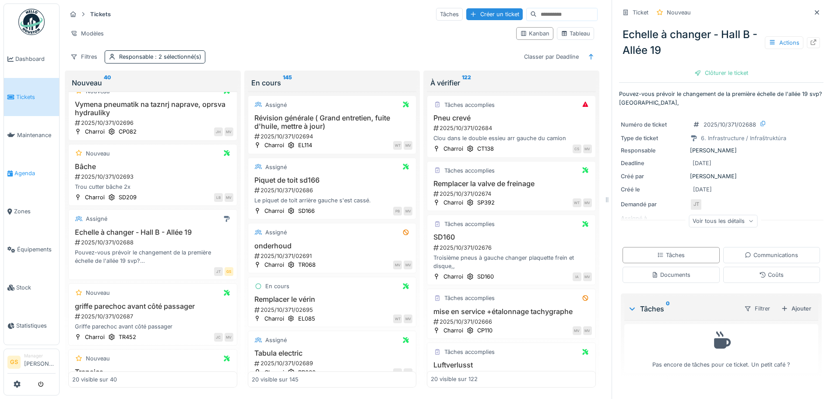
click at [27, 170] on span "Agenda" at bounding box center [34, 173] width 41 height 8
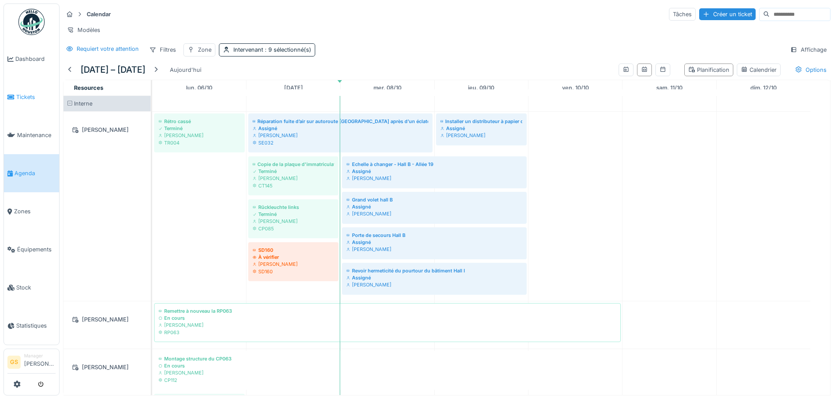
click at [19, 95] on span "Tickets" at bounding box center [35, 97] width 39 height 8
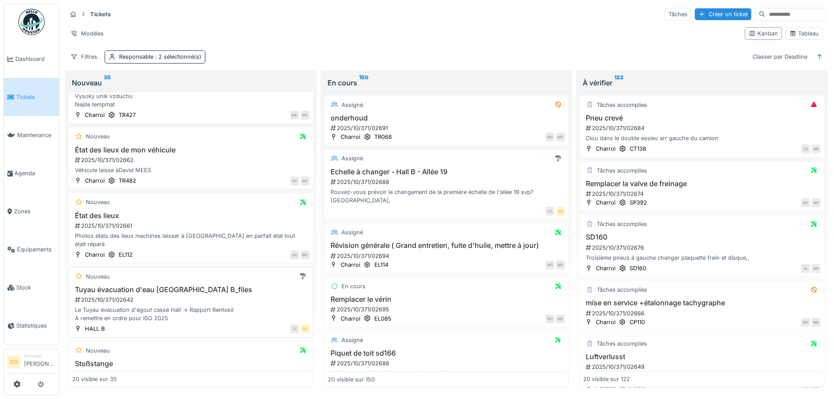
scroll to position [526, 0]
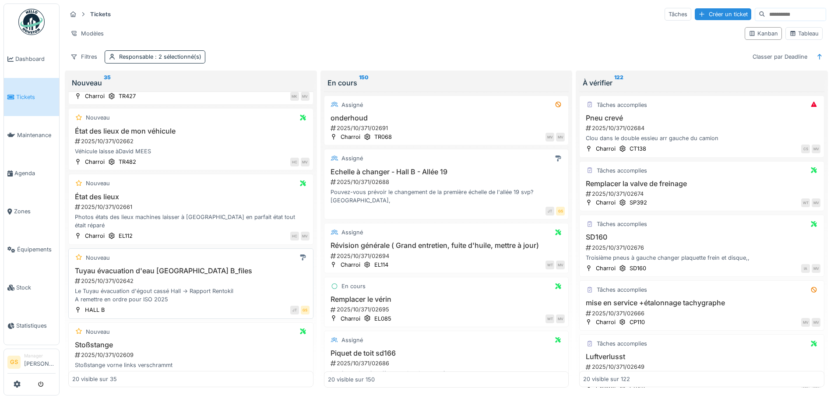
click at [111, 277] on div "2025/10/371/02642" at bounding box center [192, 281] width 236 height 8
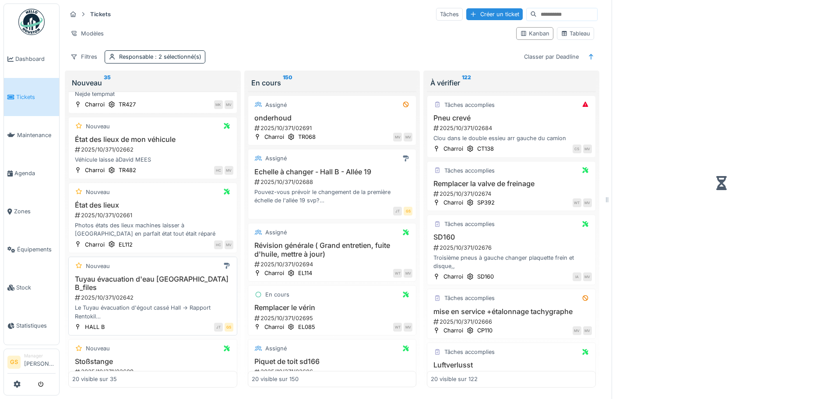
scroll to position [534, 0]
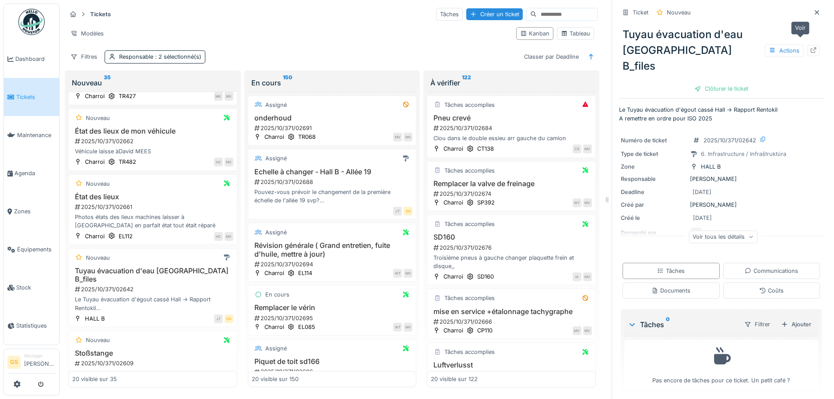
click at [810, 47] on icon at bounding box center [813, 50] width 7 height 6
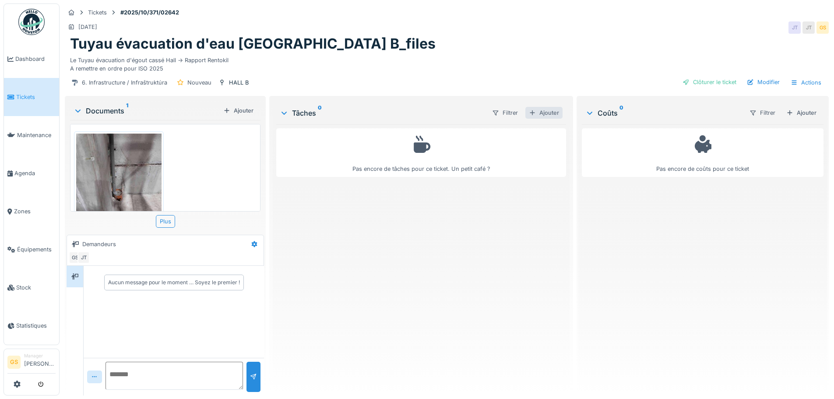
click at [548, 114] on div "Ajouter" at bounding box center [544, 113] width 37 height 12
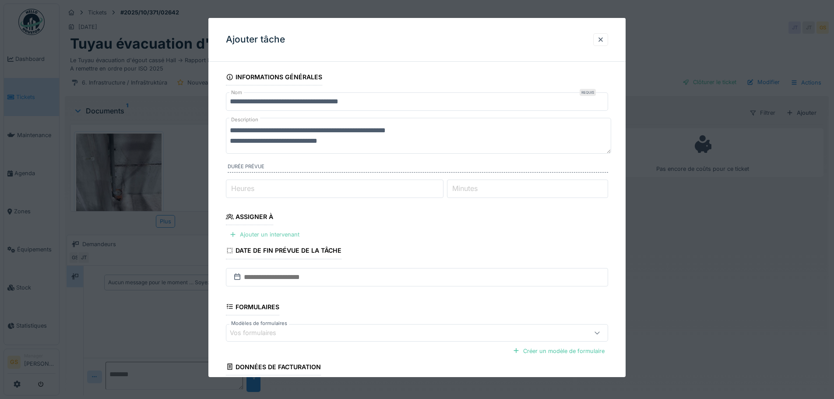
click at [267, 234] on div "Ajouter un intervenant" at bounding box center [264, 235] width 77 height 12
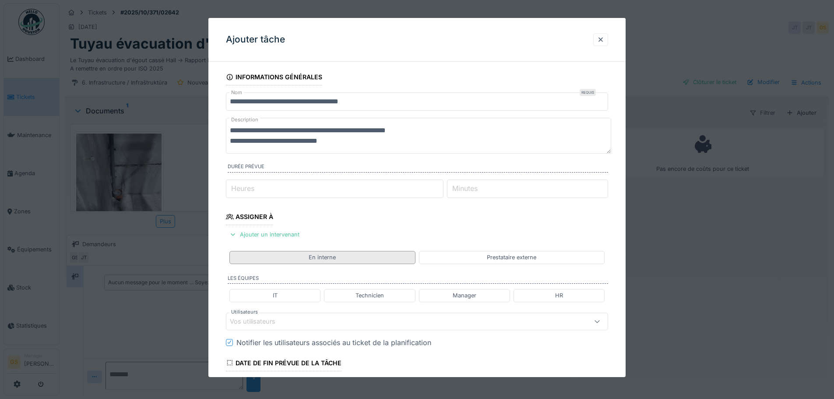
click at [363, 257] on div "En interne" at bounding box center [323, 257] width 186 height 13
click at [335, 258] on div "En interne" at bounding box center [322, 257] width 27 height 8
click at [369, 295] on div "Technicien" at bounding box center [370, 295] width 28 height 8
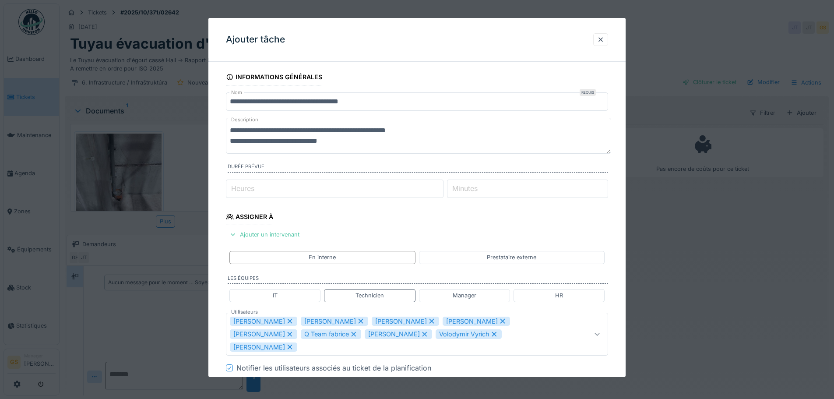
click at [357, 320] on icon at bounding box center [361, 321] width 8 height 6
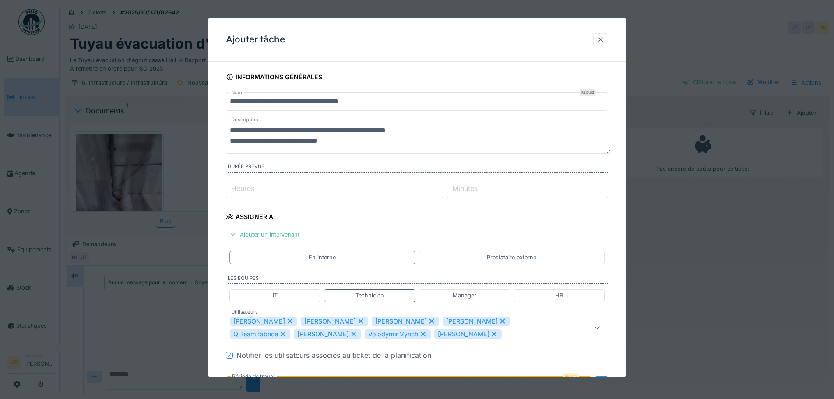
click at [357, 321] on icon at bounding box center [361, 321] width 8 height 6
click at [357, 320] on icon at bounding box center [361, 321] width 8 height 6
click at [359, 321] on icon at bounding box center [361, 321] width 5 height 5
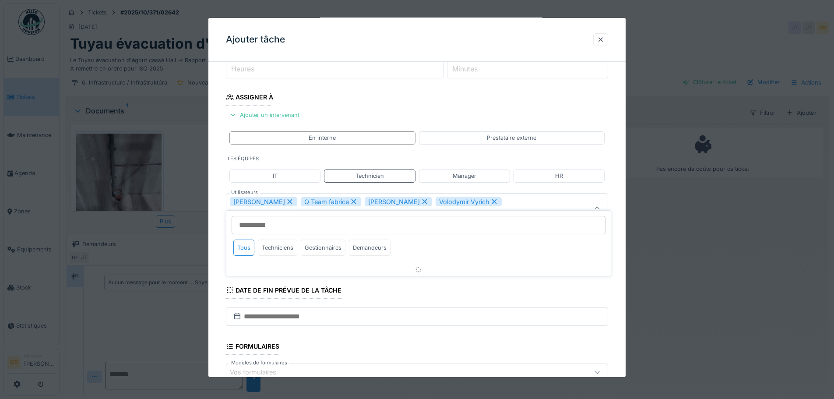
scroll to position [124, 0]
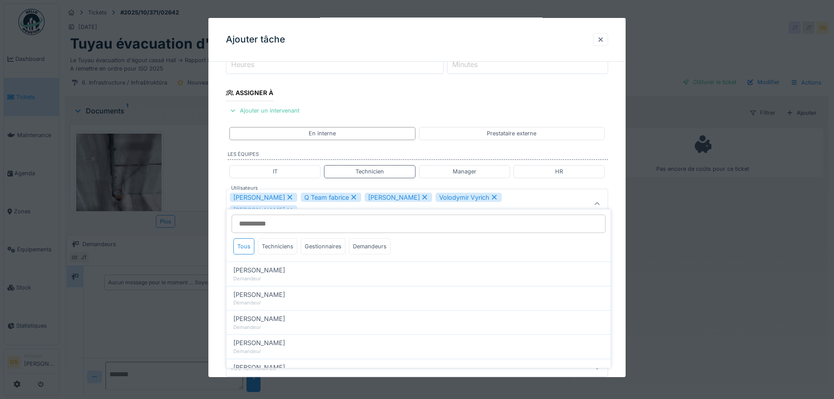
click at [350, 195] on icon at bounding box center [354, 197] width 8 height 6
click at [359, 198] on icon at bounding box center [361, 197] width 5 height 5
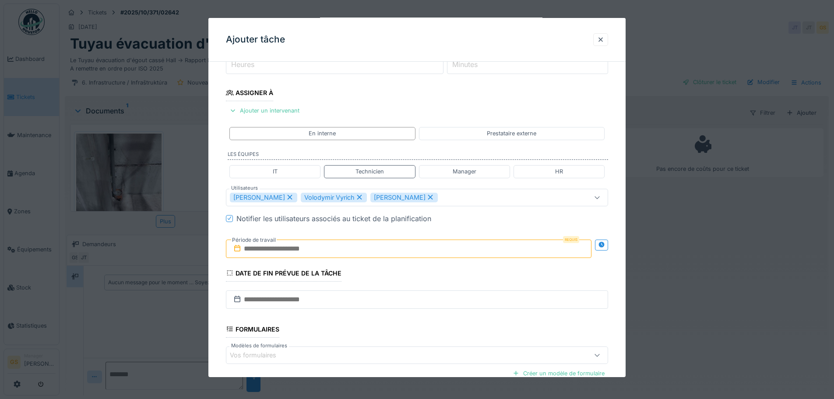
click at [356, 195] on icon at bounding box center [360, 197] width 8 height 6
click at [357, 197] on icon at bounding box center [361, 197] width 8 height 6
type input "****"
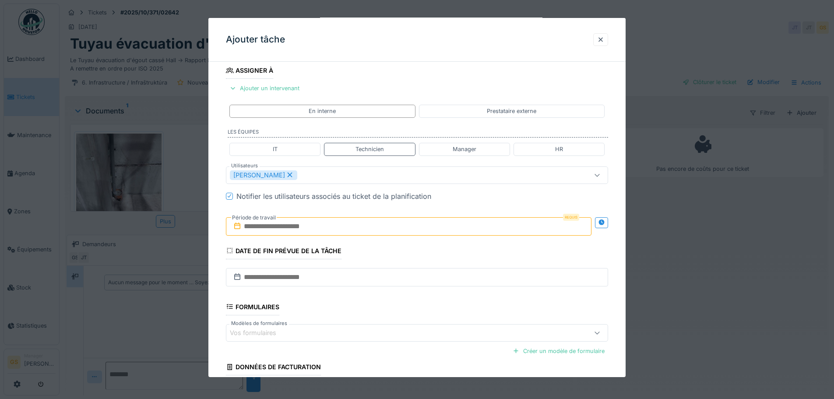
scroll to position [168, 0]
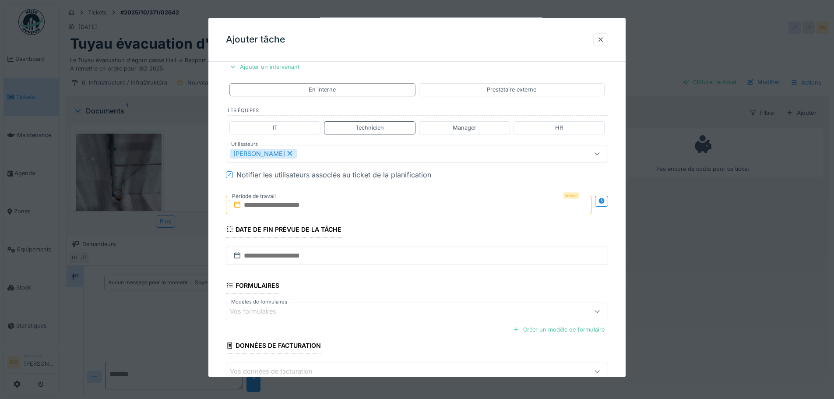
click at [298, 152] on div "Ivan Marcius" at bounding box center [395, 154] width 330 height 10
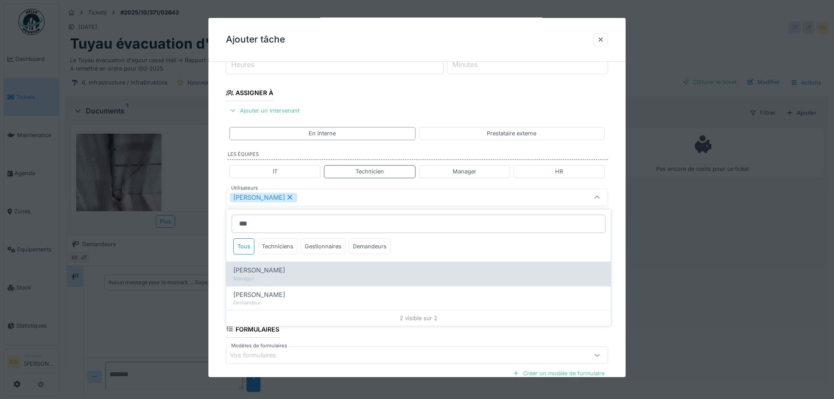
type input "***"
click at [269, 269] on span "[PERSON_NAME]" at bounding box center [259, 270] width 52 height 10
type input "*********"
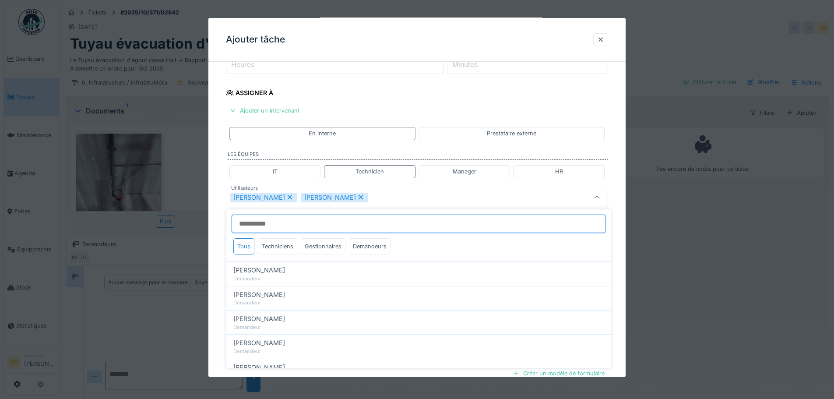
click at [267, 224] on input "Utilisateurs" at bounding box center [419, 224] width 374 height 18
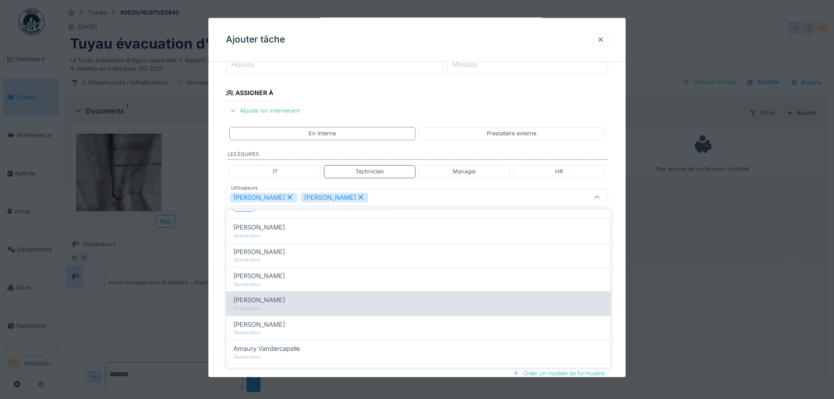
scroll to position [0, 0]
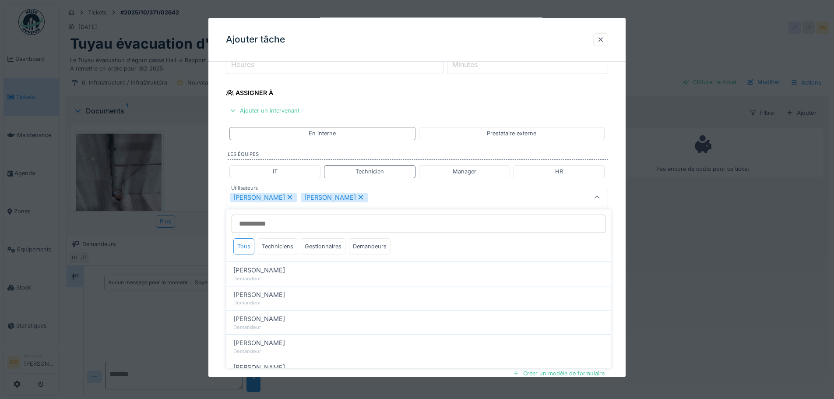
click at [246, 245] on div "Tous" at bounding box center [243, 246] width 21 height 16
click at [398, 197] on div "Ivan Marcius Gregory Slowinski" at bounding box center [395, 198] width 330 height 10
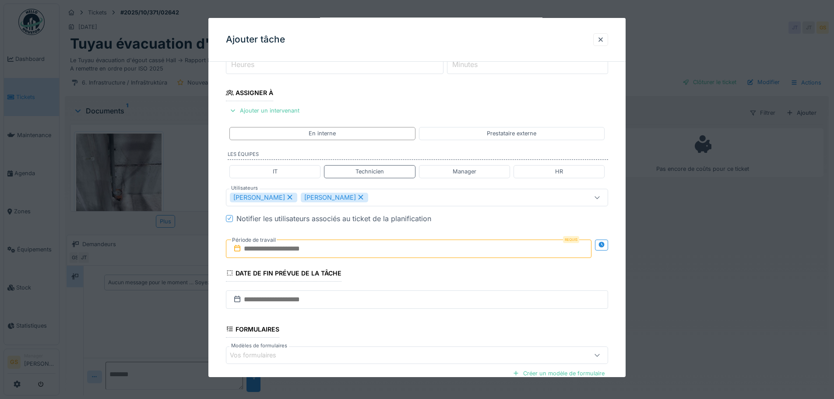
click at [263, 251] on input "text" at bounding box center [409, 249] width 366 height 18
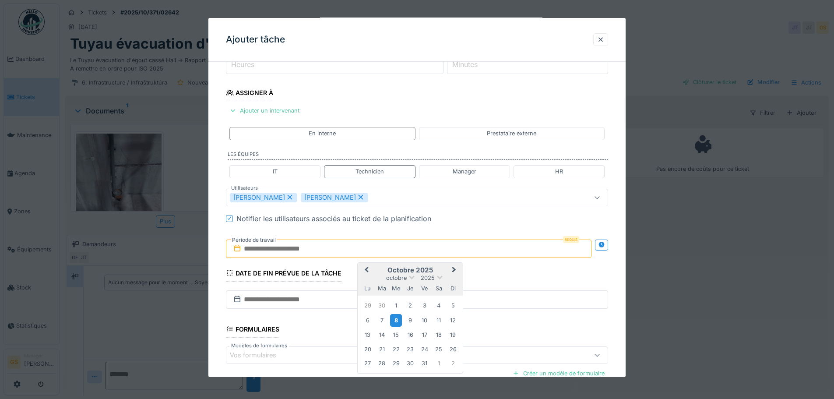
click at [395, 318] on div "8" at bounding box center [396, 320] width 12 height 13
click at [411, 320] on div "9" at bounding box center [411, 321] width 12 height 12
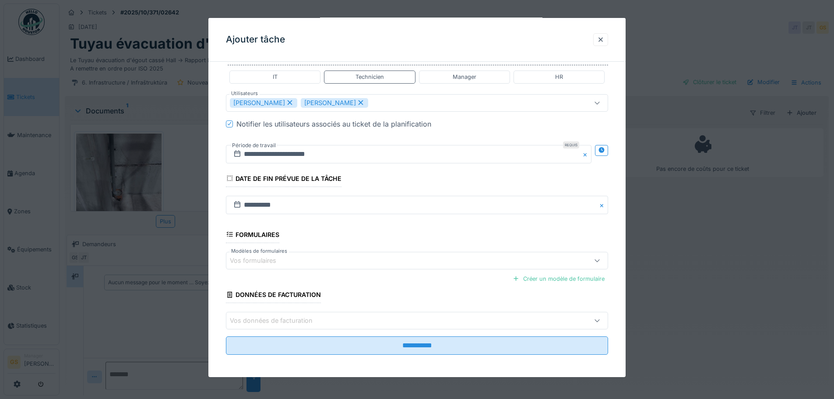
scroll to position [221, 0]
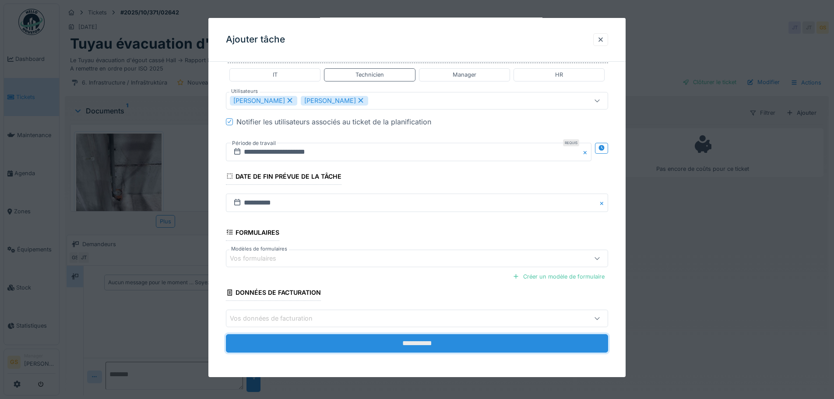
click at [371, 343] on input "**********" at bounding box center [417, 343] width 382 height 18
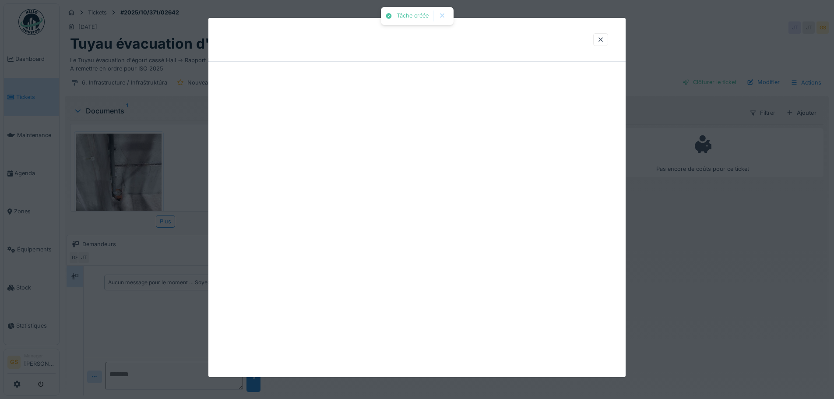
scroll to position [0, 0]
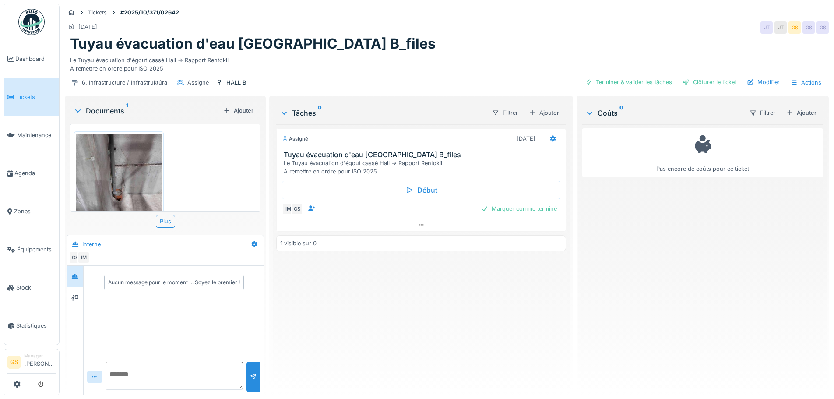
click at [26, 93] on span "Tickets" at bounding box center [35, 97] width 39 height 8
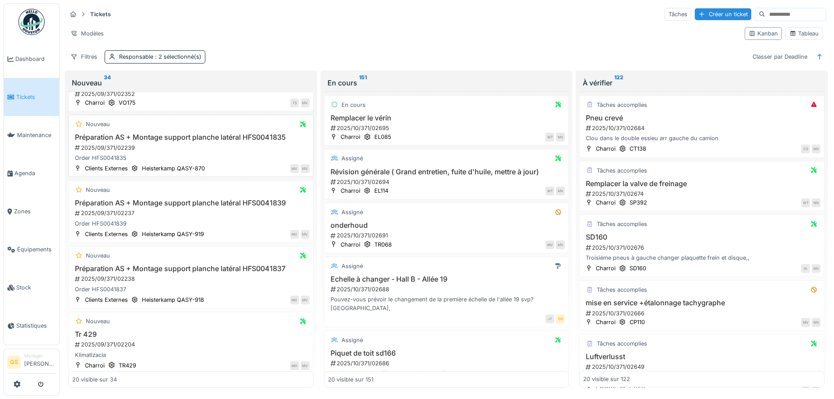
scroll to position [1057, 0]
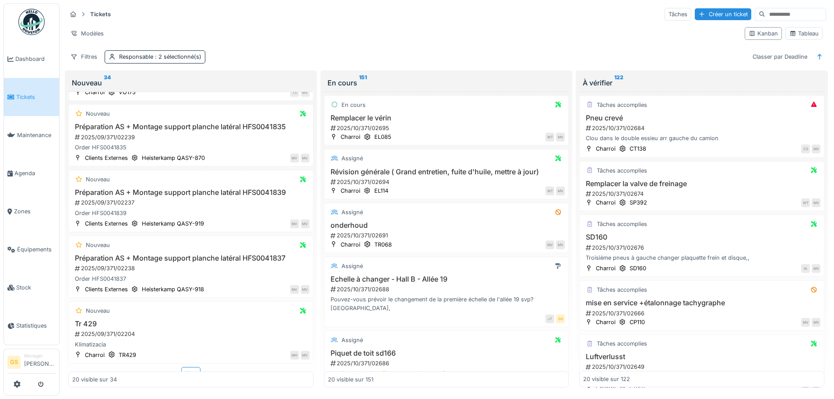
click at [25, 94] on span "Tickets" at bounding box center [35, 97] width 39 height 8
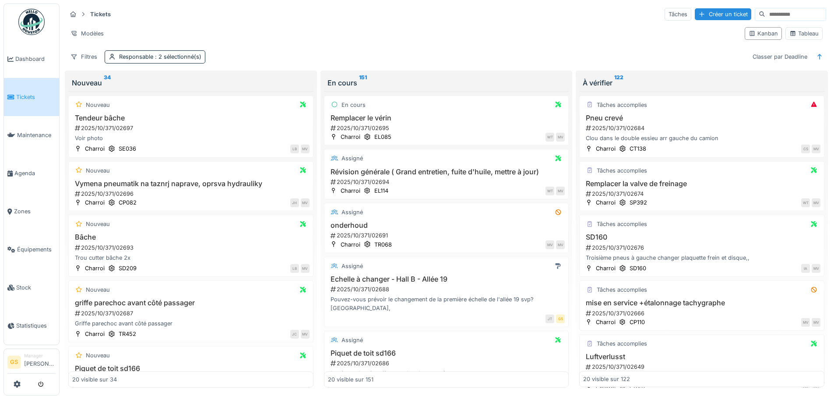
click at [31, 98] on span "Tickets" at bounding box center [35, 97] width 39 height 8
click at [109, 129] on div "2025/10/371/02697" at bounding box center [192, 128] width 236 height 8
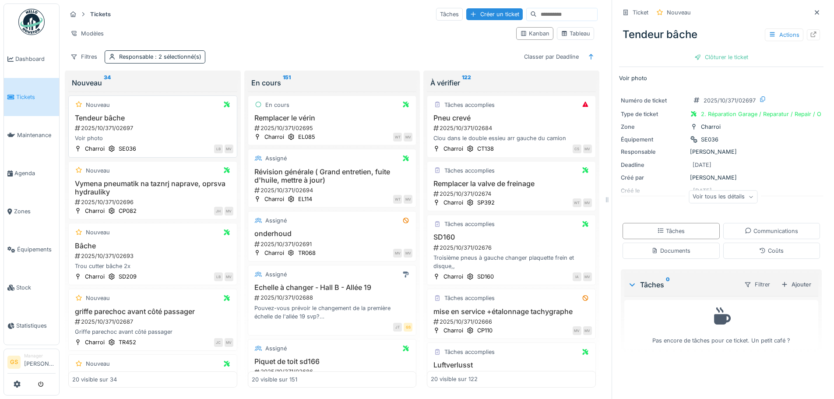
click at [107, 128] on div "2025/10/371/02697" at bounding box center [153, 128] width 159 height 8
click at [810, 34] on icon at bounding box center [813, 35] width 7 height 6
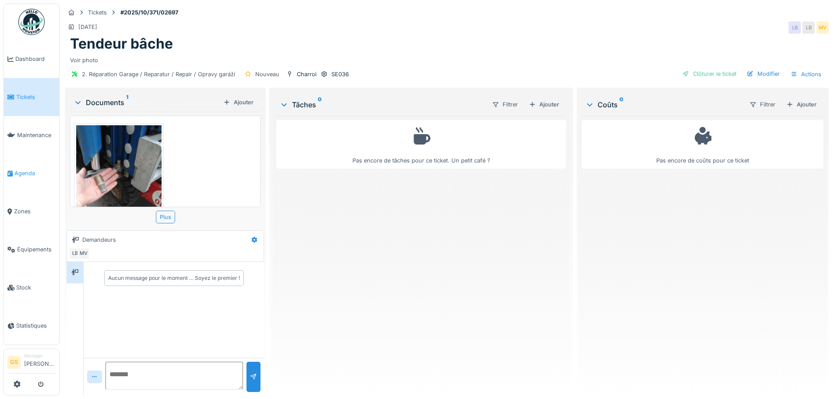
click at [26, 169] on span "Agenda" at bounding box center [34, 173] width 41 height 8
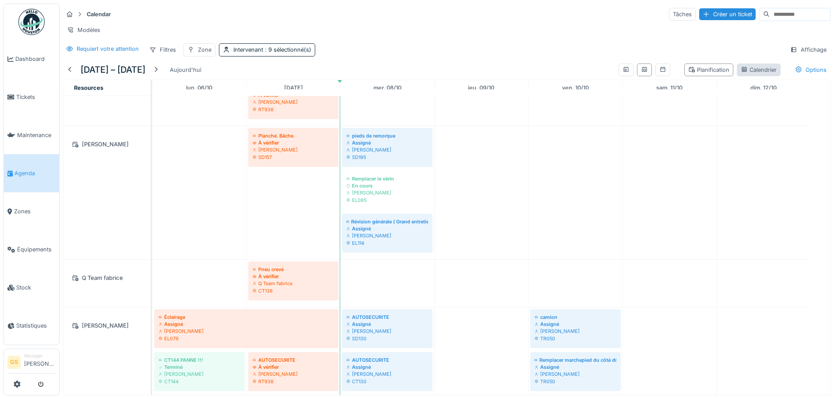
click at [754, 74] on div "Calendrier" at bounding box center [759, 70] width 36 height 8
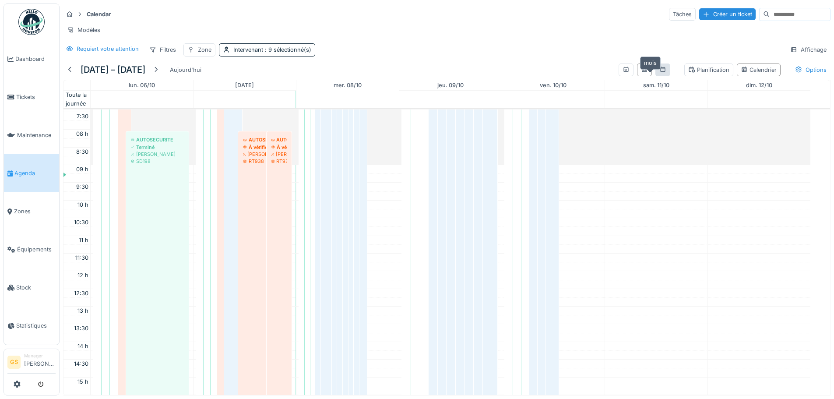
click at [660, 72] on icon at bounding box center [663, 70] width 7 height 6
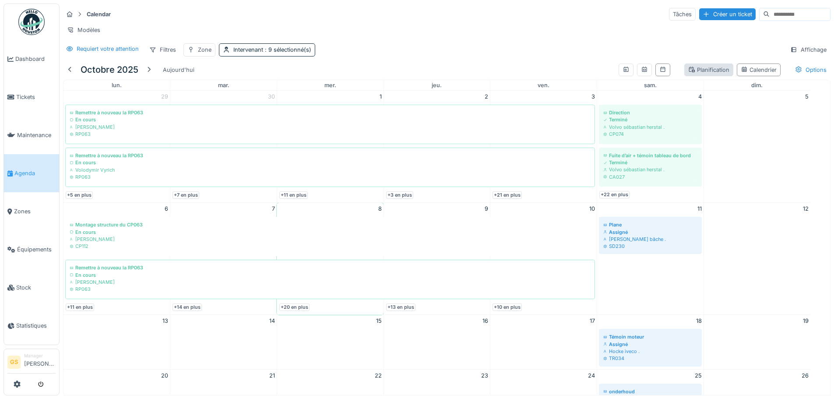
click at [698, 74] on div "Planification" at bounding box center [709, 70] width 41 height 8
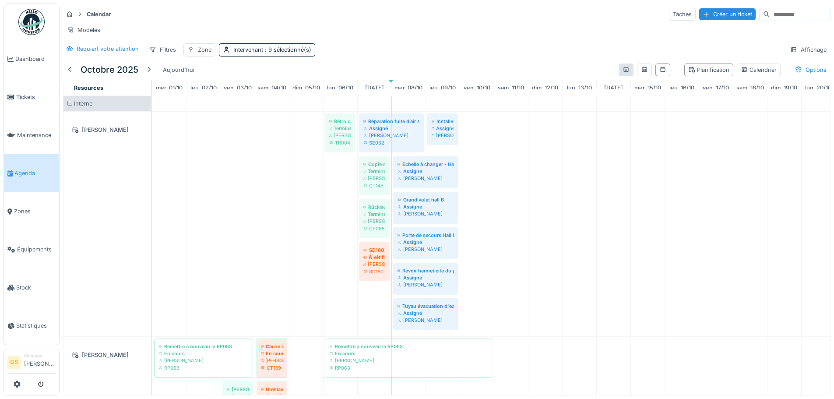
click at [623, 72] on icon at bounding box center [626, 70] width 7 height 6
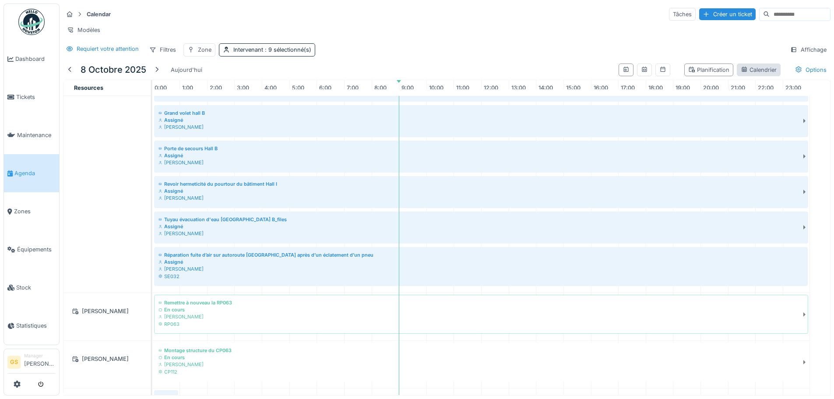
click at [741, 74] on div "Calendrier" at bounding box center [759, 70] width 36 height 8
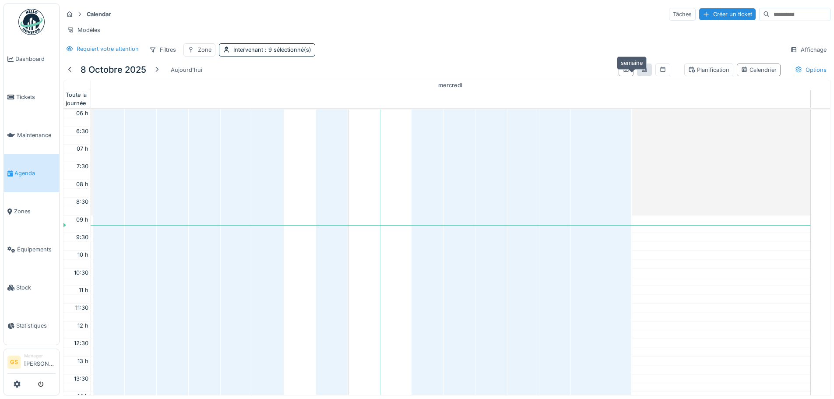
click at [642, 72] on icon at bounding box center [644, 69] width 5 height 5
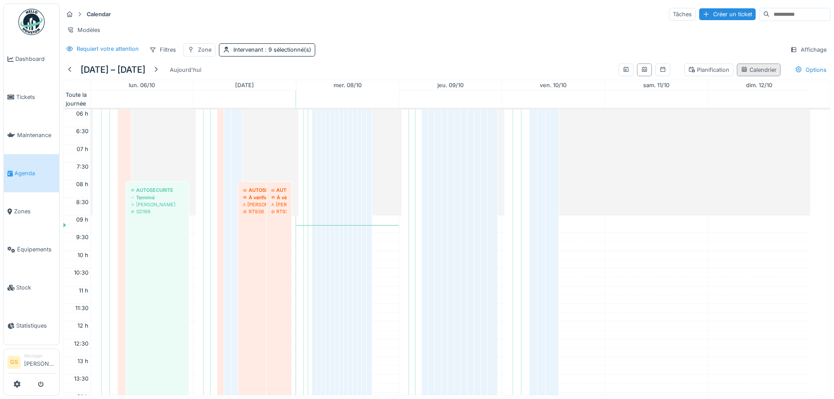
click at [741, 72] on icon at bounding box center [744, 70] width 7 height 6
click at [689, 72] on icon at bounding box center [692, 70] width 7 height 6
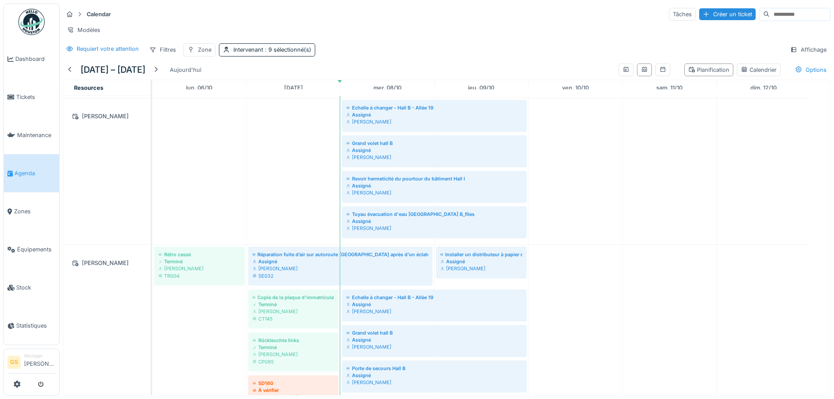
scroll to position [263, 0]
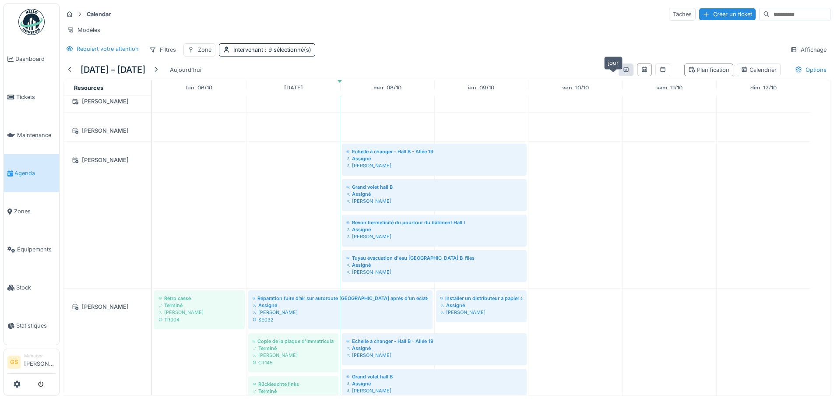
click at [623, 72] on icon at bounding box center [626, 70] width 7 height 6
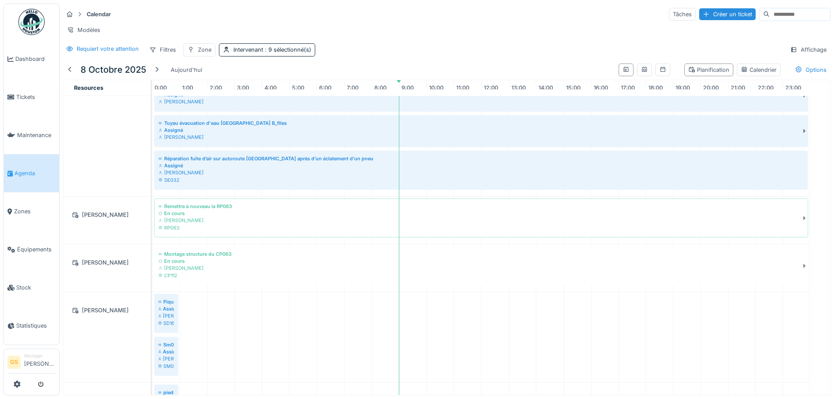
scroll to position [131, 0]
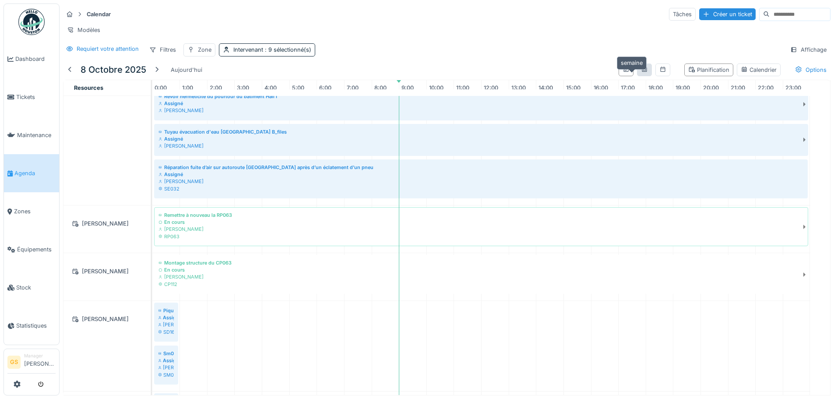
click at [641, 72] on icon at bounding box center [644, 70] width 7 height 6
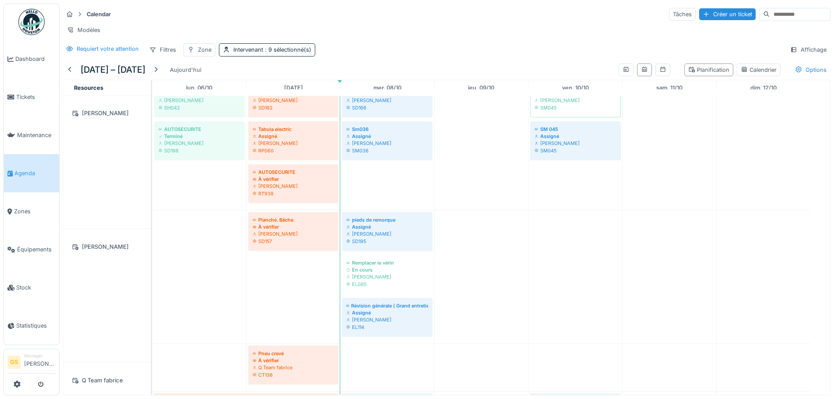
scroll to position [442, 0]
